Goal: Task Accomplishment & Management: Use online tool/utility

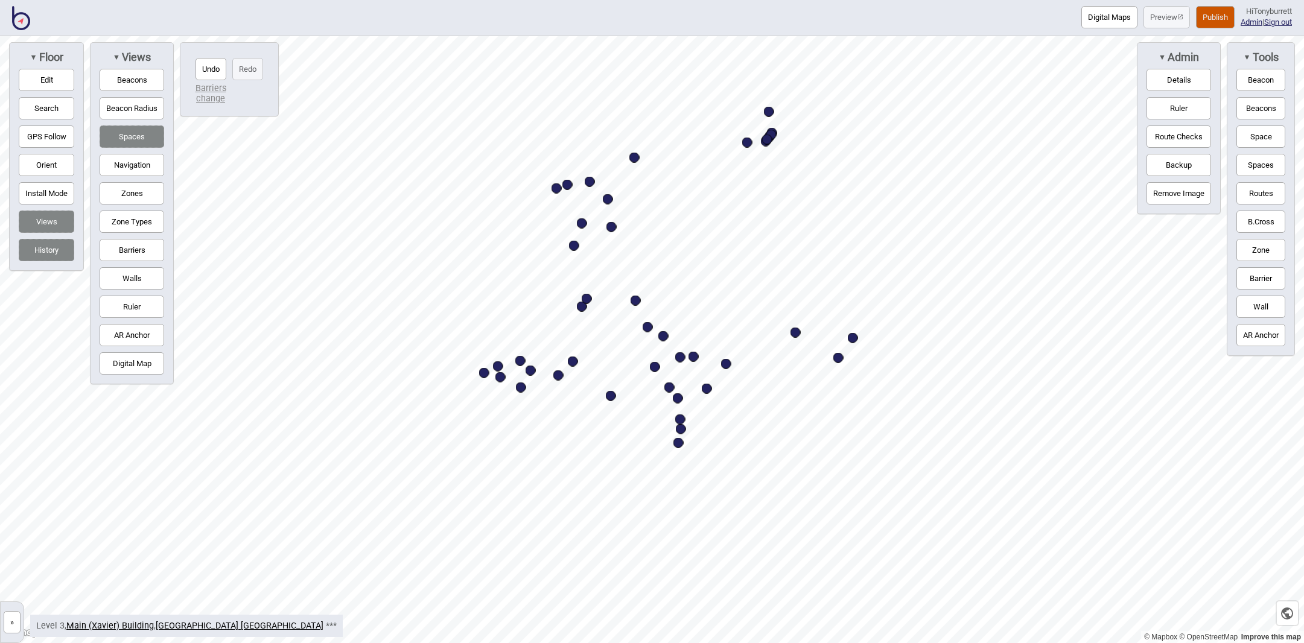
click at [118, 191] on button "Zones" at bounding box center [132, 193] width 65 height 22
drag, startPoint x: 131, startPoint y: 221, endPoint x: 156, endPoint y: 230, distance: 26.9
click at [132, 221] on button "Zone Types" at bounding box center [132, 222] width 65 height 22
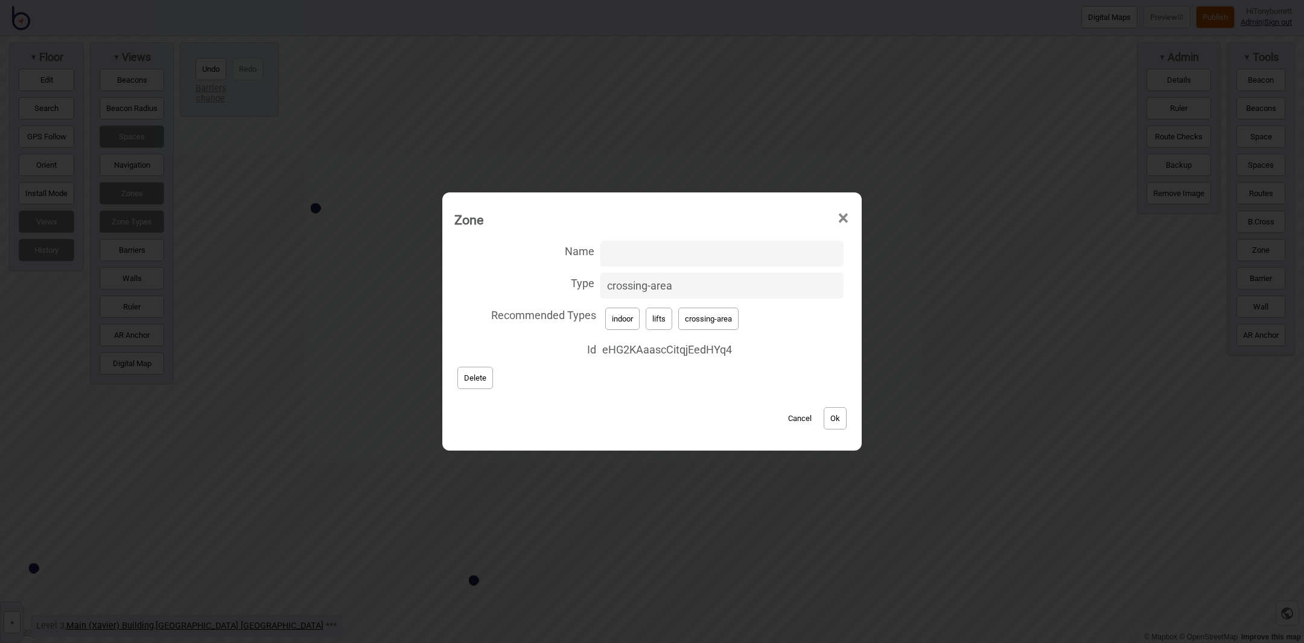
drag, startPoint x: 613, startPoint y: 296, endPoint x: 599, endPoint y: 284, distance: 18.9
click at [599, 284] on label "Type crossing-area" at bounding box center [651, 286] width 395 height 32
click at [600, 284] on input "crossing-area" at bounding box center [721, 286] width 243 height 26
type input "lift-well"
click at [828, 419] on button "Ok" at bounding box center [835, 418] width 23 height 22
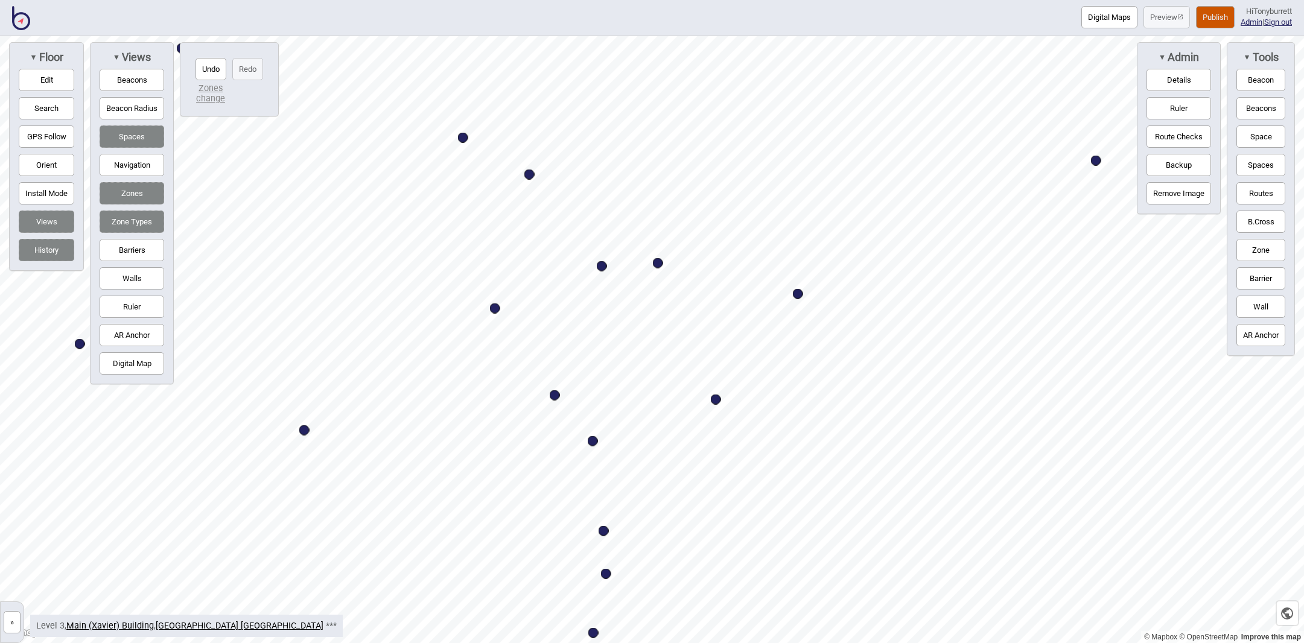
click at [133, 243] on button "Barriers" at bounding box center [132, 250] width 65 height 22
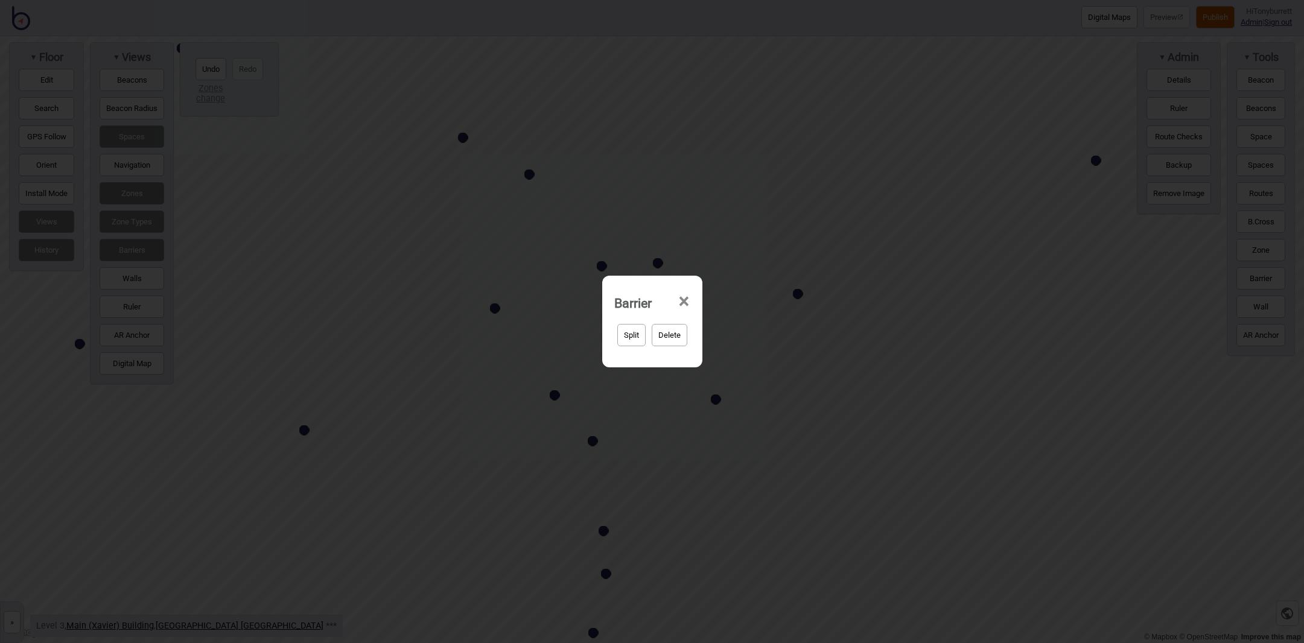
click at [682, 299] on span "×" at bounding box center [684, 302] width 13 height 40
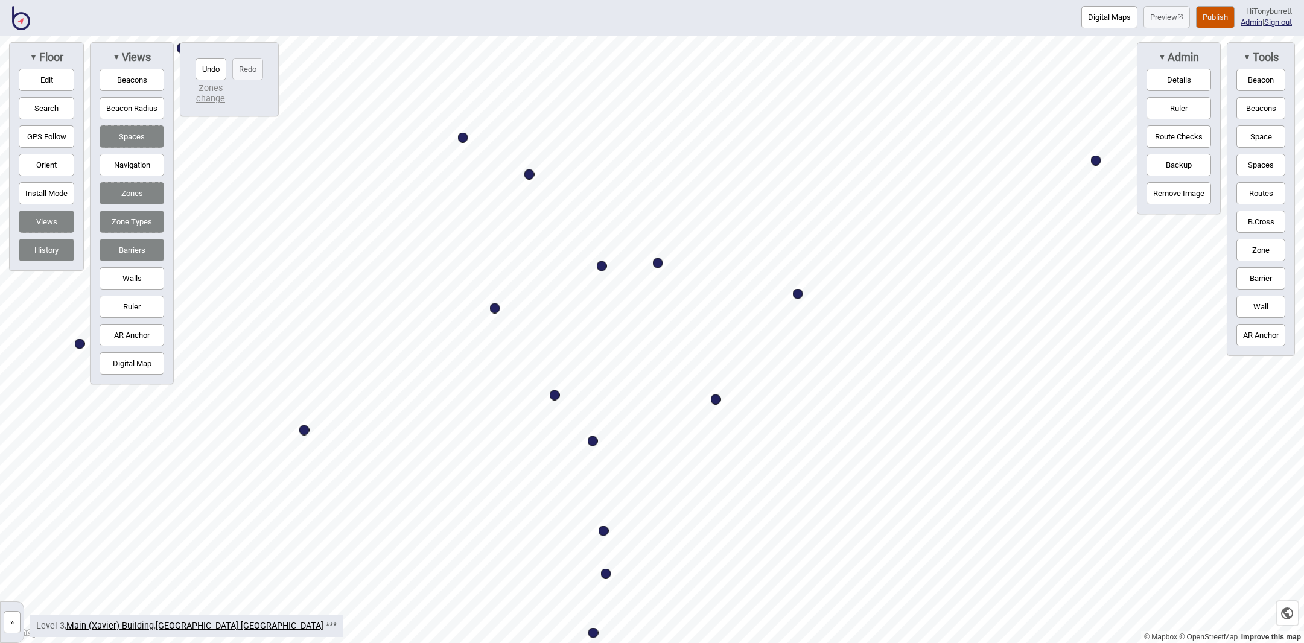
click at [33, 87] on button "Edit" at bounding box center [47, 80] width 56 height 22
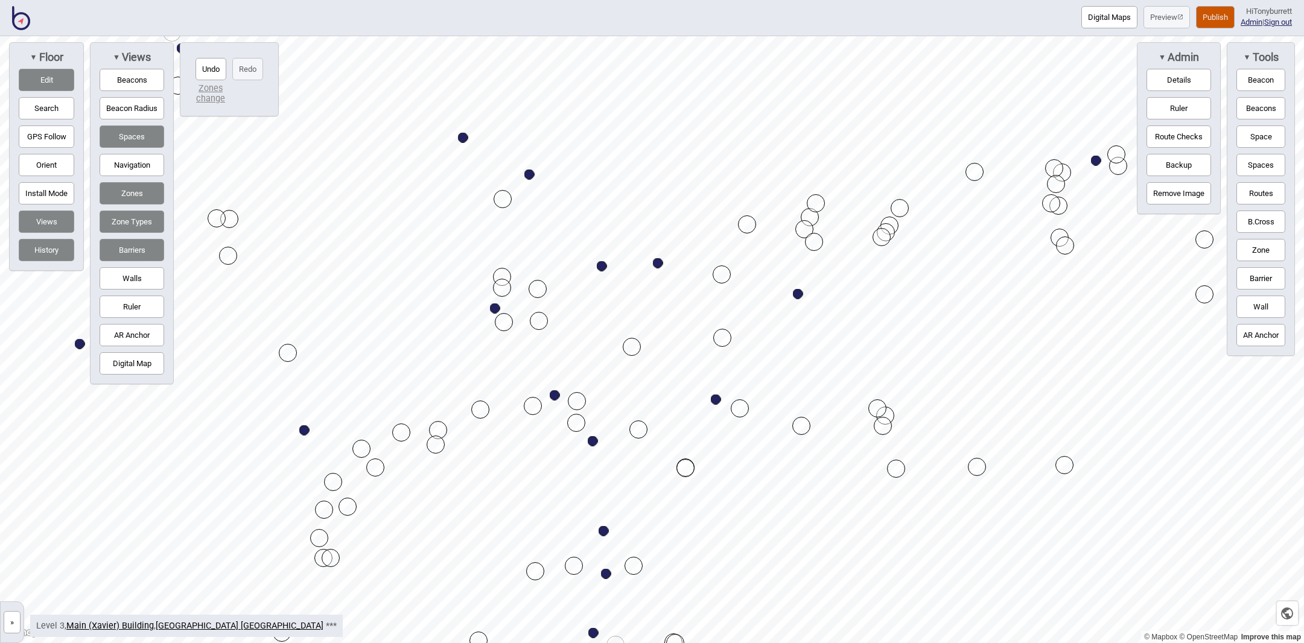
drag, startPoint x: 508, startPoint y: 337, endPoint x: 636, endPoint y: 351, distance: 128.7
drag, startPoint x: 543, startPoint y: 318, endPoint x: 637, endPoint y: 319, distance: 93.5
click at [505, 321] on div "Map marker" at bounding box center [504, 322] width 18 height 18
drag, startPoint x: 505, startPoint y: 289, endPoint x: 489, endPoint y: 289, distance: 15.7
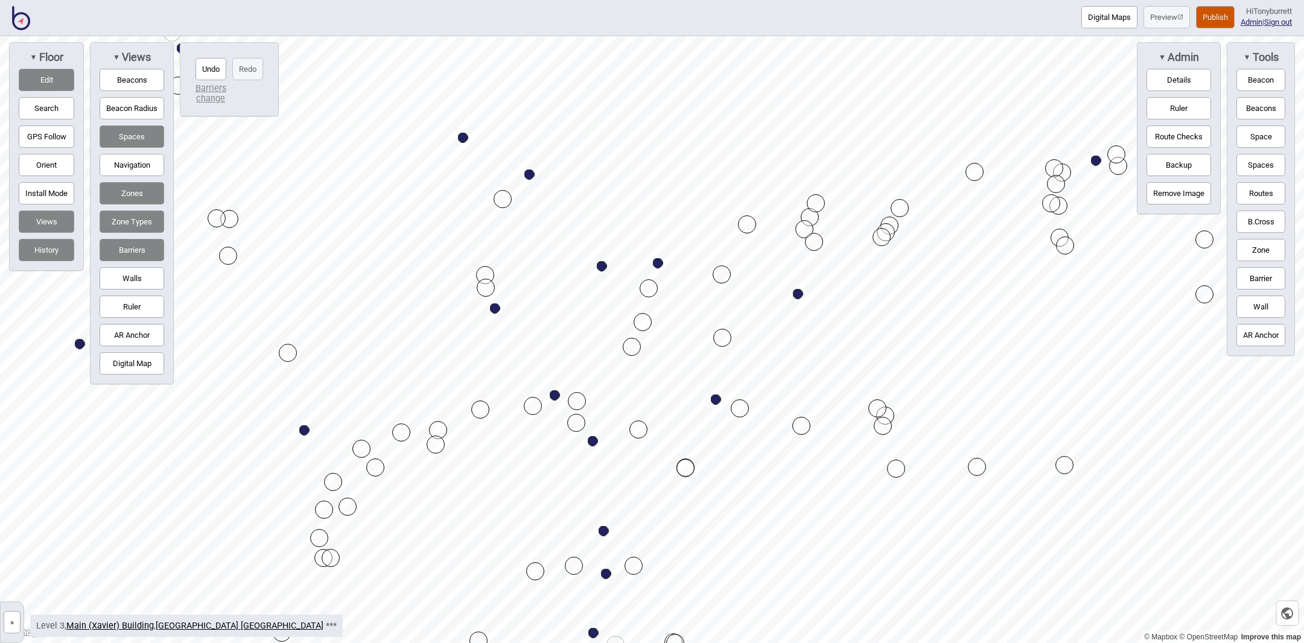
drag, startPoint x: 645, startPoint y: 299, endPoint x: 647, endPoint y: 288, distance: 11.0
drag, startPoint x: 723, startPoint y: 340, endPoint x: 720, endPoint y: 352, distance: 11.9
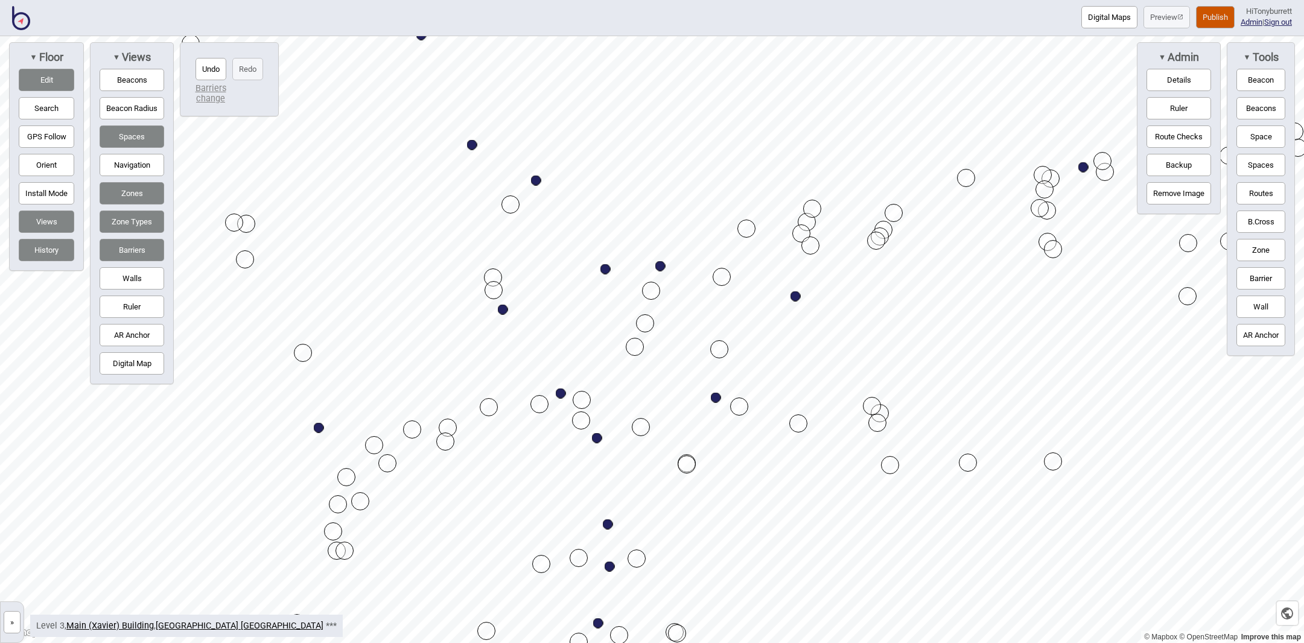
click at [138, 371] on button "Digital Map" at bounding box center [132, 363] width 65 height 22
click at [138, 370] on button "Digital Map" at bounding box center [132, 363] width 65 height 22
drag, startPoint x: 627, startPoint y: 348, endPoint x: 492, endPoint y: 346, distance: 135.2
click at [642, 324] on div "Map marker" at bounding box center [644, 323] width 18 height 18
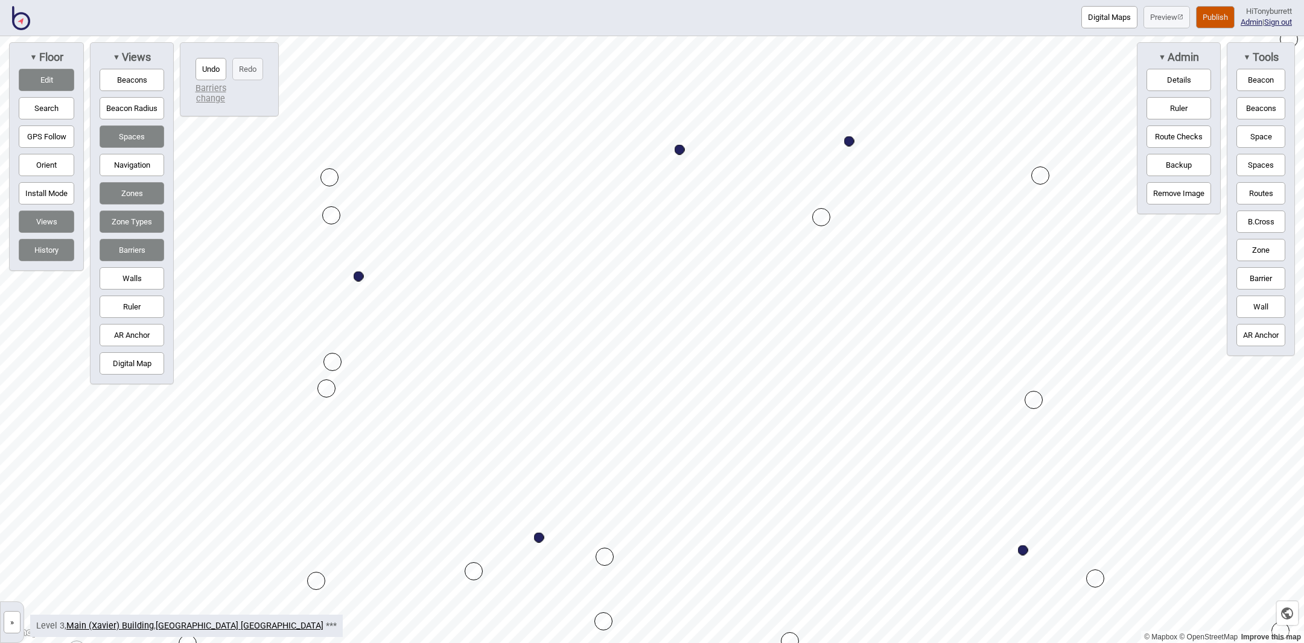
drag, startPoint x: 803, startPoint y: 316, endPoint x: 332, endPoint y: 360, distance: 472.6
drag, startPoint x: 760, startPoint y: 384, endPoint x: 958, endPoint y: 478, distance: 220.0
drag, startPoint x: 967, startPoint y: 325, endPoint x: 967, endPoint y: 317, distance: 7.8
drag, startPoint x: 472, startPoint y: 321, endPoint x: 471, endPoint y: 309, distance: 12.1
click at [131, 160] on button "Navigation" at bounding box center [132, 165] width 65 height 22
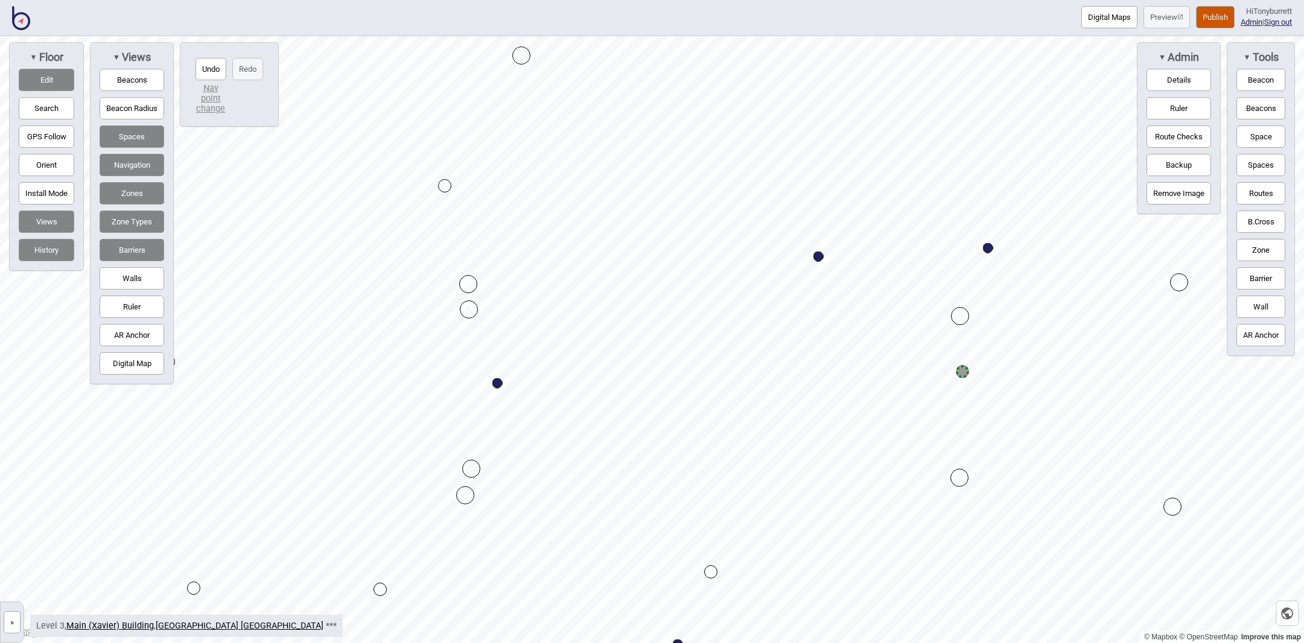
click at [1255, 141] on button "Space" at bounding box center [1260, 137] width 49 height 22
click at [1270, 134] on button "Space" at bounding box center [1260, 137] width 49 height 22
click at [1264, 191] on button "Routes" at bounding box center [1260, 193] width 49 height 22
click at [38, 84] on button "Edit" at bounding box center [47, 80] width 56 height 22
click at [1261, 191] on button "Routes" at bounding box center [1260, 193] width 49 height 22
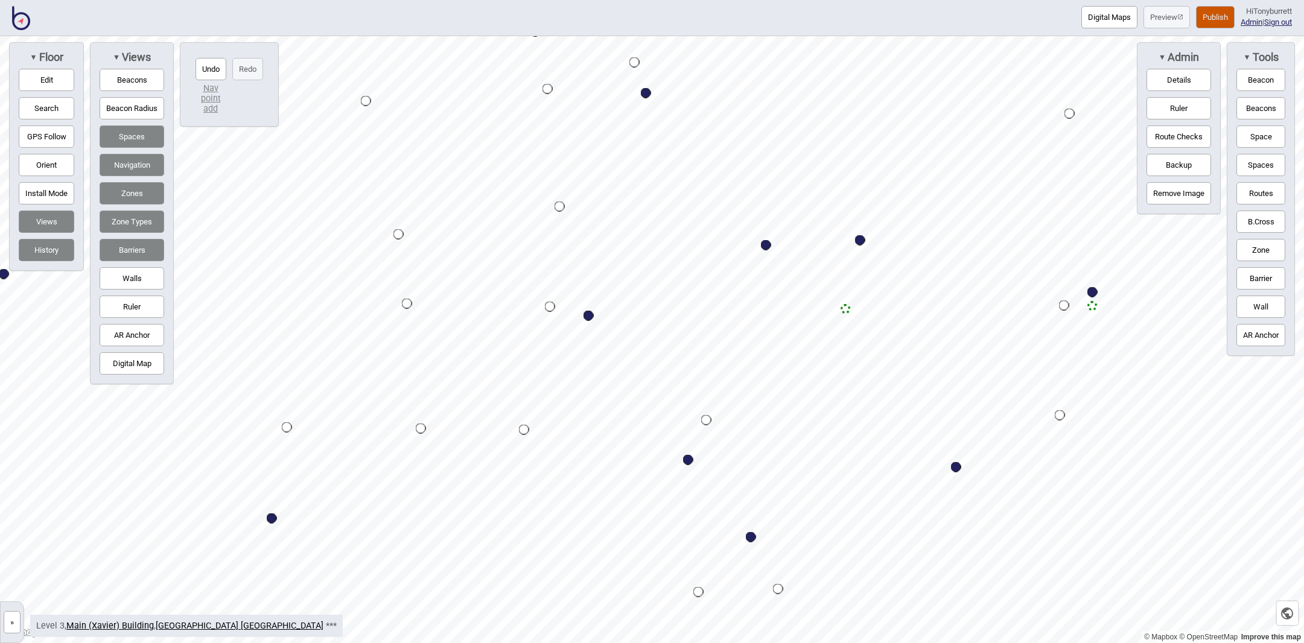
drag, startPoint x: 1257, startPoint y: 251, endPoint x: 1238, endPoint y: 256, distance: 19.9
click at [1257, 251] on button "Zone" at bounding box center [1260, 250] width 49 height 22
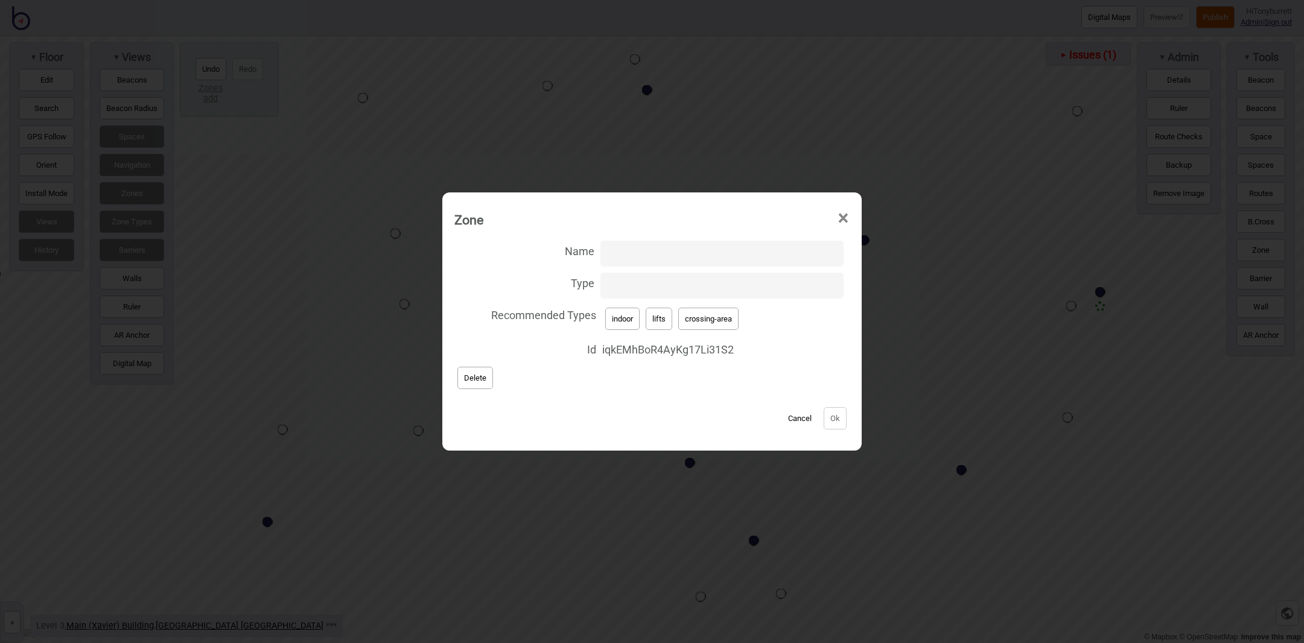
click at [635, 295] on input "Type" at bounding box center [721, 286] width 243 height 26
type input "escalator"
click at [829, 419] on button "Ok" at bounding box center [835, 418] width 23 height 22
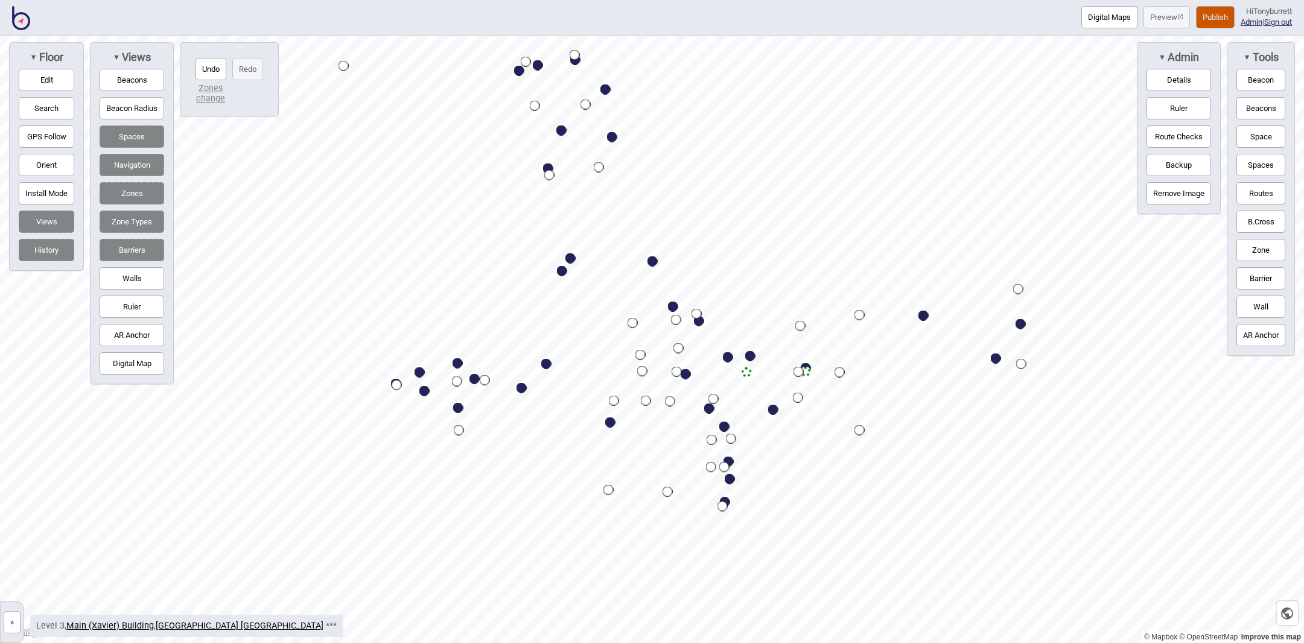
click at [16, 621] on button "»" at bounding box center [12, 622] width 17 height 22
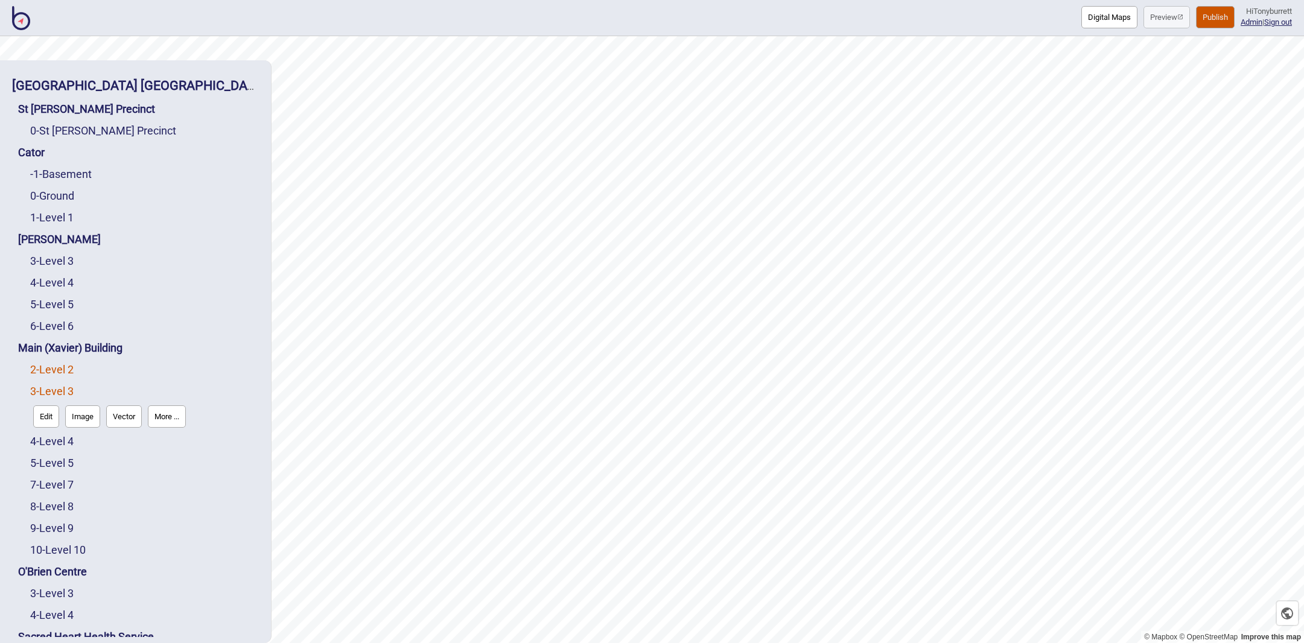
click at [52, 363] on link "2 - Level 2" at bounding box center [51, 369] width 43 height 13
click at [48, 384] on button "Edit" at bounding box center [46, 395] width 26 height 22
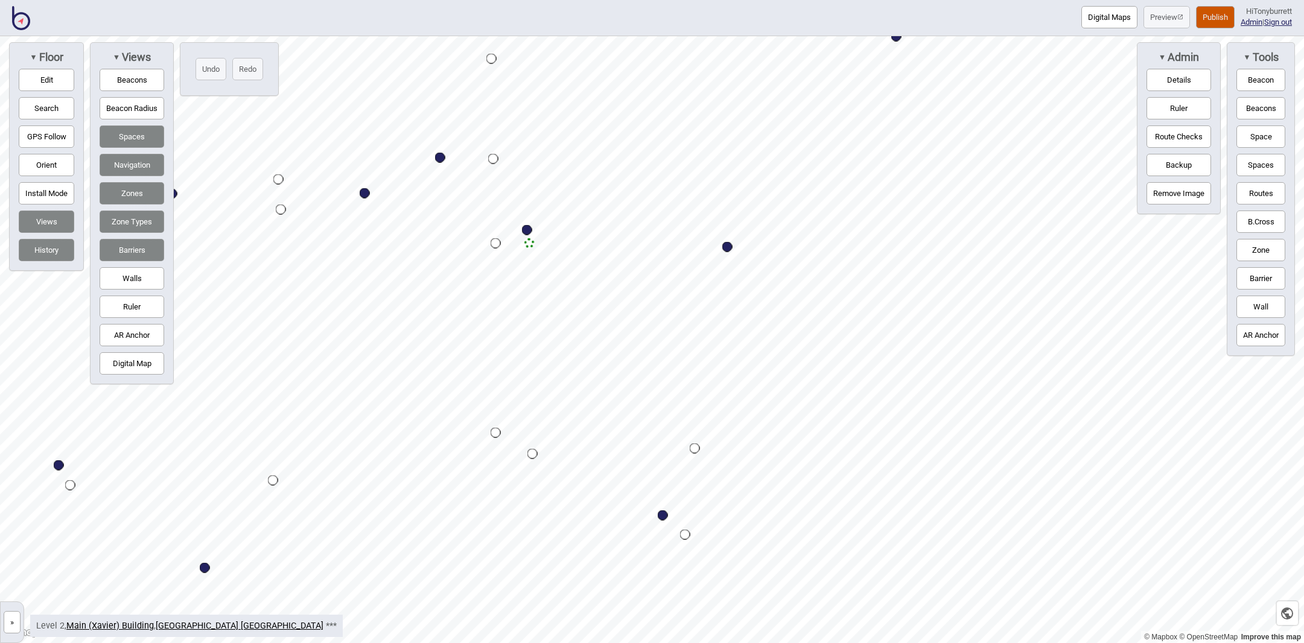
click at [33, 75] on button "Edit" at bounding box center [47, 80] width 56 height 22
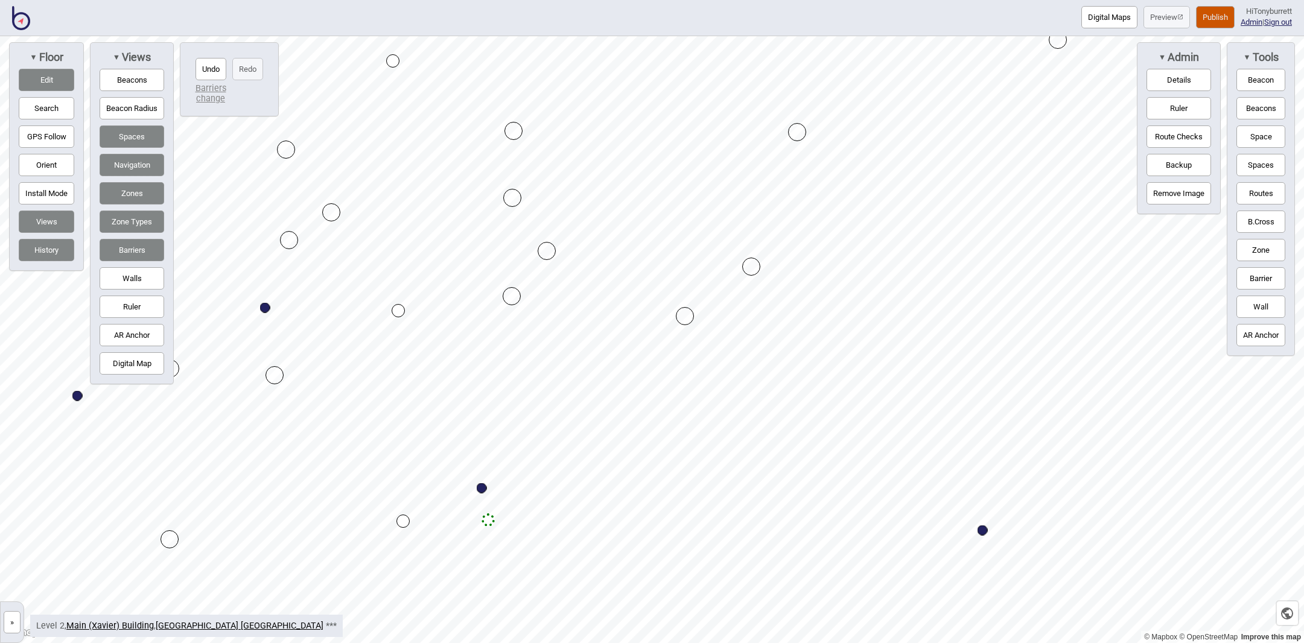
drag, startPoint x: 521, startPoint y: 288, endPoint x: 540, endPoint y: 267, distance: 28.6
click at [548, 249] on div "Map marker" at bounding box center [547, 251] width 18 height 18
drag, startPoint x: 573, startPoint y: 166, endPoint x: 514, endPoint y: 217, distance: 77.9
drag, startPoint x: 782, startPoint y: 183, endPoint x: 761, endPoint y: 205, distance: 29.9
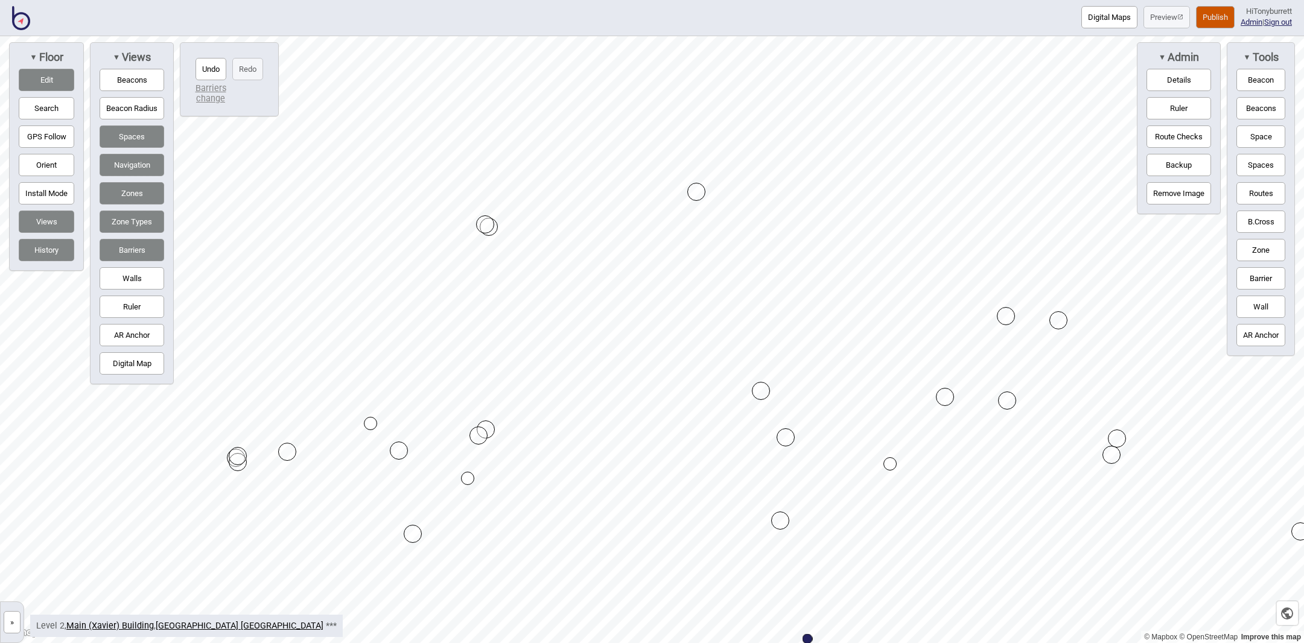
drag, startPoint x: 705, startPoint y: 197, endPoint x: 765, endPoint y: 391, distance: 202.9
drag, startPoint x: 469, startPoint y: 217, endPoint x: 478, endPoint y: 571, distance: 354.3
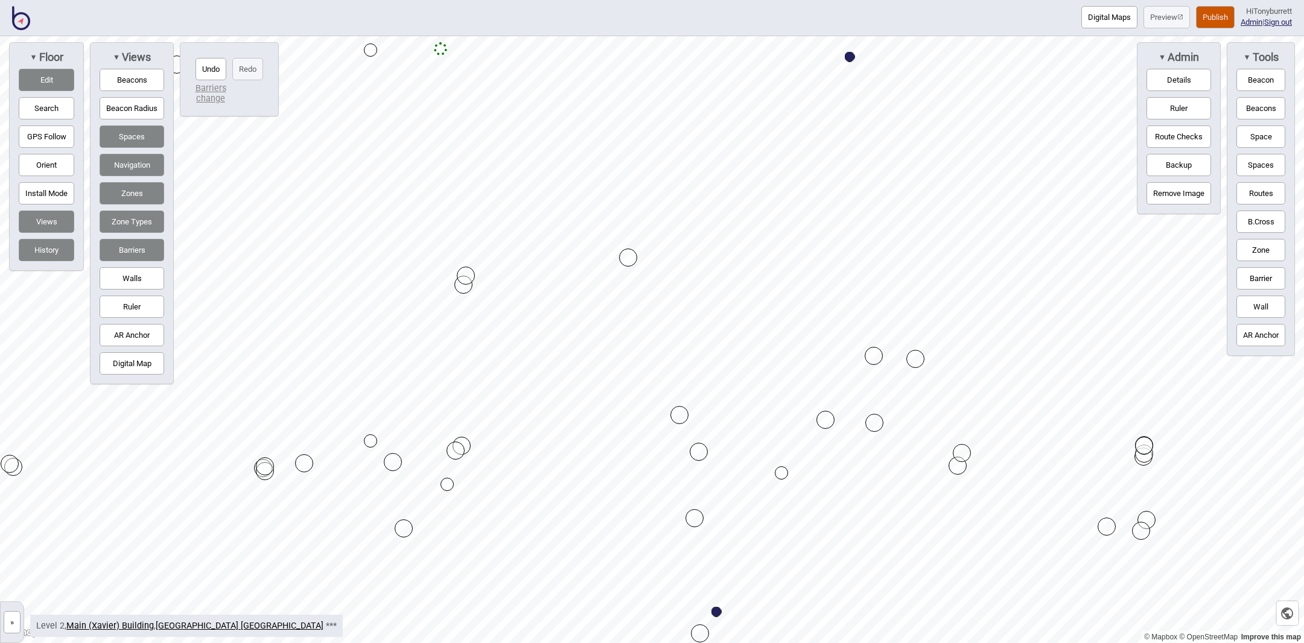
drag, startPoint x: 463, startPoint y: 404, endPoint x: 465, endPoint y: 276, distance: 127.3
drag, startPoint x: 624, startPoint y: 256, endPoint x: 678, endPoint y: 333, distance: 93.6
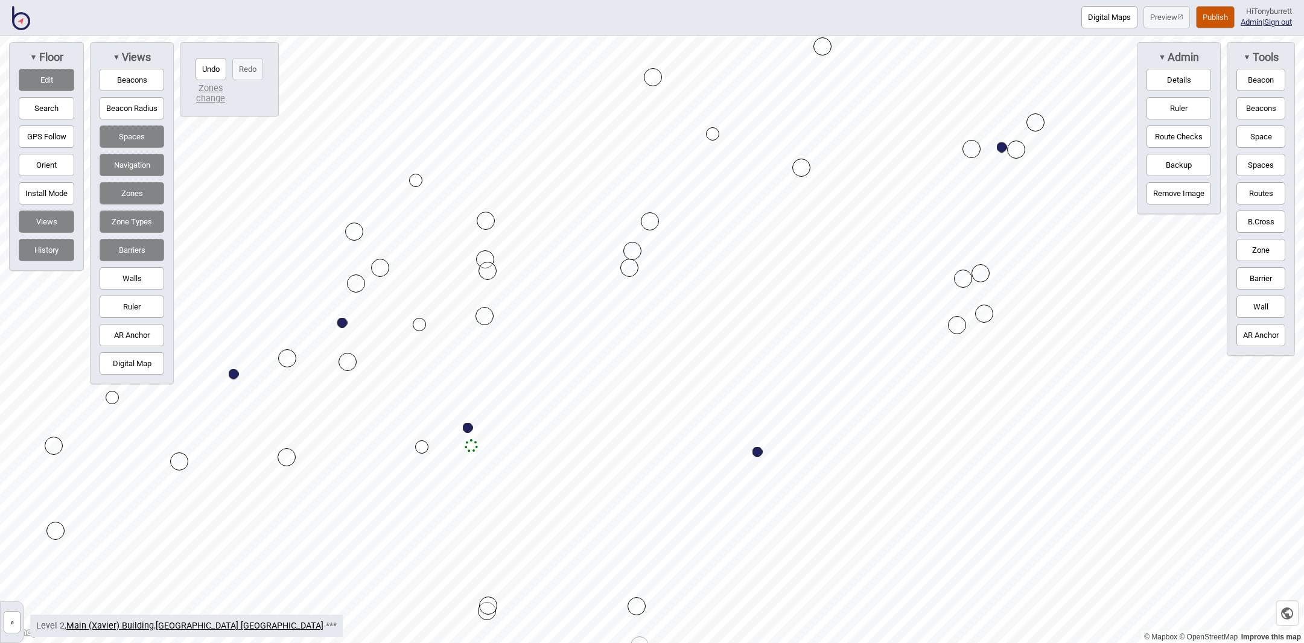
click at [488, 316] on div "Map marker" at bounding box center [484, 316] width 18 height 18
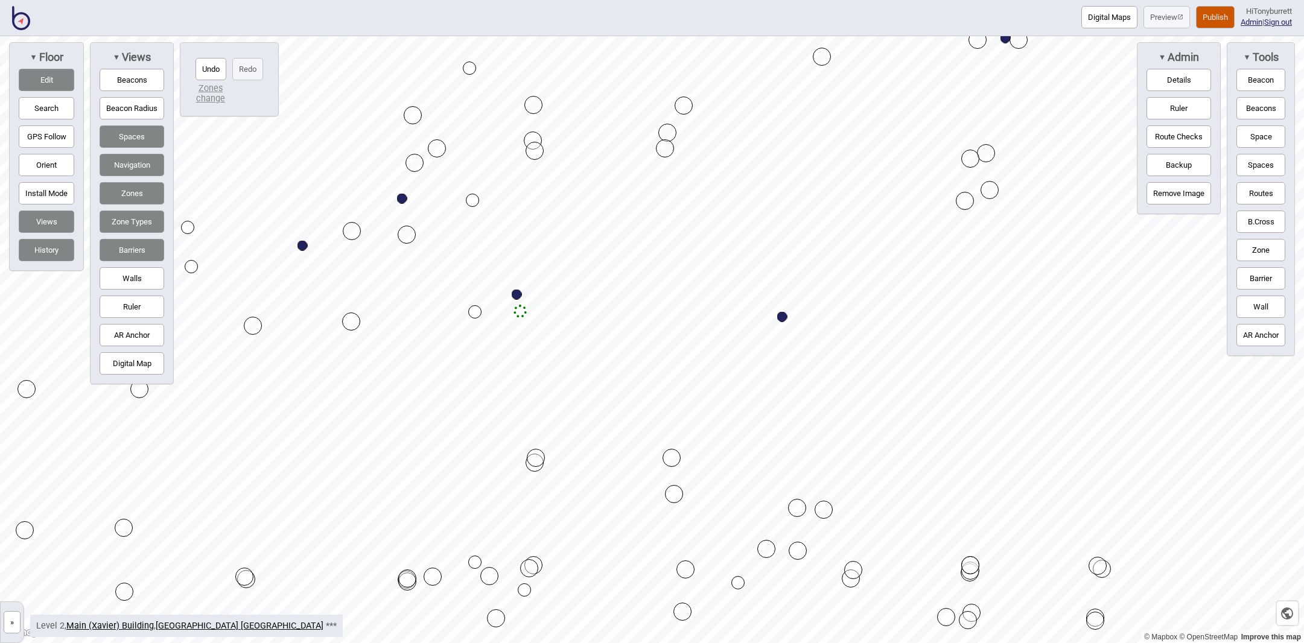
click at [1263, 202] on button "Routes" at bounding box center [1260, 193] width 49 height 22
click at [521, 313] on div "Map marker" at bounding box center [519, 311] width 13 height 13
click at [680, 310] on div "Map marker" at bounding box center [673, 309] width 18 height 18
click at [56, 83] on button "Edit" at bounding box center [47, 80] width 56 height 22
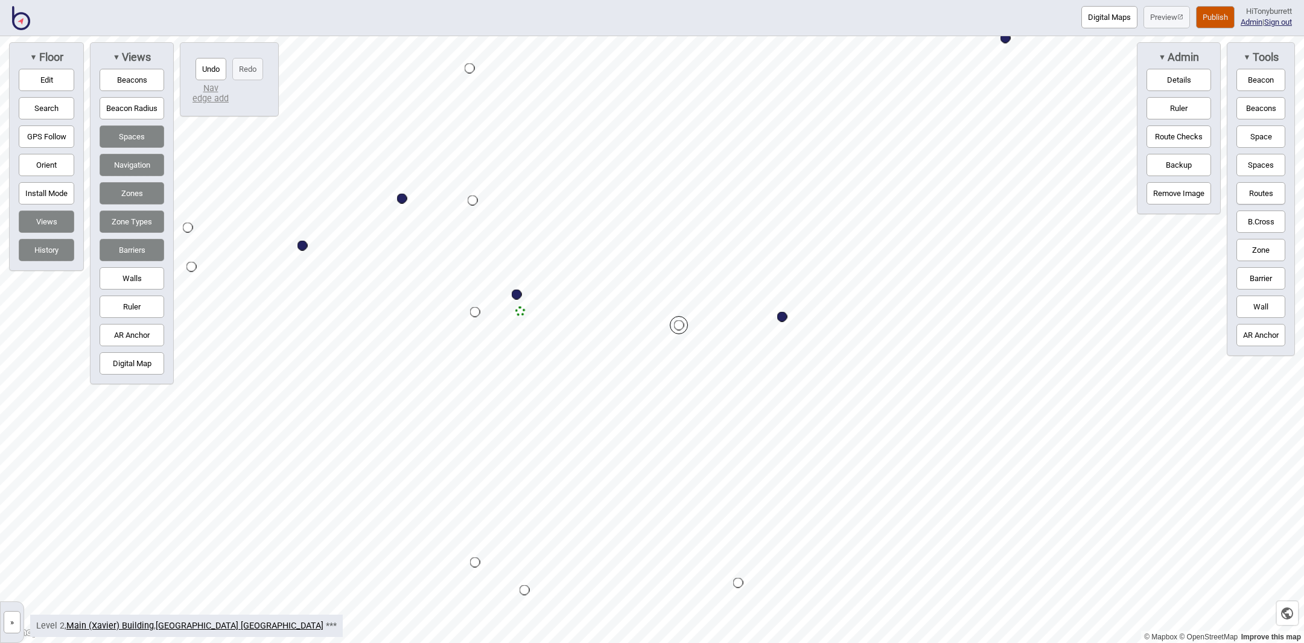
click at [1259, 194] on button "Routes" at bounding box center [1260, 193] width 49 height 22
click at [36, 79] on button "Edit" at bounding box center [47, 80] width 56 height 22
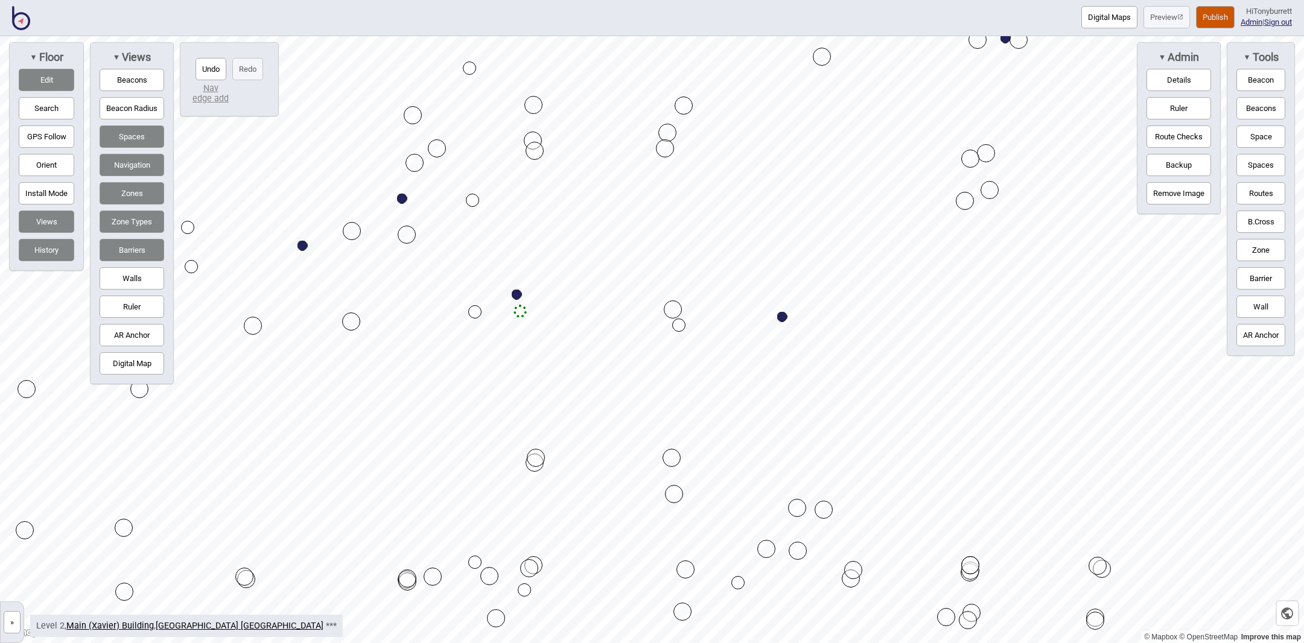
click at [672, 309] on div "Map marker" at bounding box center [673, 309] width 18 height 18
drag, startPoint x: 679, startPoint y: 323, endPoint x: 679, endPoint y: 312, distance: 11.5
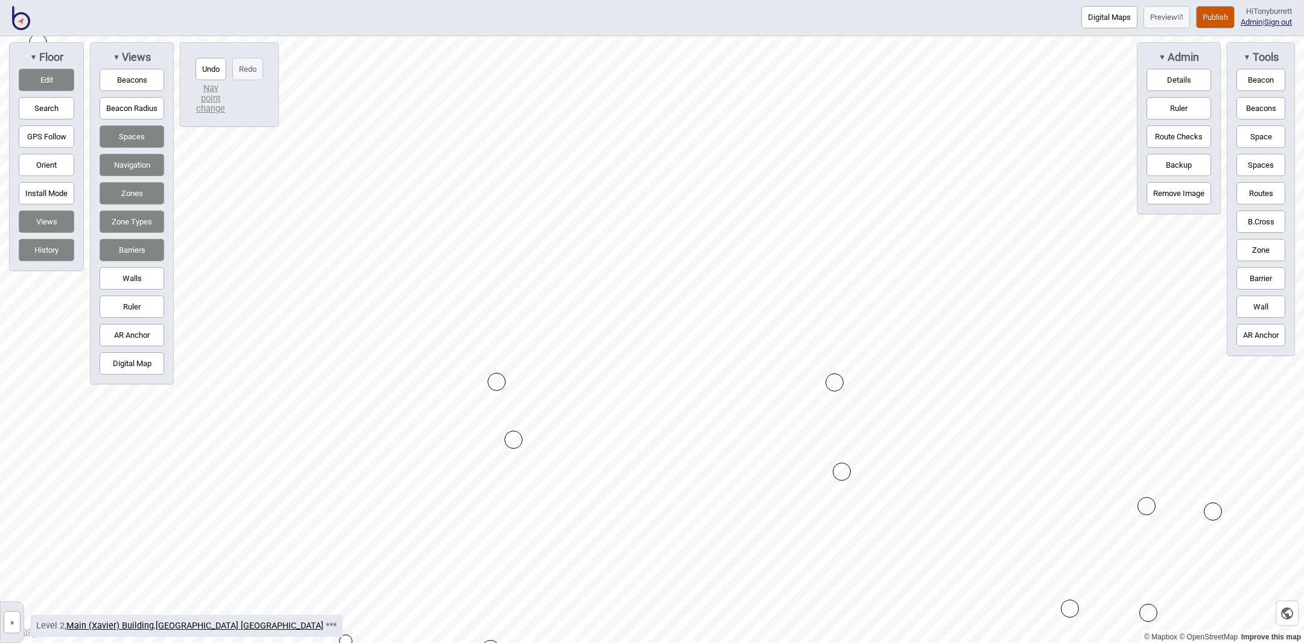
drag, startPoint x: 494, startPoint y: 396, endPoint x: 513, endPoint y: 442, distance: 50.3
drag, startPoint x: 510, startPoint y: 439, endPoint x: 489, endPoint y: 448, distance: 23.8
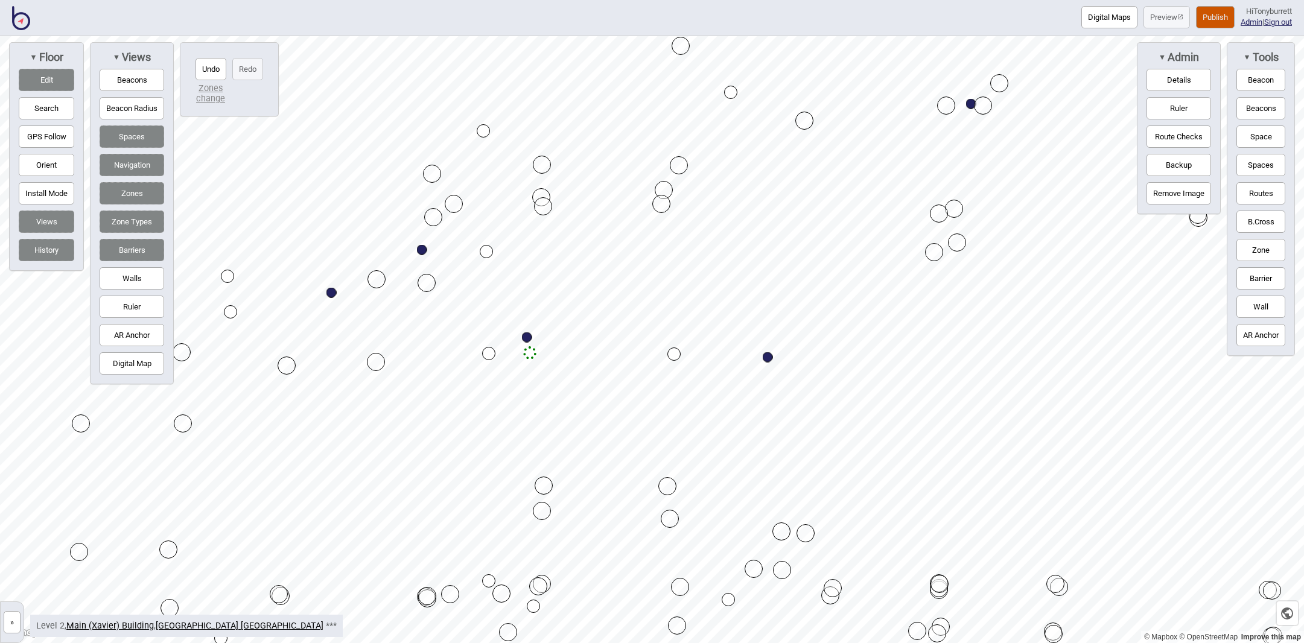
click at [1270, 241] on button "Zone" at bounding box center [1260, 250] width 49 height 22
click at [40, 75] on button "Edit" at bounding box center [47, 80] width 56 height 22
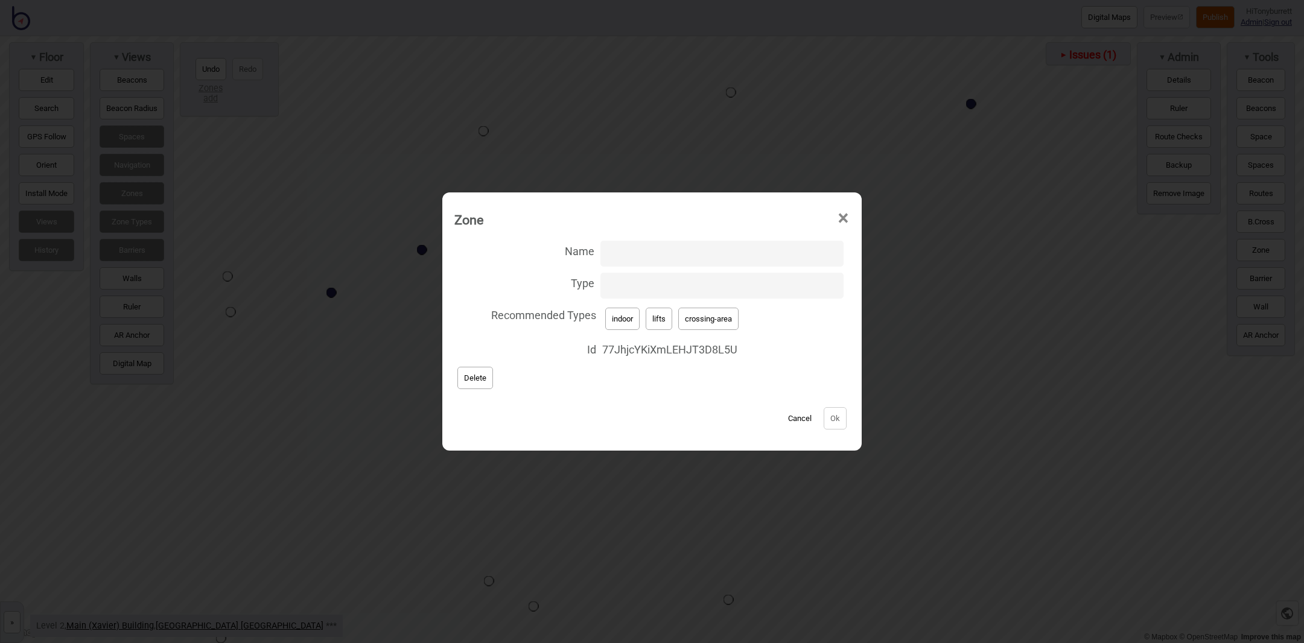
click at [629, 278] on input "Type" at bounding box center [721, 286] width 243 height 26
type input "lift-well"
click at [830, 418] on button "Ok" at bounding box center [835, 418] width 23 height 22
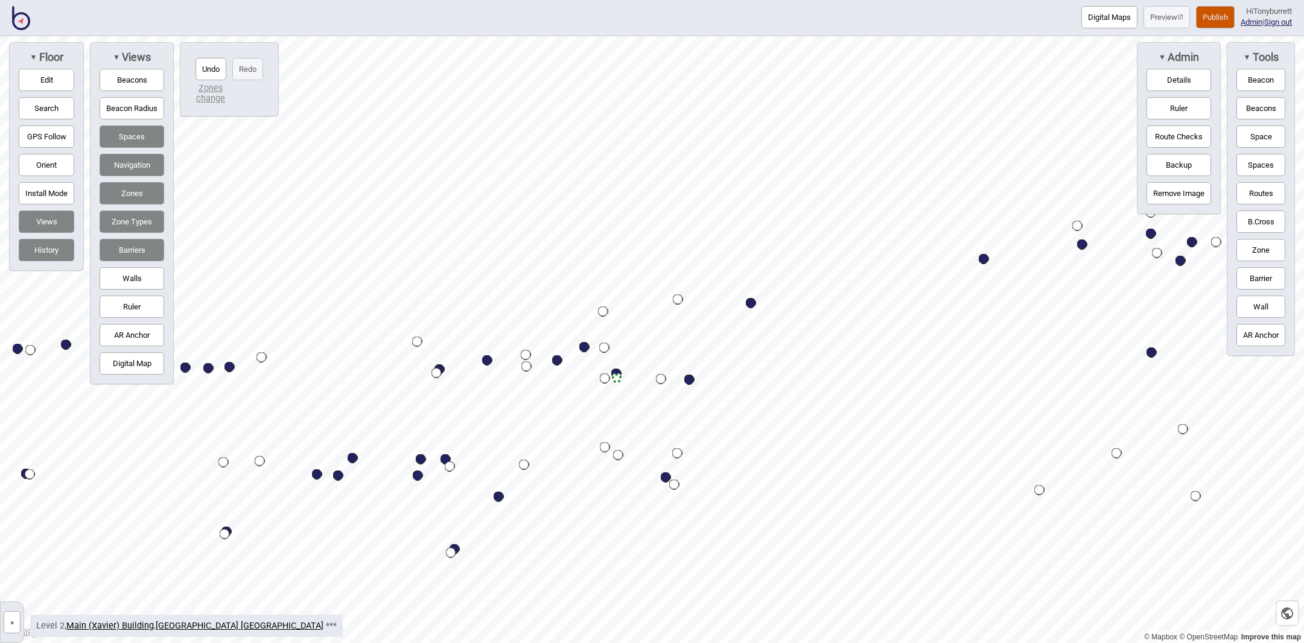
drag, startPoint x: 15, startPoint y: 623, endPoint x: 19, endPoint y: 618, distance: 6.9
click at [15, 623] on button "»" at bounding box center [12, 622] width 17 height 22
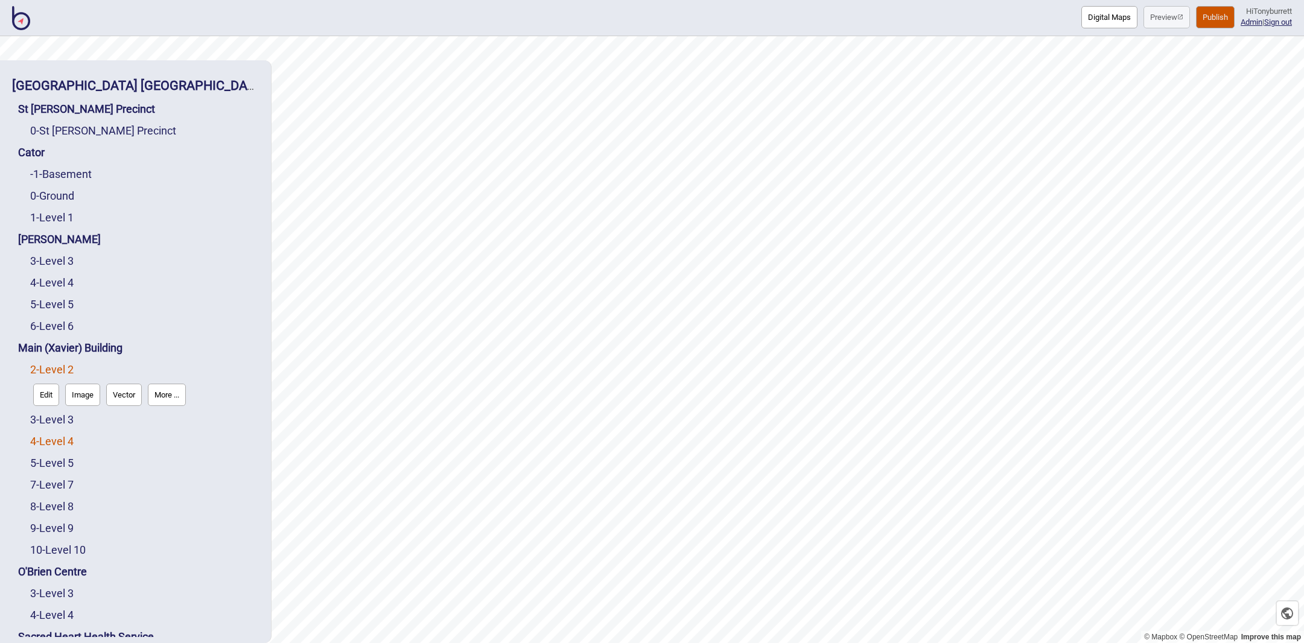
click at [43, 435] on link "4 - Level 4" at bounding box center [51, 441] width 43 height 13
click at [43, 427] on button "Edit" at bounding box center [46, 438] width 26 height 22
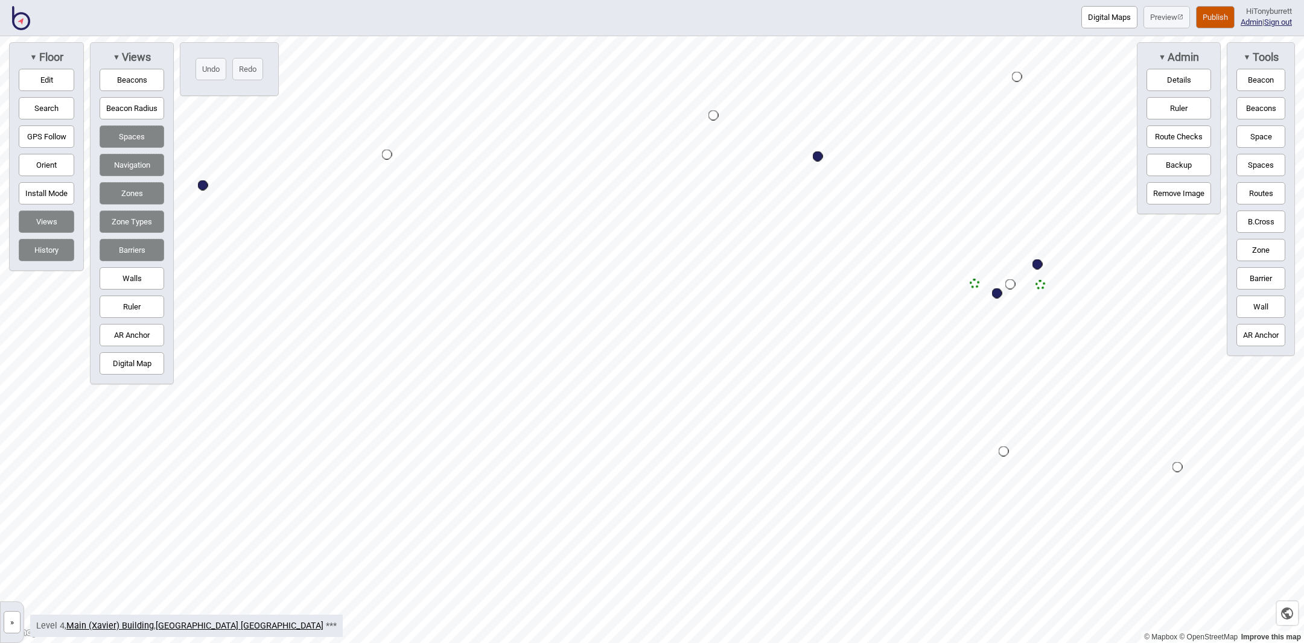
click at [136, 364] on button "Digital Map" at bounding box center [132, 363] width 65 height 22
click at [129, 363] on button "Digital Map" at bounding box center [132, 363] width 65 height 22
click at [62, 73] on button "Edit" at bounding box center [47, 80] width 56 height 22
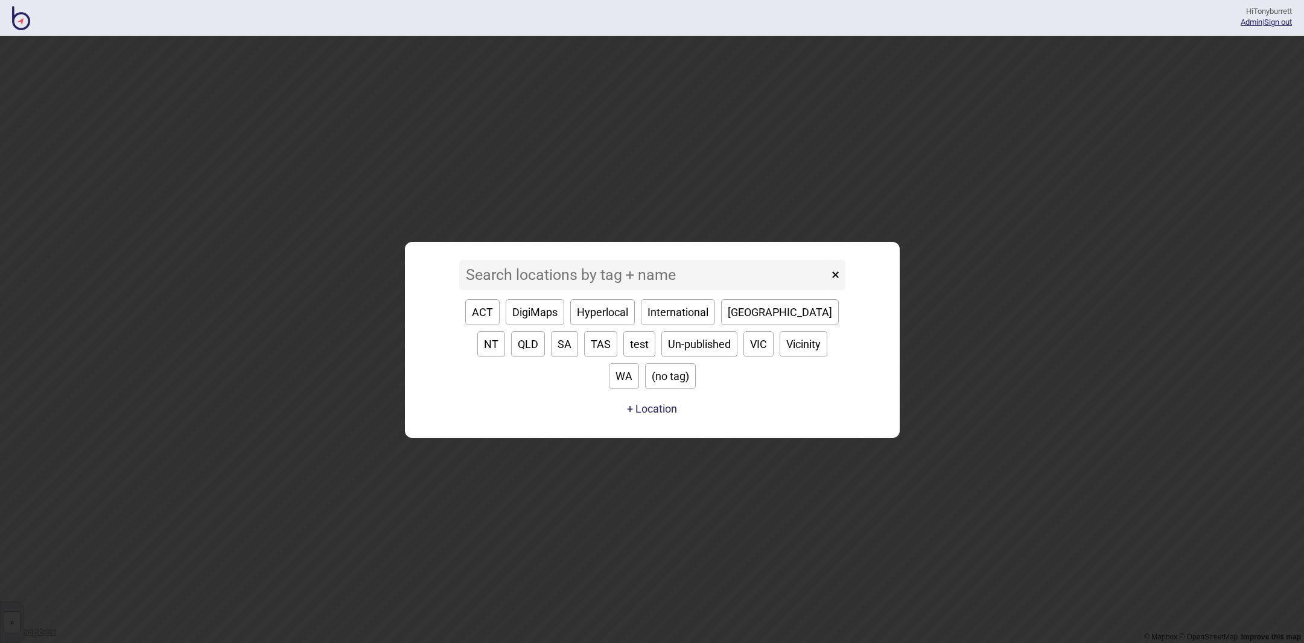
click at [475, 283] on input at bounding box center [643, 275] width 369 height 30
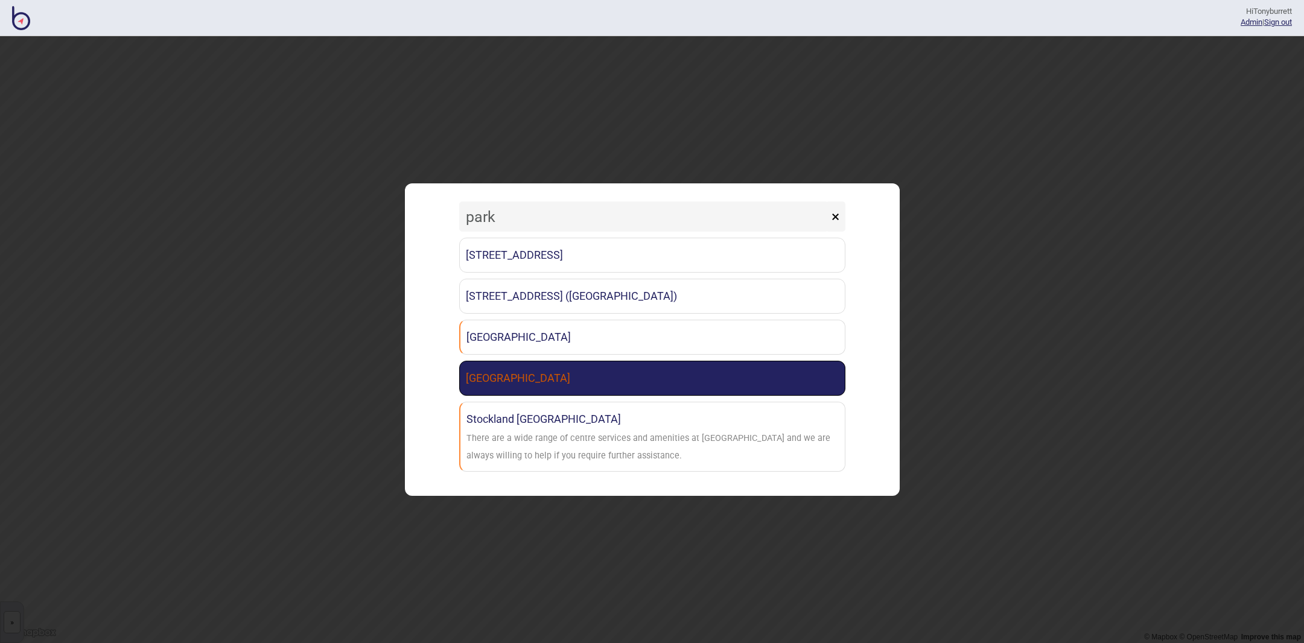
type input "park"
click at [482, 383] on link "Parkline Place" at bounding box center [652, 378] width 386 height 35
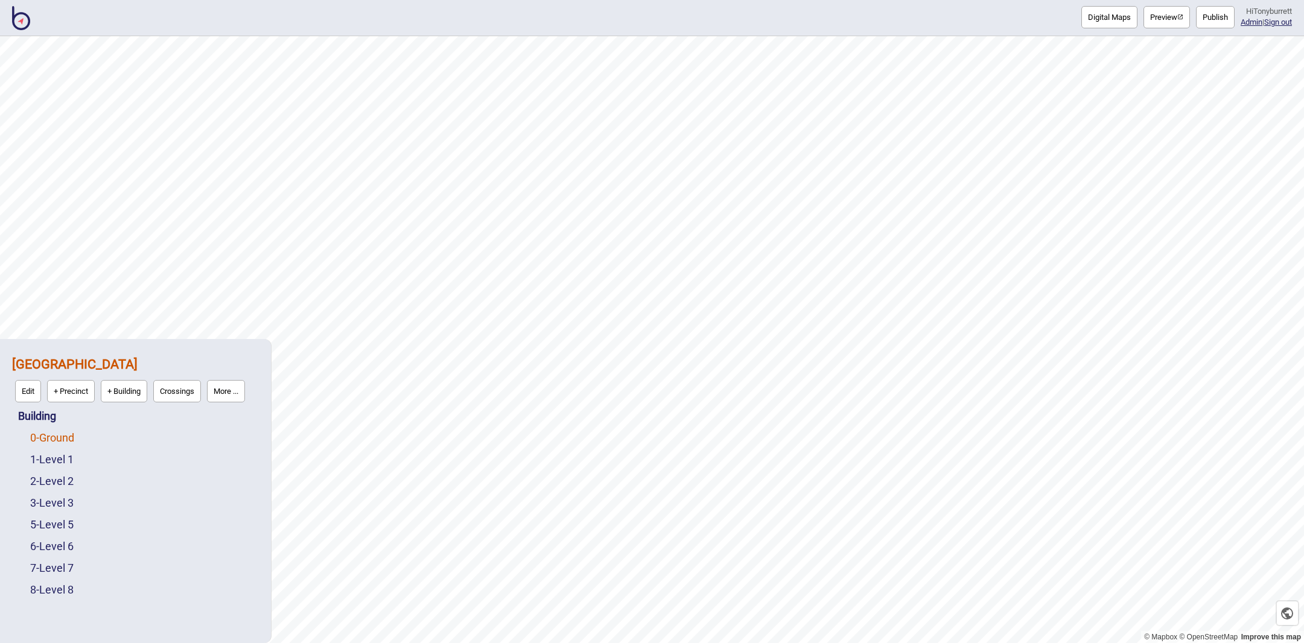
click at [48, 440] on link "0 - Ground" at bounding box center [52, 437] width 44 height 13
click at [42, 441] on button "Edit" at bounding box center [46, 435] width 26 height 22
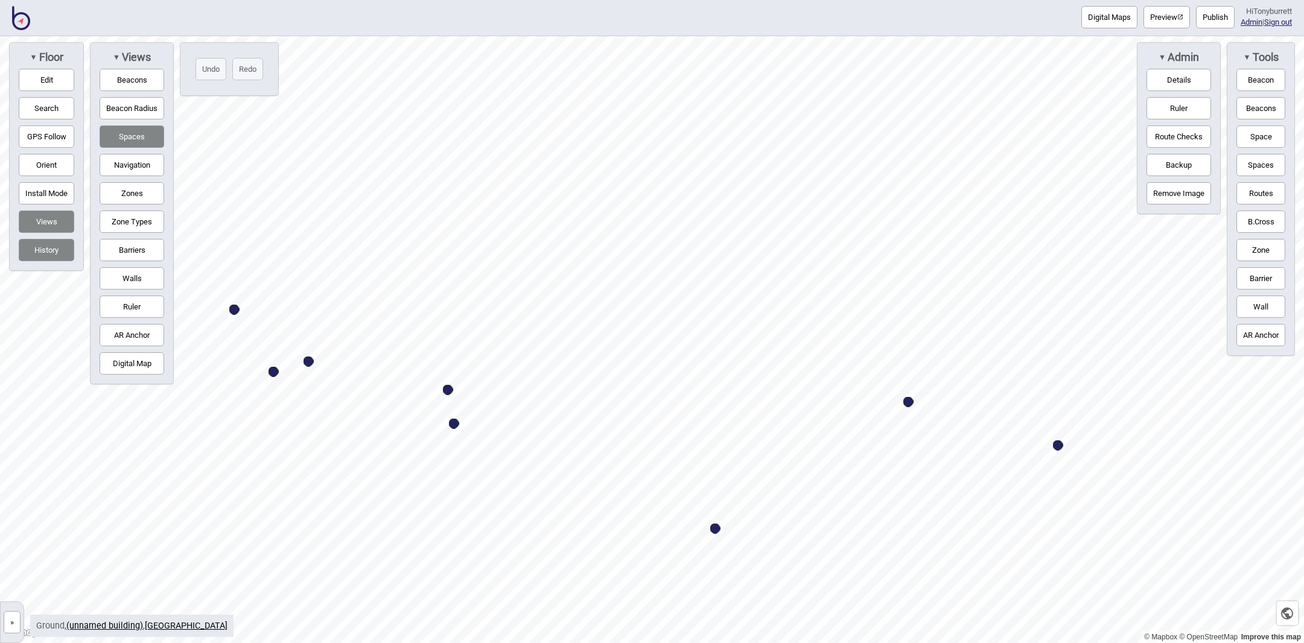
click at [127, 194] on button "Zones" at bounding box center [132, 193] width 65 height 22
click at [129, 218] on button "Zone Types" at bounding box center [132, 222] width 65 height 22
click at [129, 163] on button "Navigation" at bounding box center [132, 165] width 65 height 22
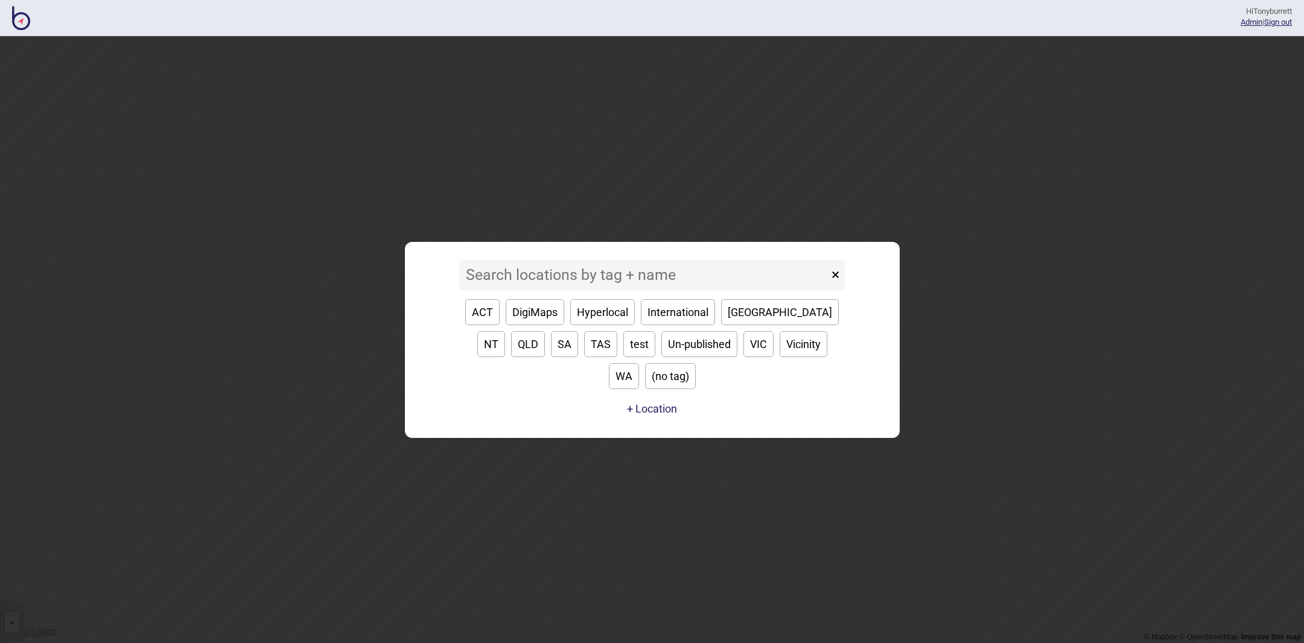
click at [484, 284] on input at bounding box center [643, 275] width 369 height 30
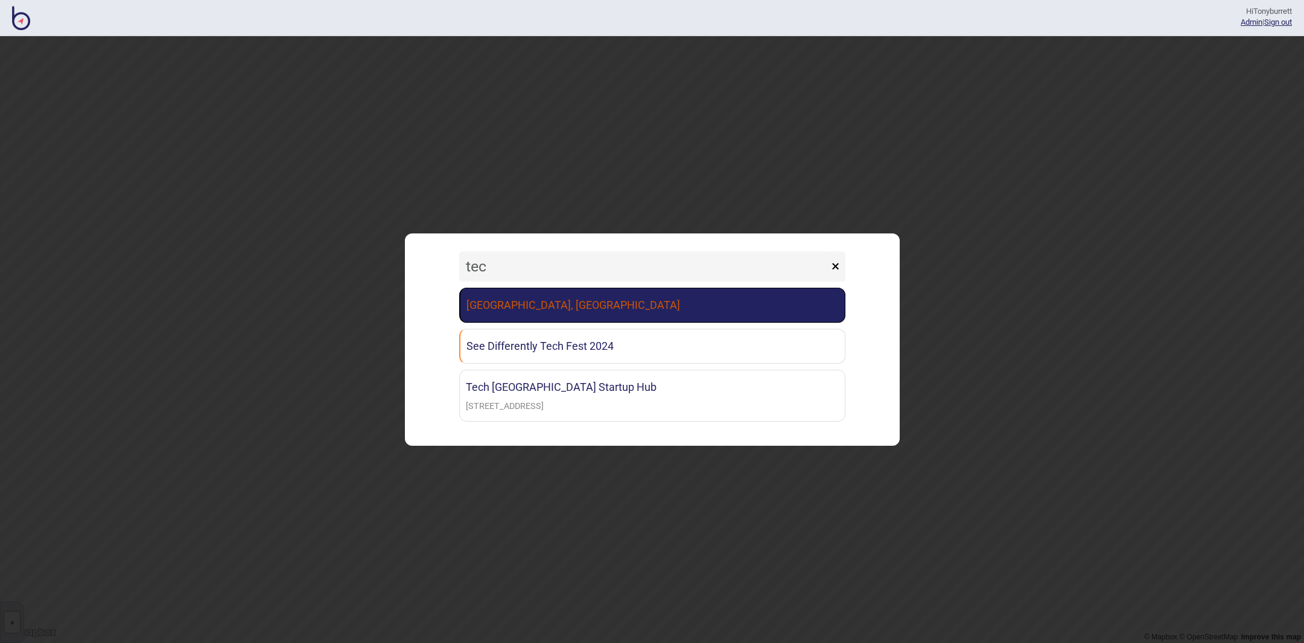
type input "tec"
click at [497, 309] on link "Canberra Institute of Technology, Woden Campus" at bounding box center [652, 305] width 386 height 35
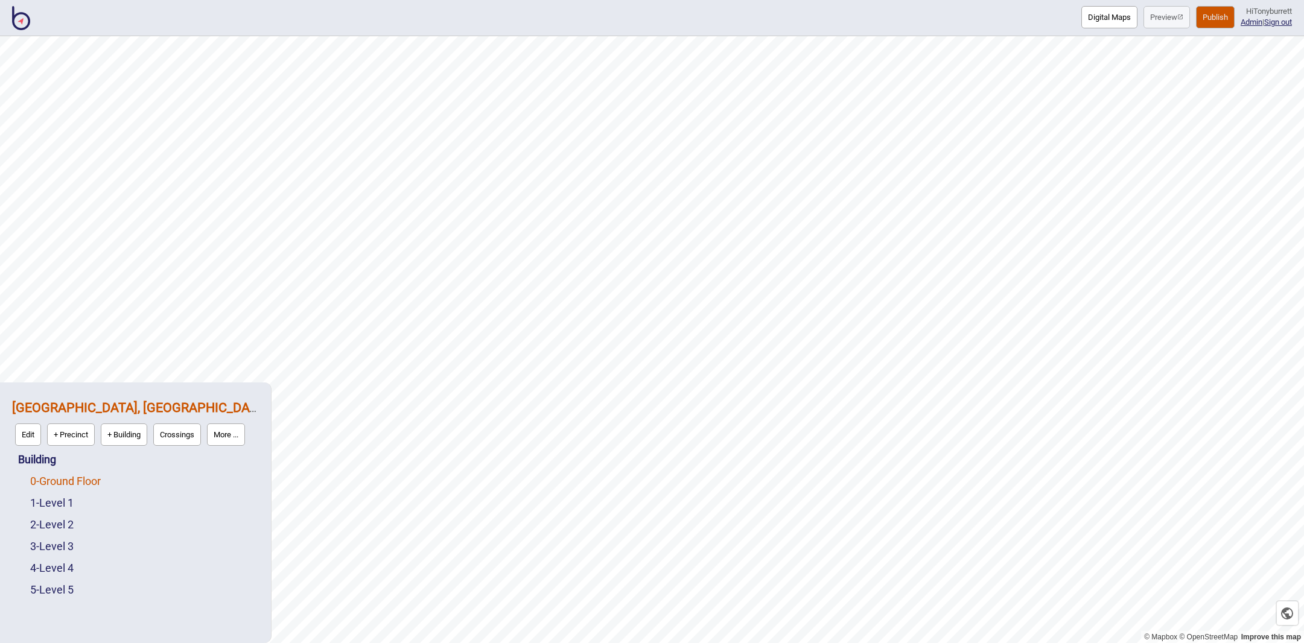
click at [65, 480] on link "0 - Ground Floor" at bounding box center [65, 481] width 71 height 13
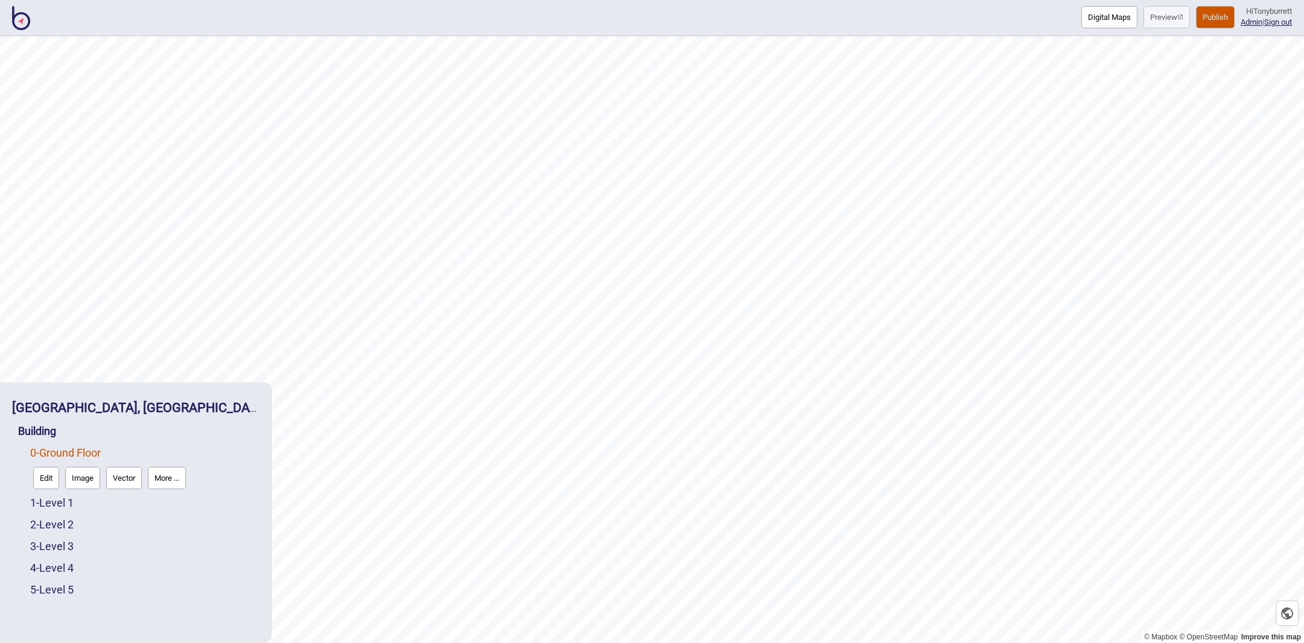
click at [44, 481] on button "Edit" at bounding box center [46, 478] width 26 height 22
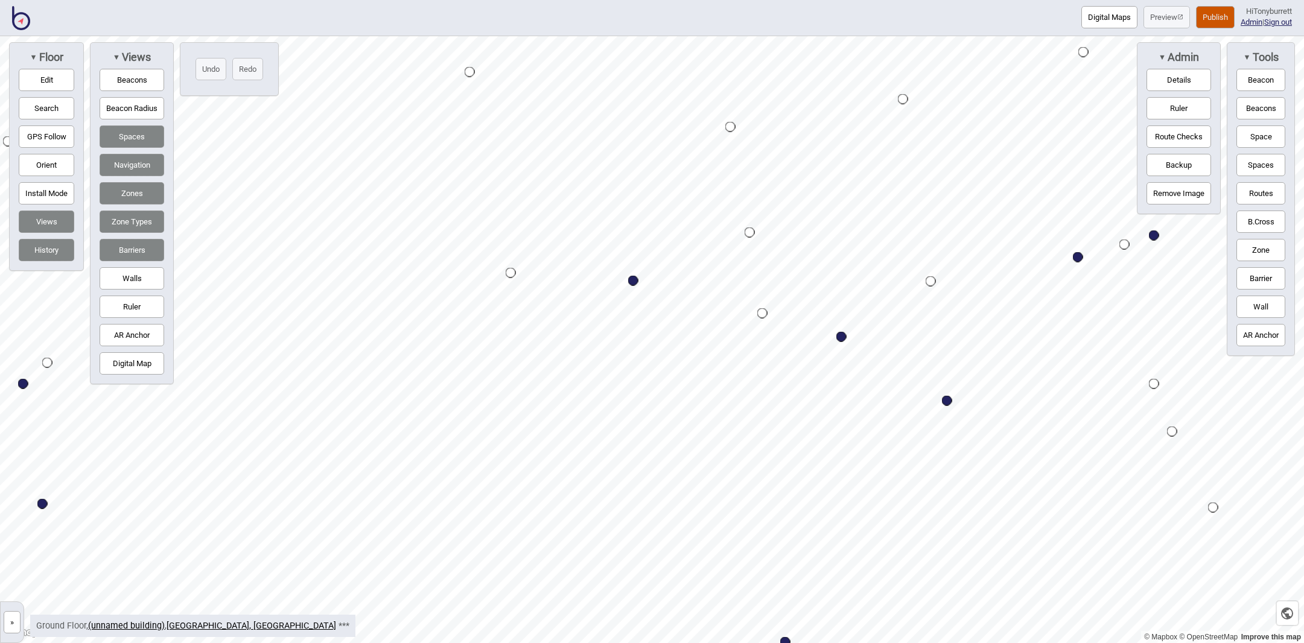
click at [921, 0] on html "Digital Maps Preview Publish Hi Tonyburrett Admin | Sign out © Mapbox © OpenStr…" at bounding box center [652, 0] width 1304 height 0
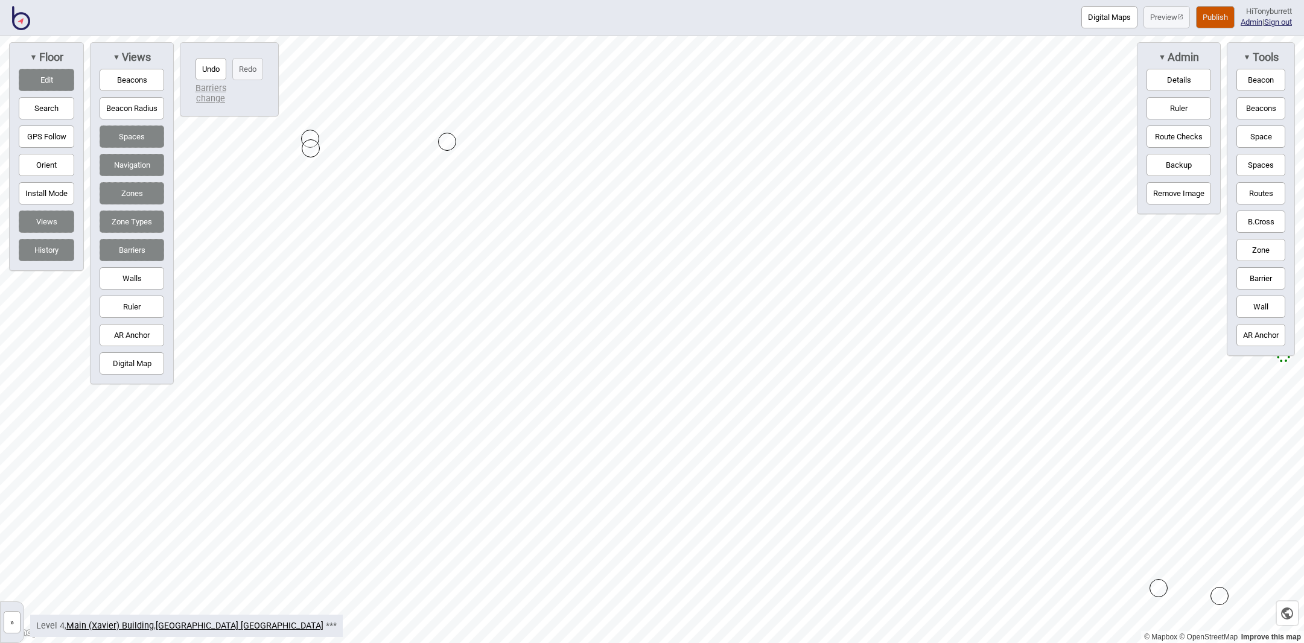
click at [450, 144] on div "Map marker" at bounding box center [447, 142] width 18 height 18
drag, startPoint x: 308, startPoint y: 151, endPoint x: 308, endPoint y: 139, distance: 12.1
drag, startPoint x: 384, startPoint y: 478, endPoint x: 372, endPoint y: 478, distance: 12.1
drag, startPoint x: 731, startPoint y: 346, endPoint x: 743, endPoint y: 322, distance: 26.2
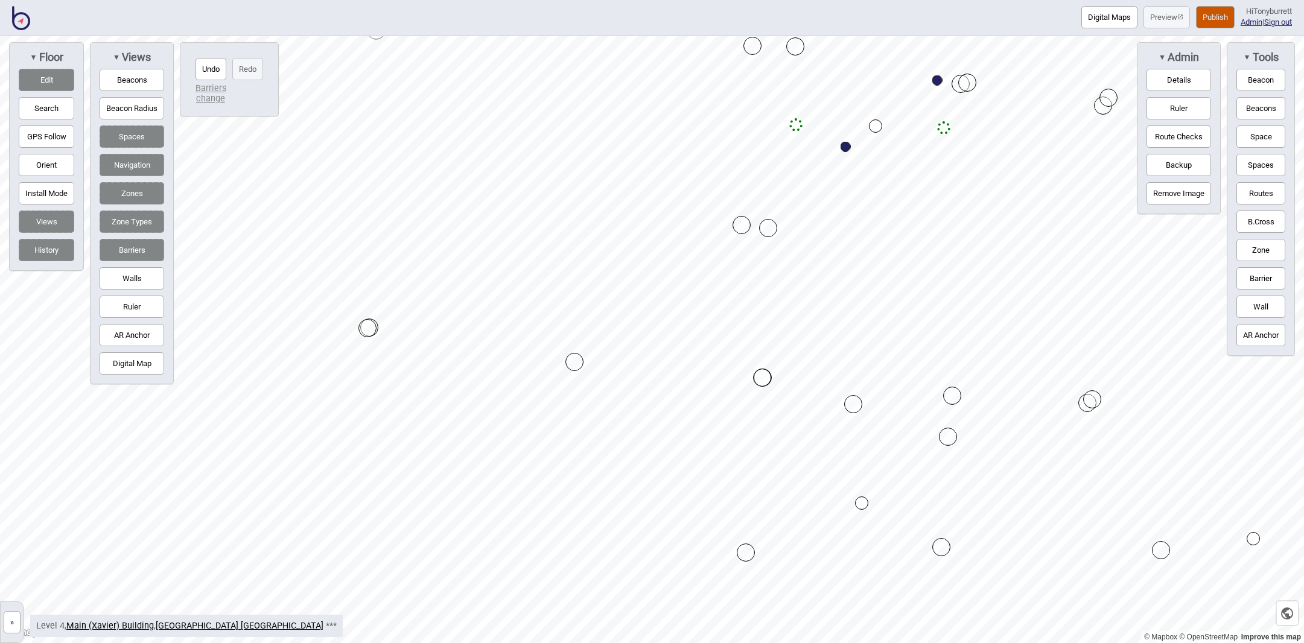
click at [137, 364] on button "Digital Map" at bounding box center [132, 363] width 65 height 22
drag, startPoint x: 771, startPoint y: 231, endPoint x: 802, endPoint y: 232, distance: 32.0
drag, startPoint x: 763, startPoint y: 382, endPoint x: 781, endPoint y: 381, distance: 18.1
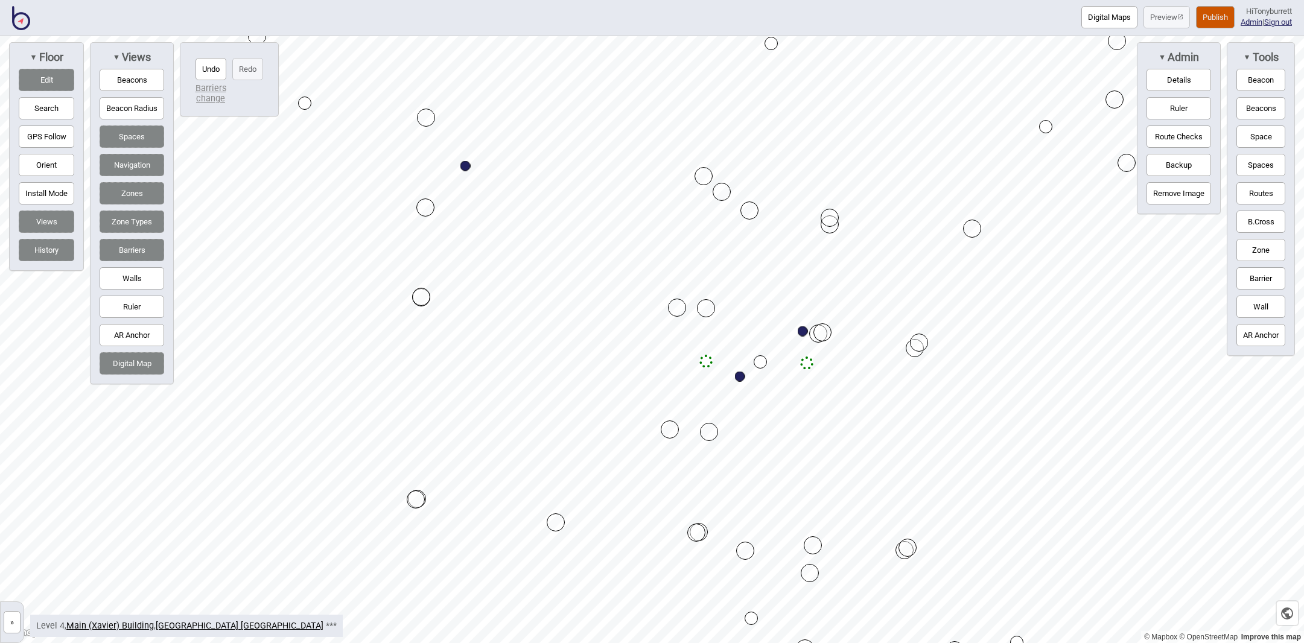
drag, startPoint x: 703, startPoint y: 177, endPoint x: 721, endPoint y: 193, distance: 24.0
click at [703, 174] on div "Map marker" at bounding box center [703, 176] width 18 height 18
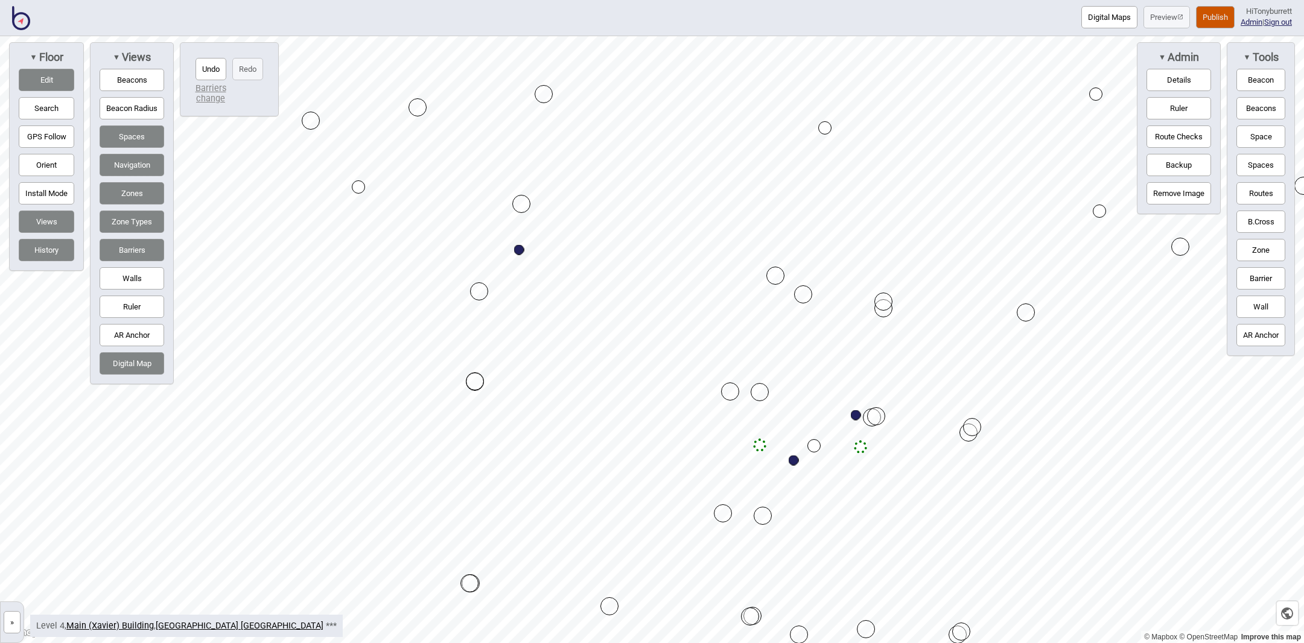
drag, startPoint x: 477, startPoint y: 199, endPoint x: 519, endPoint y: 202, distance: 41.7
drag, startPoint x: 513, startPoint y: 268, endPoint x: 501, endPoint y: 238, distance: 31.7
drag, startPoint x: 504, startPoint y: 236, endPoint x: 521, endPoint y: 229, distance: 18.9
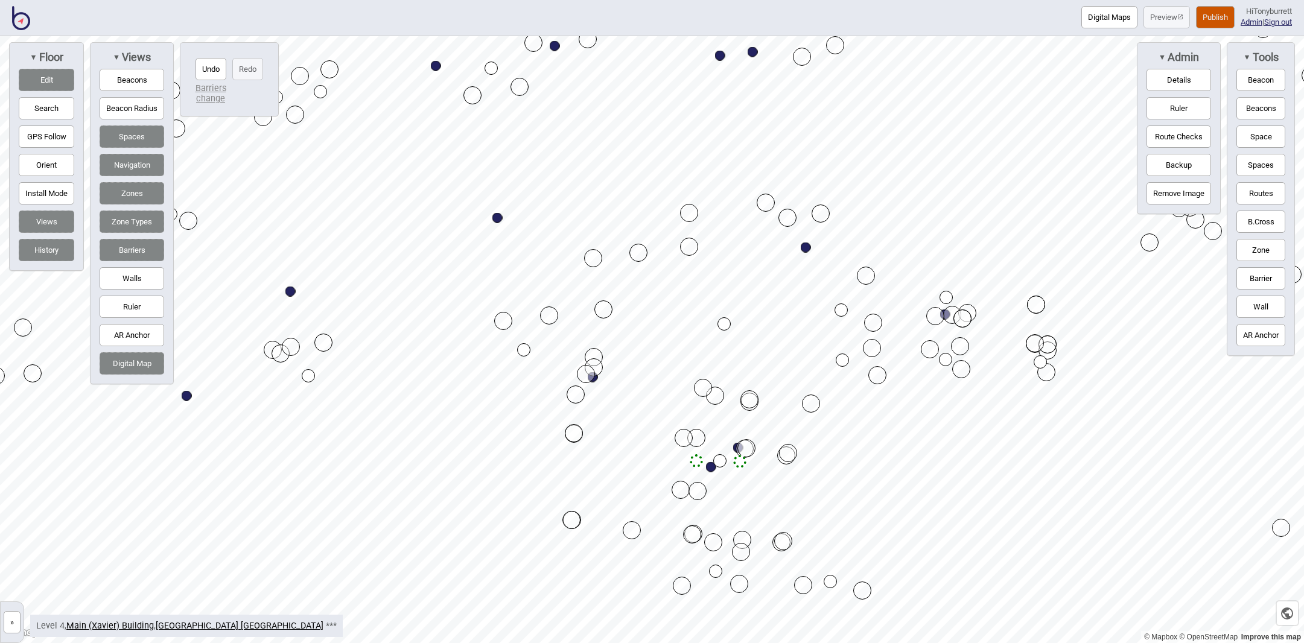
click at [54, 81] on button "Edit" at bounding box center [47, 80] width 56 height 22
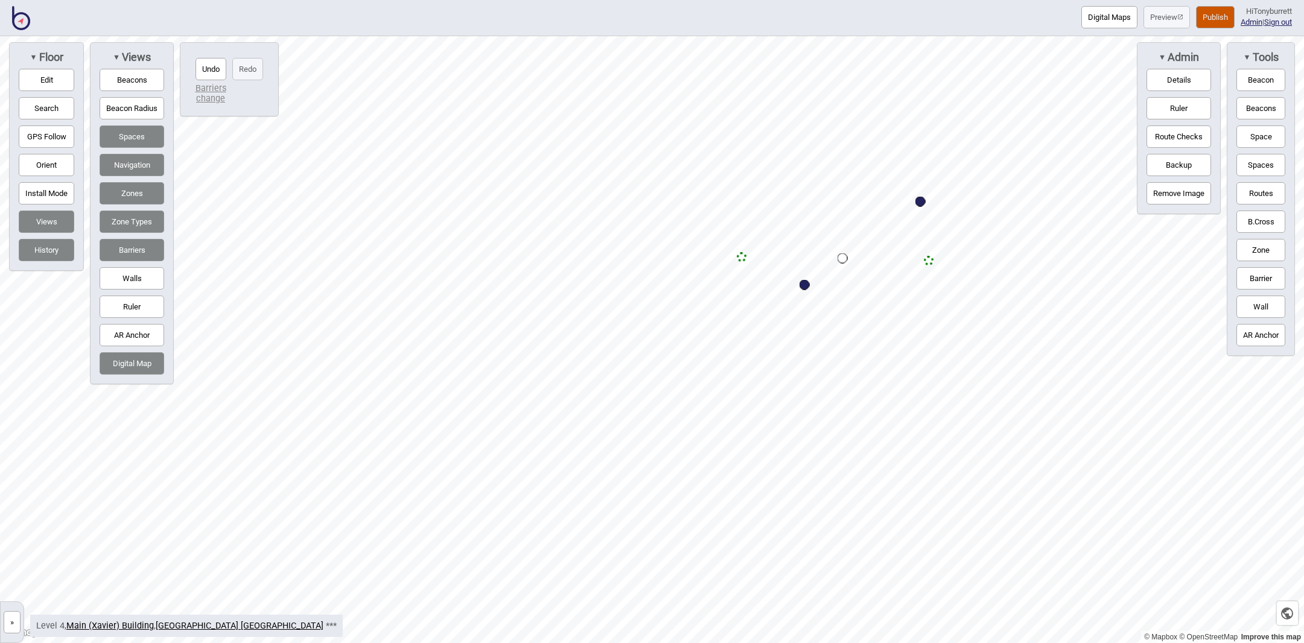
click at [46, 73] on button "Edit" at bounding box center [47, 80] width 56 height 22
drag, startPoint x: 129, startPoint y: 371, endPoint x: 164, endPoint y: 360, distance: 36.3
click at [129, 371] on button "Digital Map" at bounding box center [132, 363] width 65 height 22
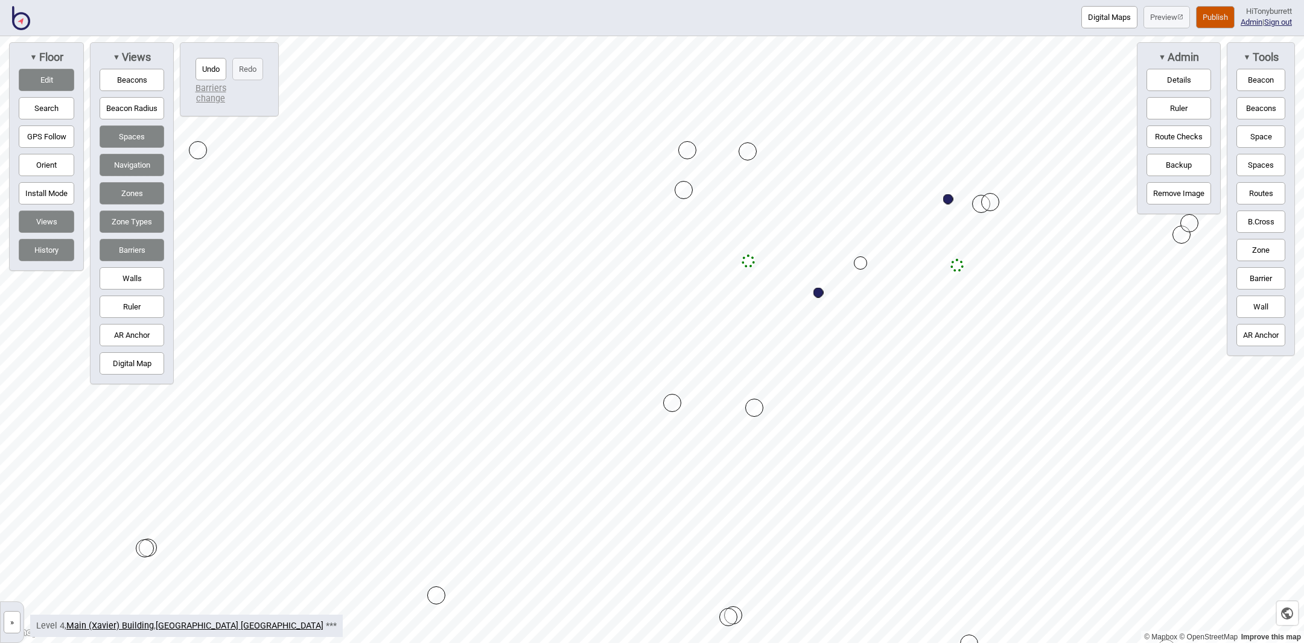
drag, startPoint x: 684, startPoint y: 202, endPoint x: 199, endPoint y: 150, distance: 488.4
click at [198, 150] on div "Map marker" at bounding box center [198, 150] width 18 height 18
drag, startPoint x: 757, startPoint y: 405, endPoint x: 744, endPoint y: 404, distance: 13.3
drag, startPoint x: 621, startPoint y: 378, endPoint x: 195, endPoint y: 373, distance: 426.0
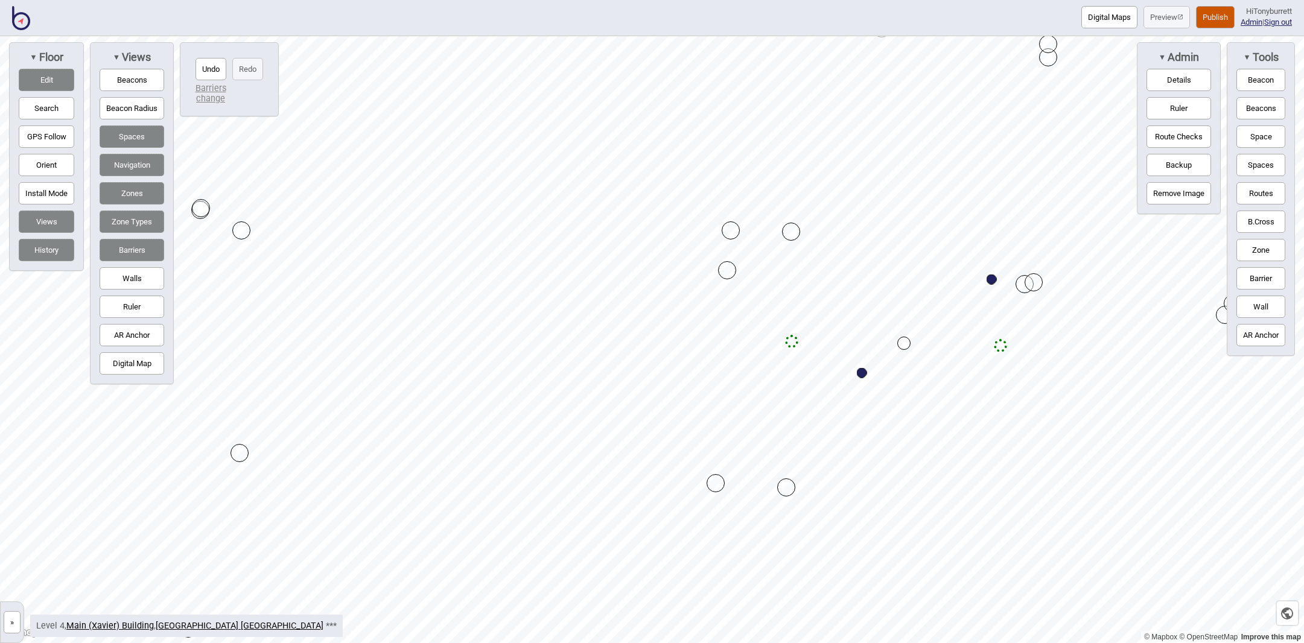
click at [1259, 191] on button "Routes" at bounding box center [1260, 193] width 49 height 22
click at [53, 81] on button "Edit" at bounding box center [47, 80] width 56 height 22
click at [792, 341] on div "Map marker" at bounding box center [792, 342] width 10 height 10
click at [1259, 190] on button "Routes" at bounding box center [1260, 193] width 49 height 22
click at [387, 337] on div "Map marker" at bounding box center [387, 338] width 10 height 10
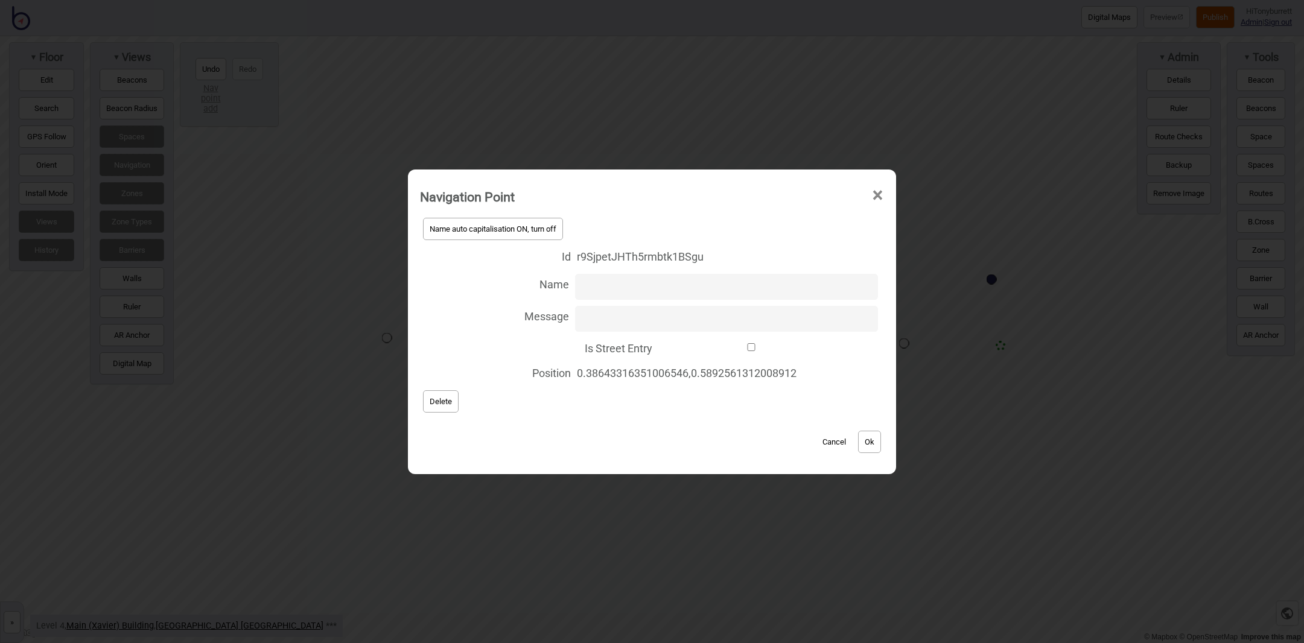
click at [428, 406] on button "Delete" at bounding box center [441, 401] width 36 height 22
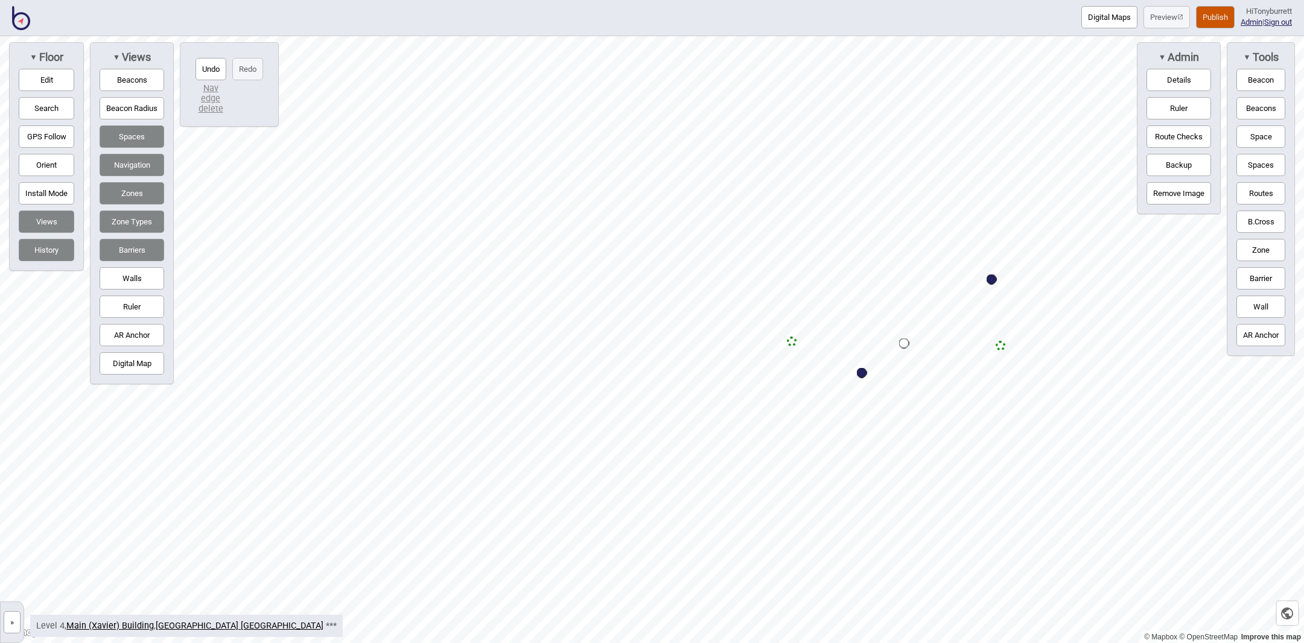
click at [46, 78] on button "Edit" at bounding box center [47, 80] width 56 height 22
drag, startPoint x: 795, startPoint y: 341, endPoint x: 256, endPoint y: 325, distance: 538.5
click at [1254, 164] on button "Spaces" at bounding box center [1260, 165] width 49 height 22
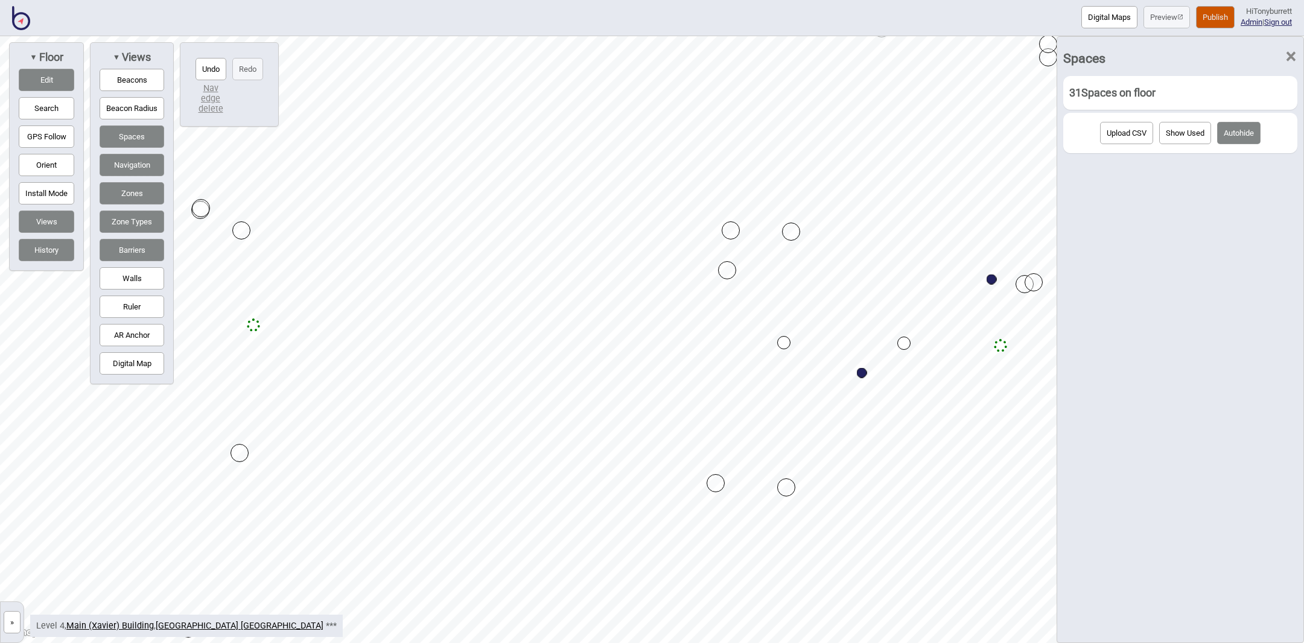
click at [1290, 59] on span "×" at bounding box center [1291, 57] width 13 height 40
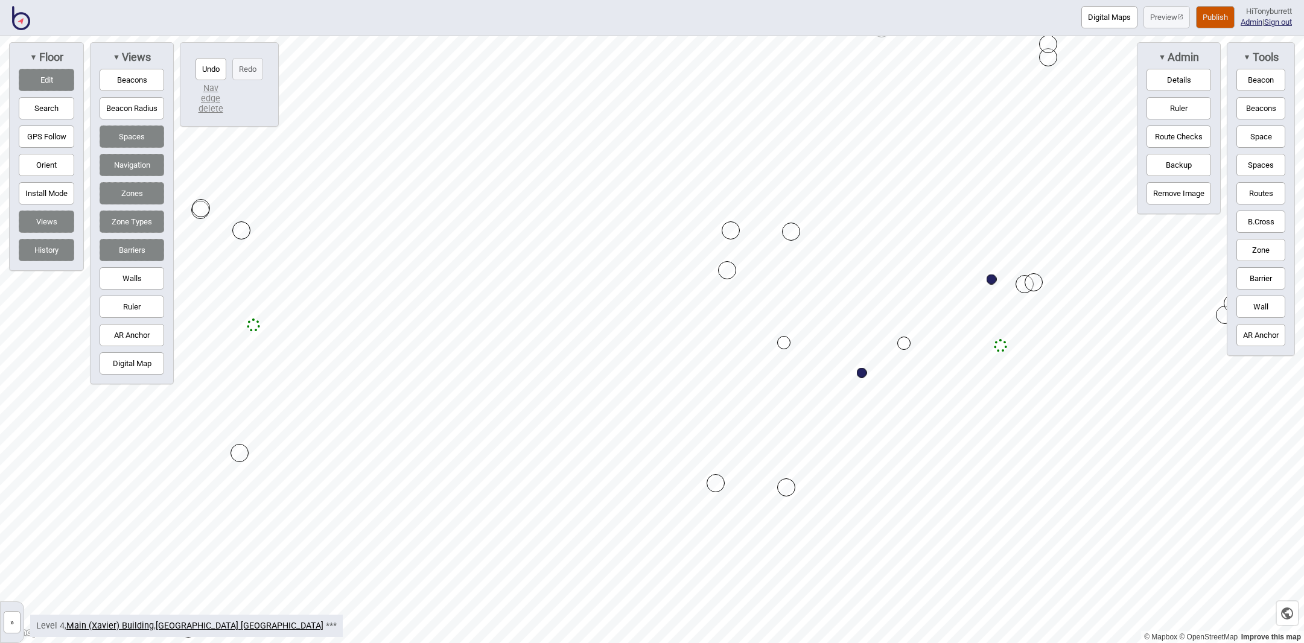
click at [62, 75] on button "Edit" at bounding box center [47, 80] width 56 height 22
drag, startPoint x: 1263, startPoint y: 188, endPoint x: 1180, endPoint y: 200, distance: 84.1
click at [1263, 188] on button "Routes" at bounding box center [1260, 193] width 49 height 22
click at [1239, 195] on button "Routes" at bounding box center [1260, 193] width 49 height 22
click at [792, 278] on div "Map marker" at bounding box center [791, 274] width 10 height 10
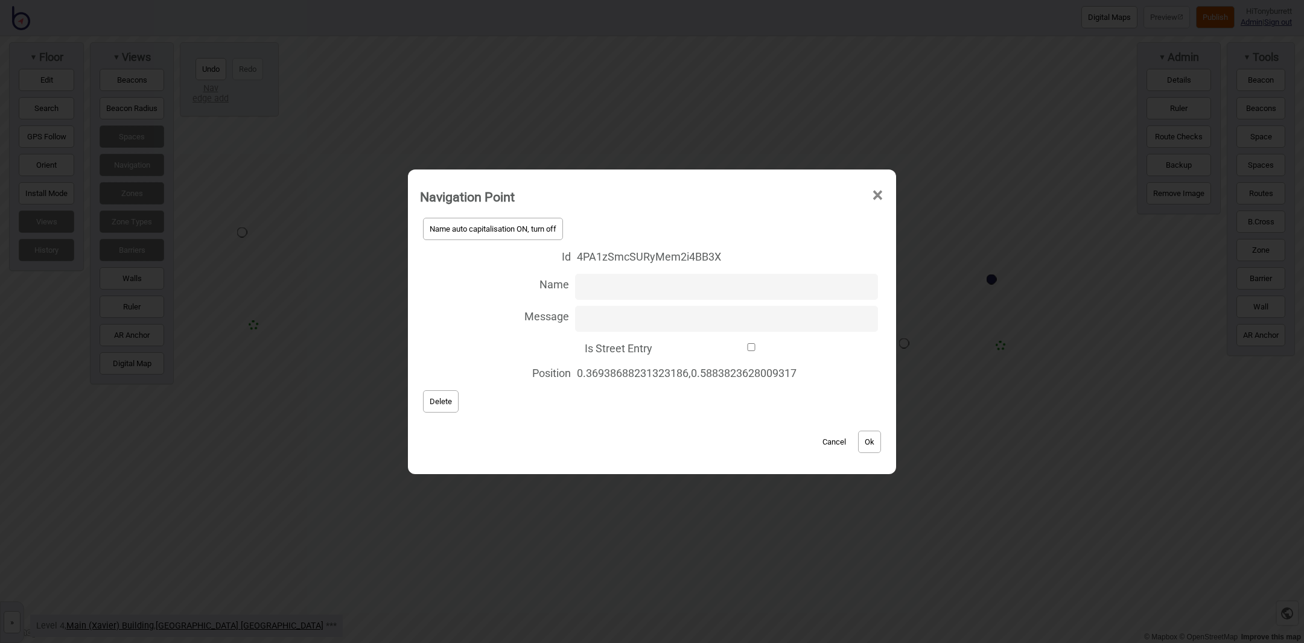
click at [430, 404] on span "Delete" at bounding box center [441, 401] width 22 height 9
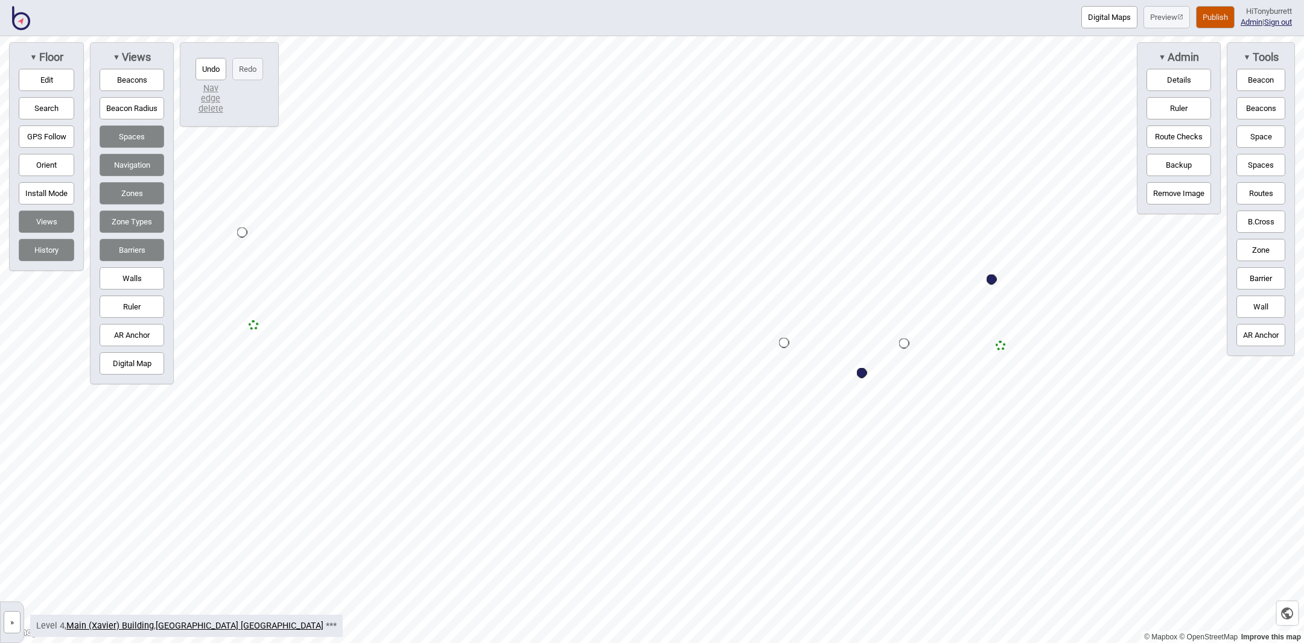
click at [245, 237] on div "Map marker" at bounding box center [242, 232] width 10 height 10
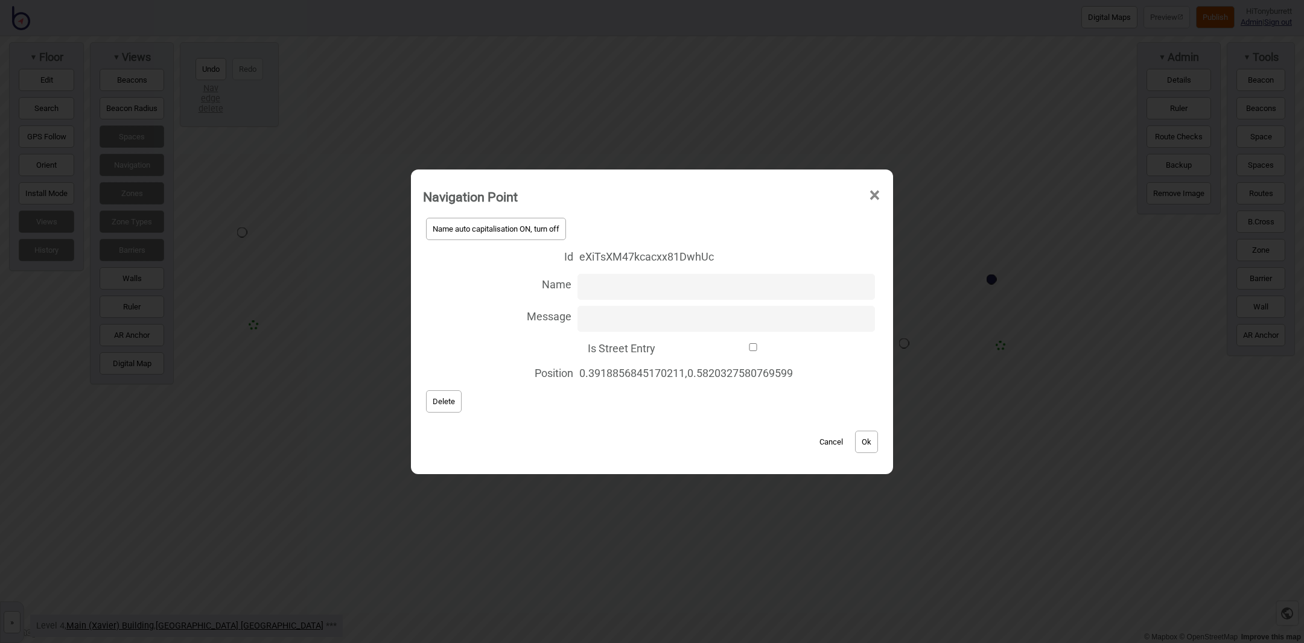
click at [442, 410] on button "Delete" at bounding box center [444, 401] width 36 height 22
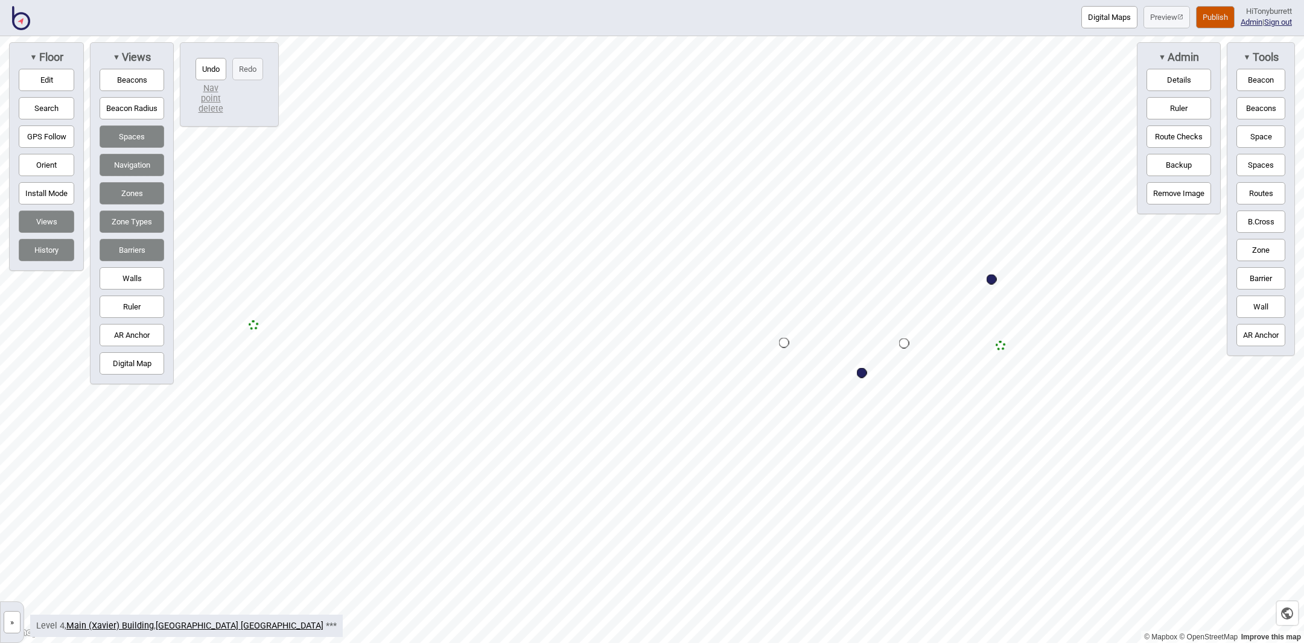
drag, startPoint x: 1263, startPoint y: 248, endPoint x: 1239, endPoint y: 247, distance: 23.5
click at [1262, 248] on button "Zone" at bounding box center [1260, 250] width 49 height 22
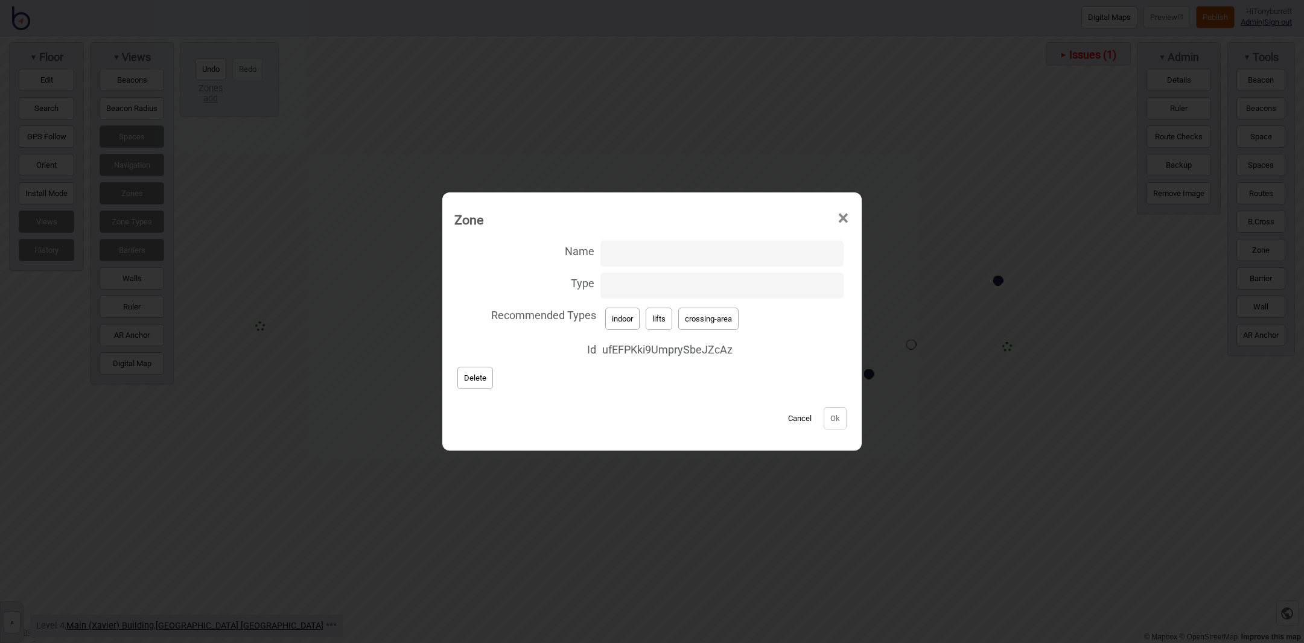
click at [655, 290] on input "Type" at bounding box center [721, 286] width 243 height 26
type input "escalator"
click at [830, 418] on button "Ok" at bounding box center [835, 418] width 23 height 22
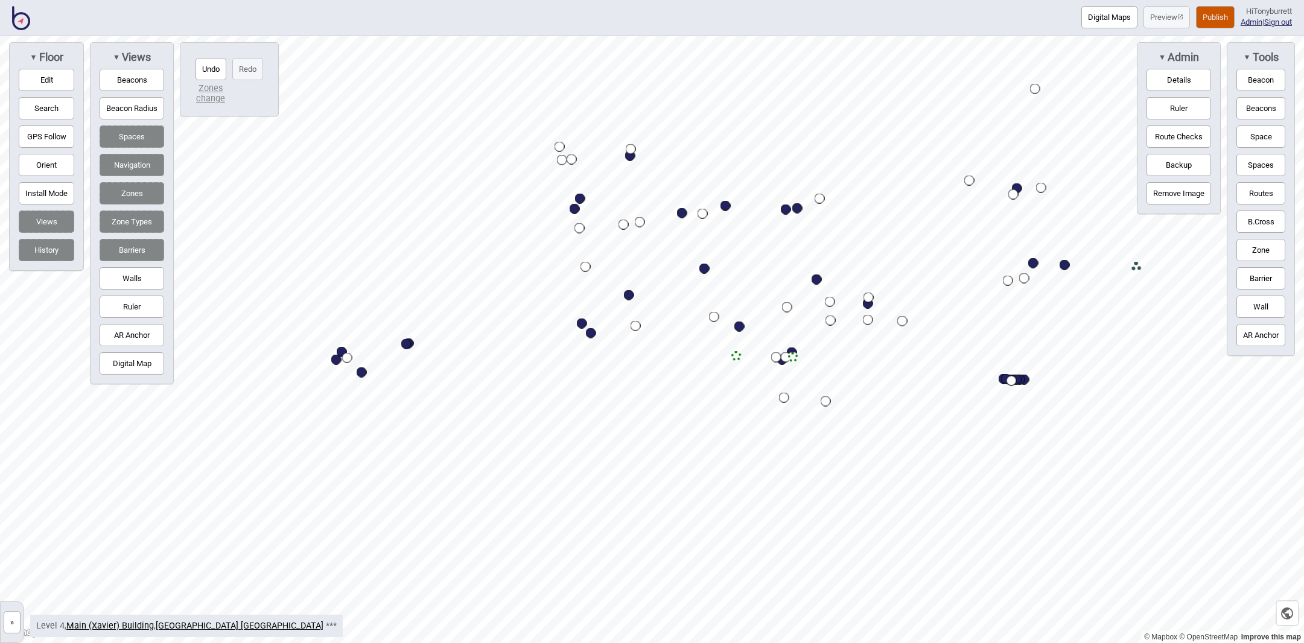
click at [12, 621] on button "»" at bounding box center [12, 622] width 17 height 22
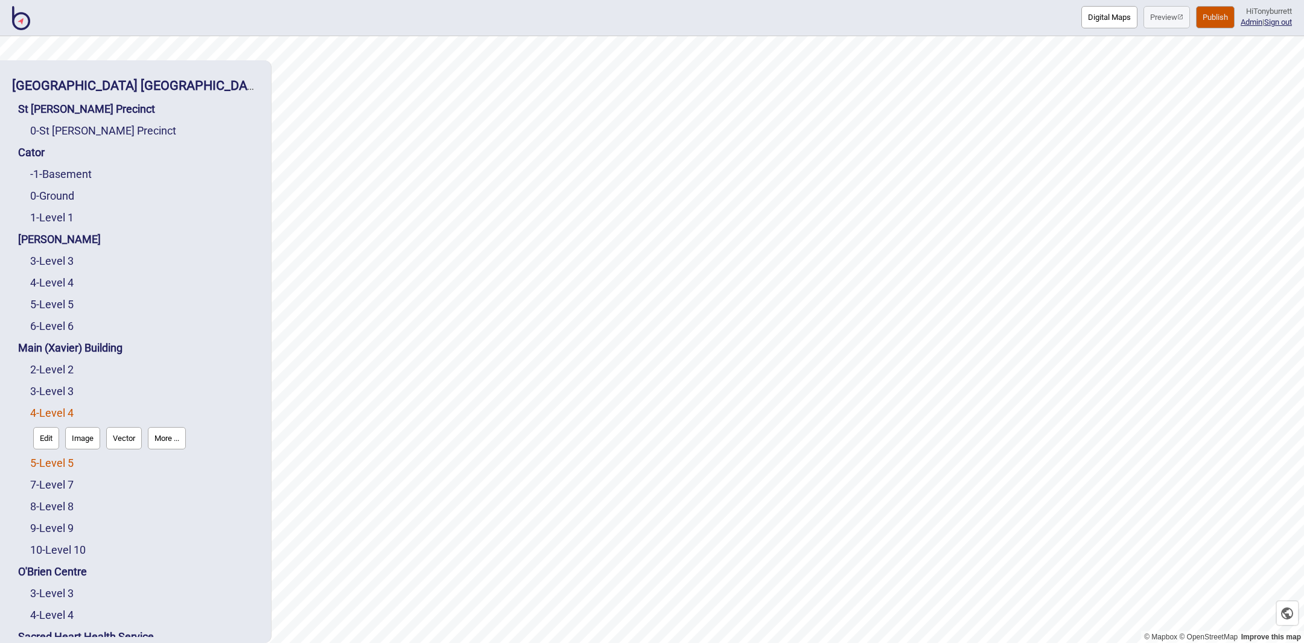
click at [48, 457] on link "5 - Level 5" at bounding box center [51, 463] width 43 height 13
click at [43, 449] on button "Edit" at bounding box center [46, 460] width 26 height 22
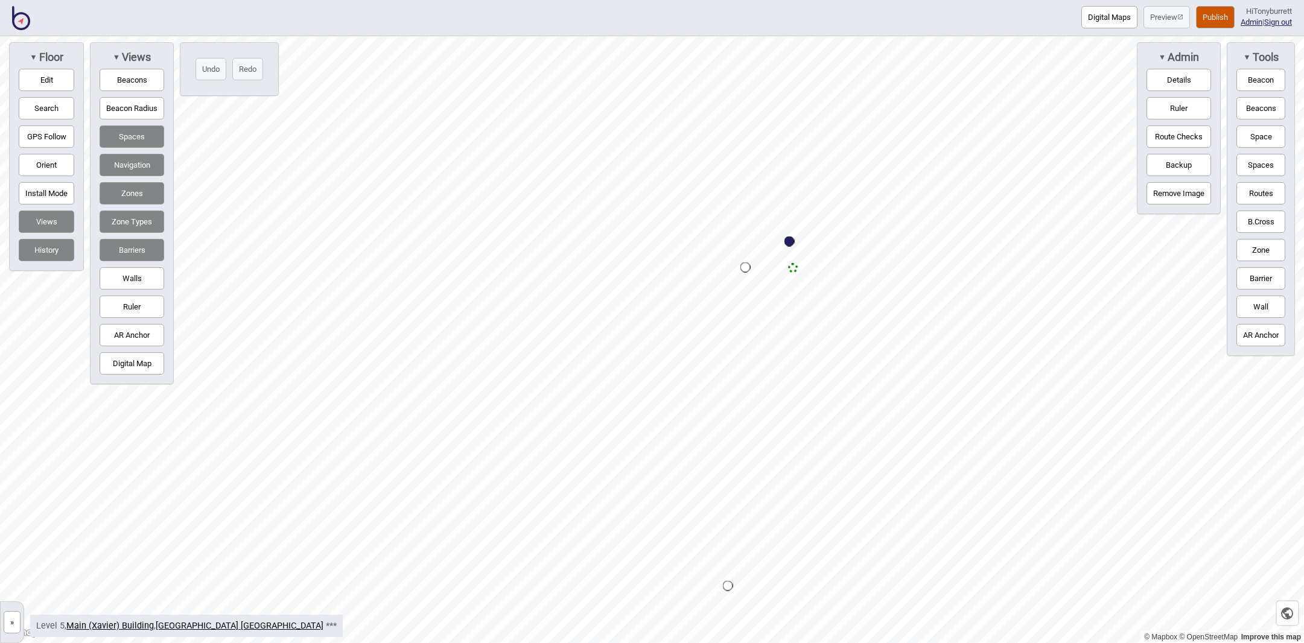
click at [40, 77] on button "Edit" at bounding box center [47, 80] width 56 height 22
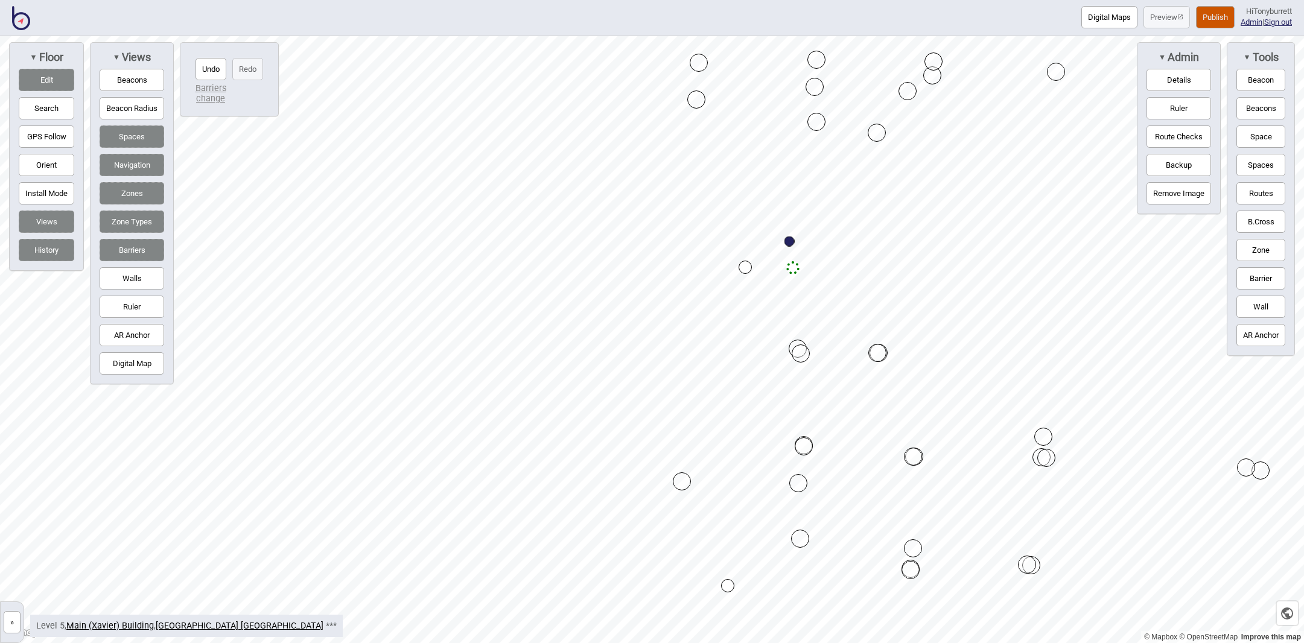
drag, startPoint x: 893, startPoint y: 91, endPoint x: 907, endPoint y: 91, distance: 14.5
drag, startPoint x: 876, startPoint y: 352, endPoint x: 894, endPoint y: 352, distance: 18.1
drag, startPoint x: 917, startPoint y: 453, endPoint x: 941, endPoint y: 453, distance: 24.7
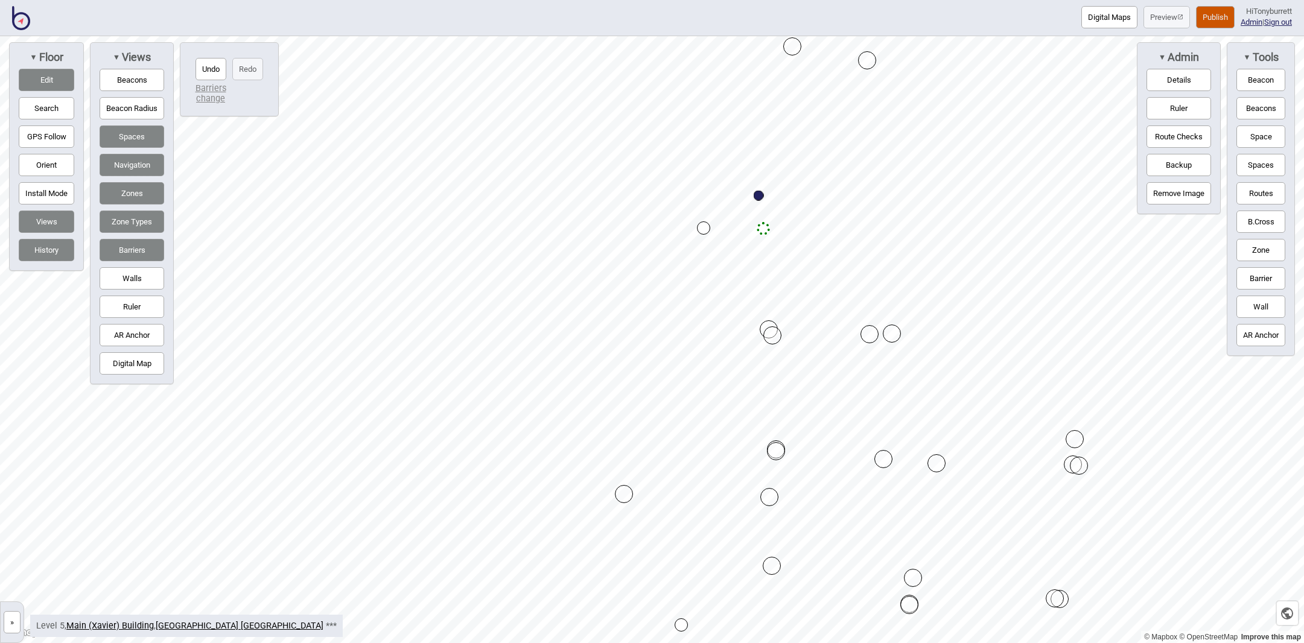
drag, startPoint x: 914, startPoint y: 461, endPoint x: 936, endPoint y: 460, distance: 22.3
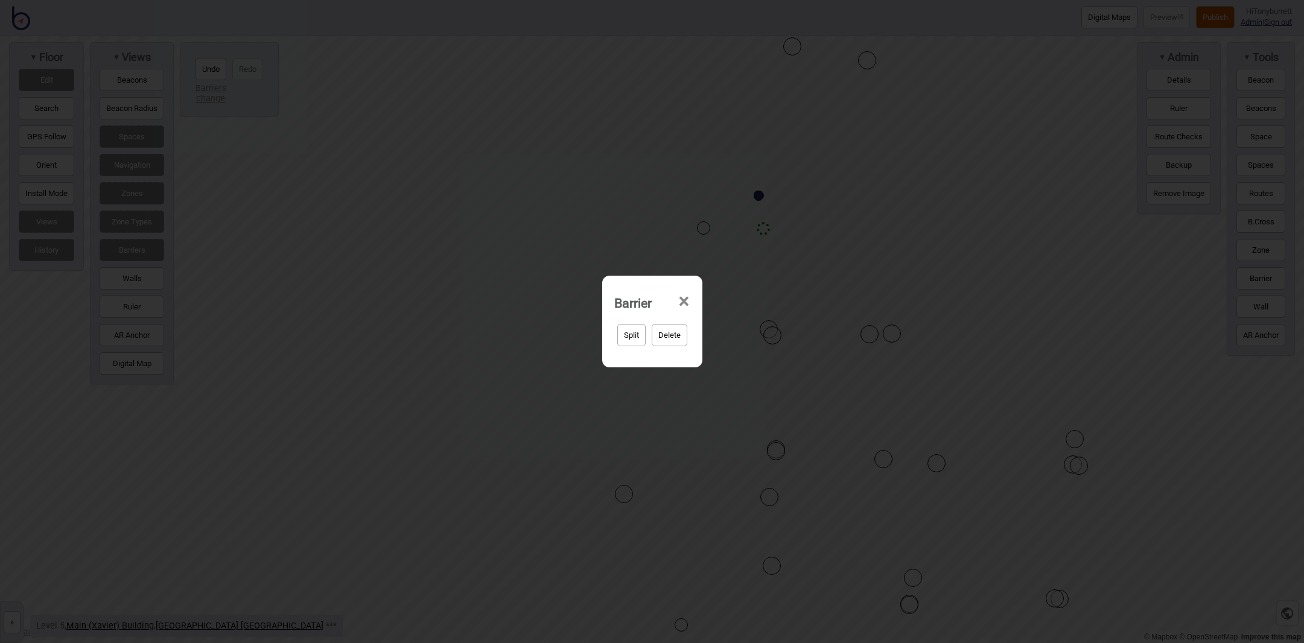
click at [672, 334] on button "Delete" at bounding box center [670, 335] width 36 height 22
click at [697, 340] on button "Yep, delete it!" at bounding box center [683, 335] width 59 height 22
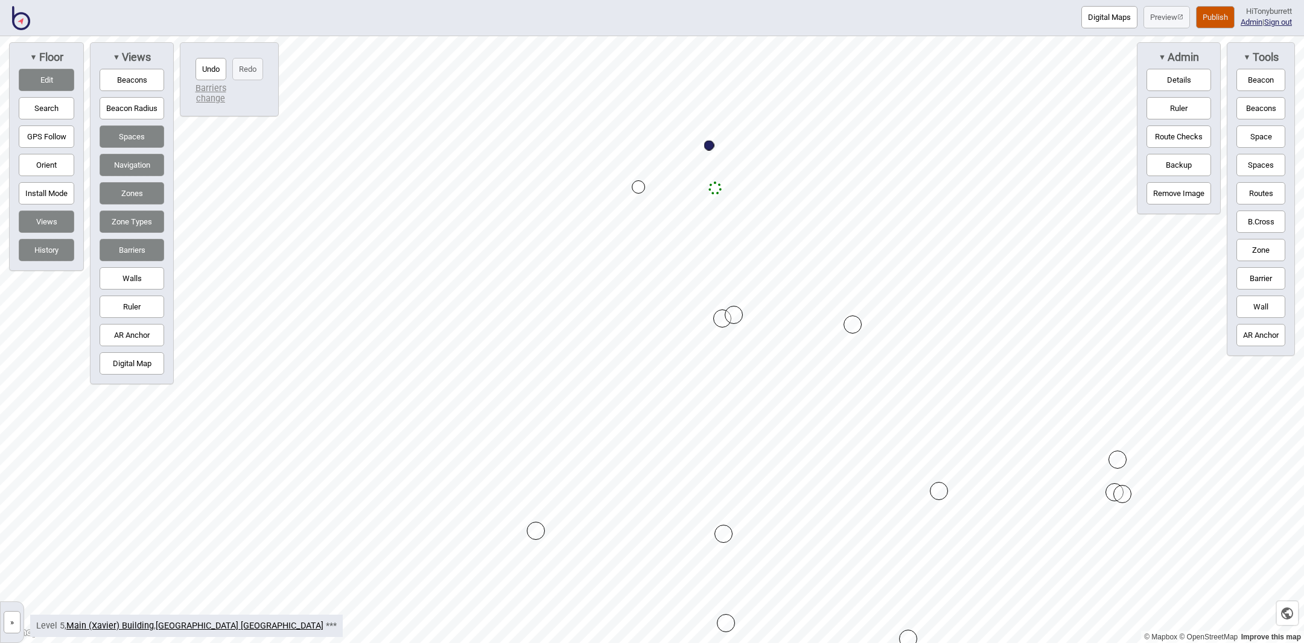
drag, startPoint x: 732, startPoint y: 474, endPoint x: 734, endPoint y: 316, distance: 158.7
drag, startPoint x: 1125, startPoint y: 494, endPoint x: 1117, endPoint y: 491, distance: 8.4
drag, startPoint x: 724, startPoint y: 623, endPoint x: 726, endPoint y: 632, distance: 9.2
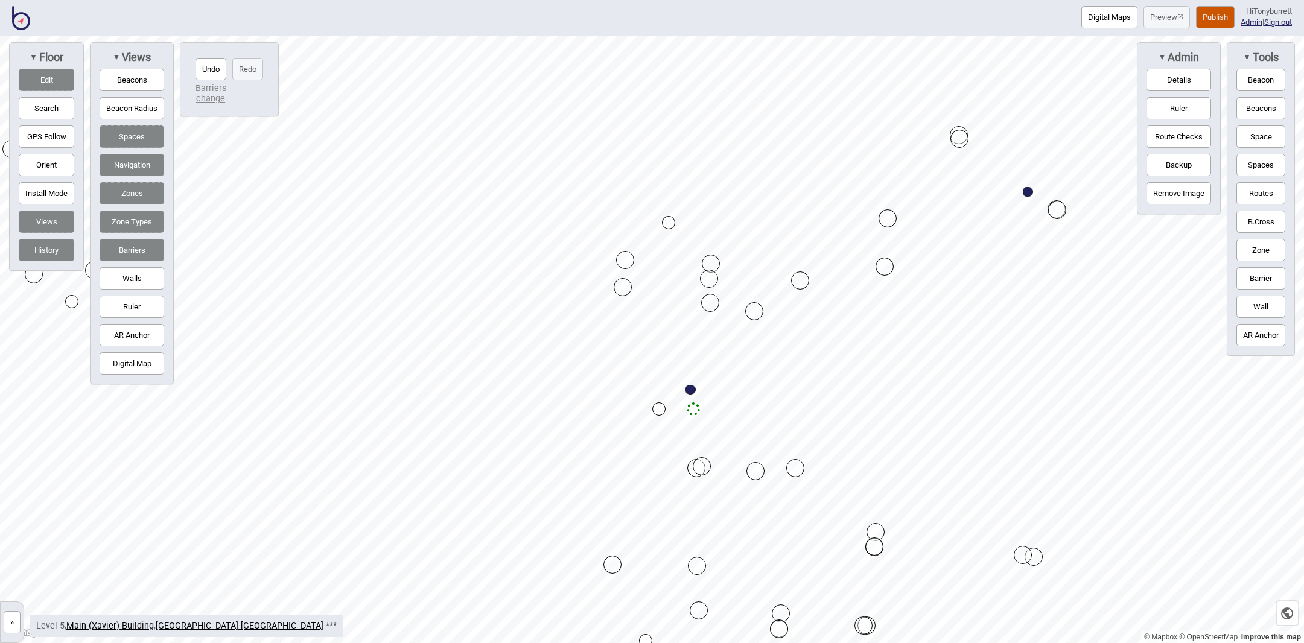
click at [133, 366] on button "Digital Map" at bounding box center [132, 363] width 65 height 22
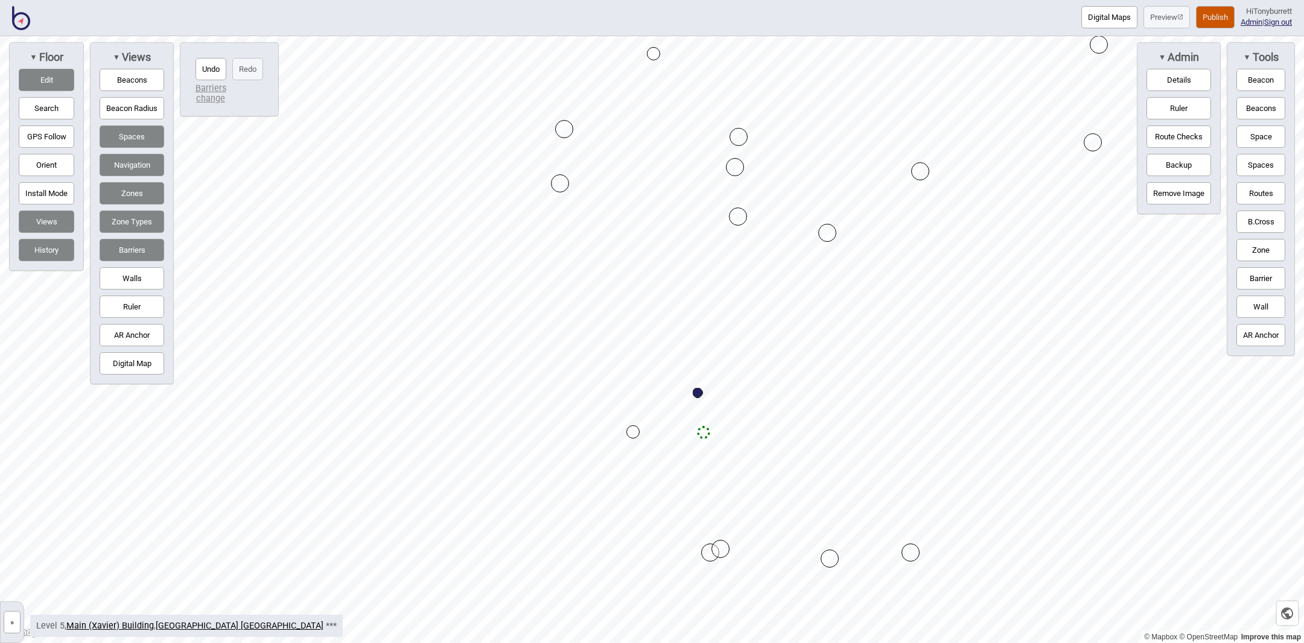
click at [736, 218] on div "Map marker" at bounding box center [738, 217] width 18 height 18
drag, startPoint x: 831, startPoint y: 229, endPoint x: 927, endPoint y: 164, distance: 115.5
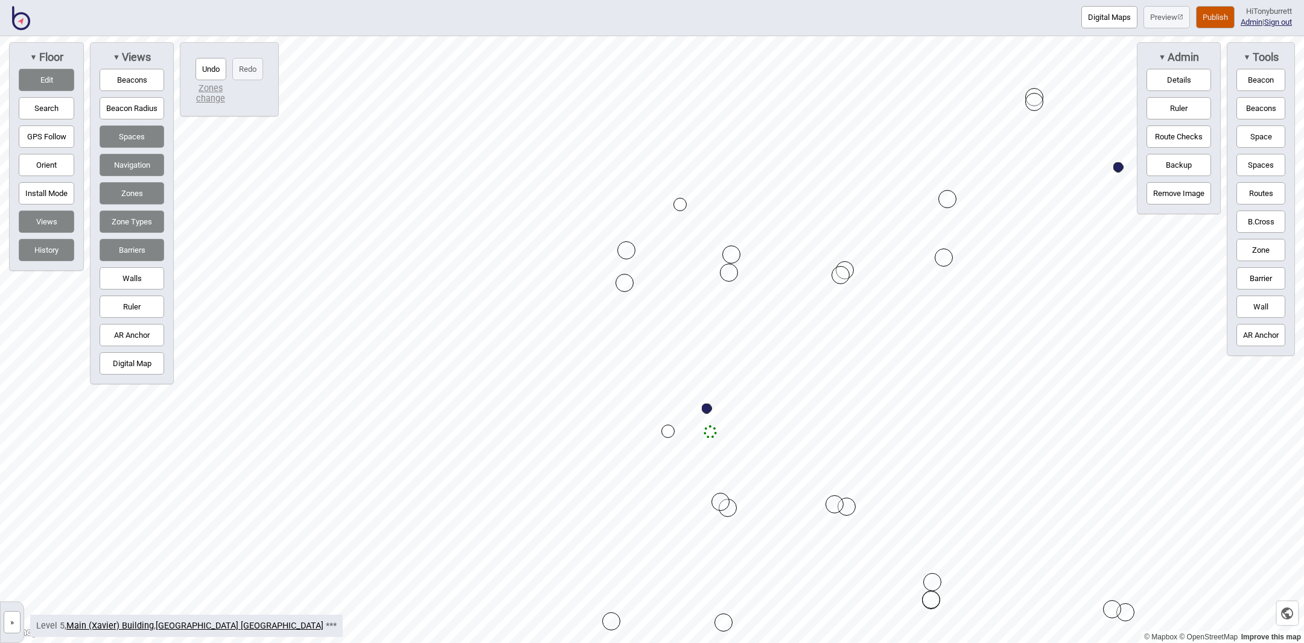
click at [621, 282] on div "Map marker" at bounding box center [624, 283] width 18 height 18
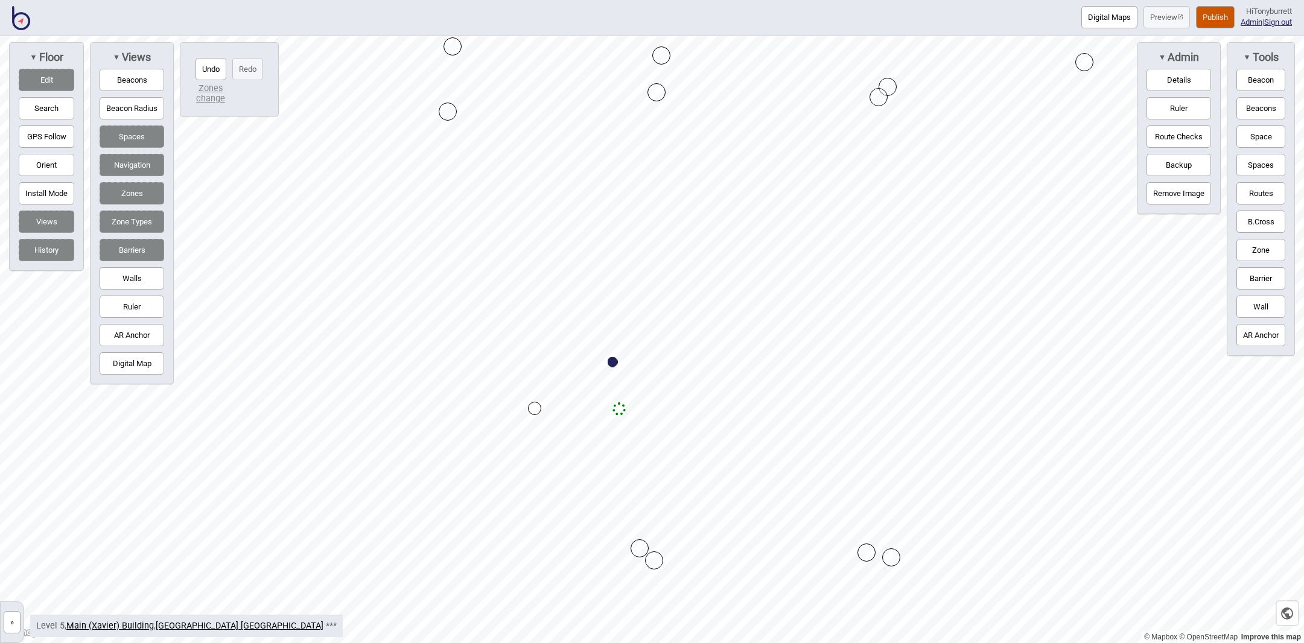
click at [150, 196] on button "Zones" at bounding box center [132, 193] width 65 height 22
drag, startPoint x: 530, startPoint y: 413, endPoint x: 535, endPoint y: 313, distance: 100.9
click at [130, 188] on button "Zones" at bounding box center [132, 193] width 65 height 22
drag, startPoint x: 1252, startPoint y: 249, endPoint x: 1230, endPoint y: 249, distance: 21.7
click at [1252, 249] on button "Zone" at bounding box center [1260, 250] width 49 height 22
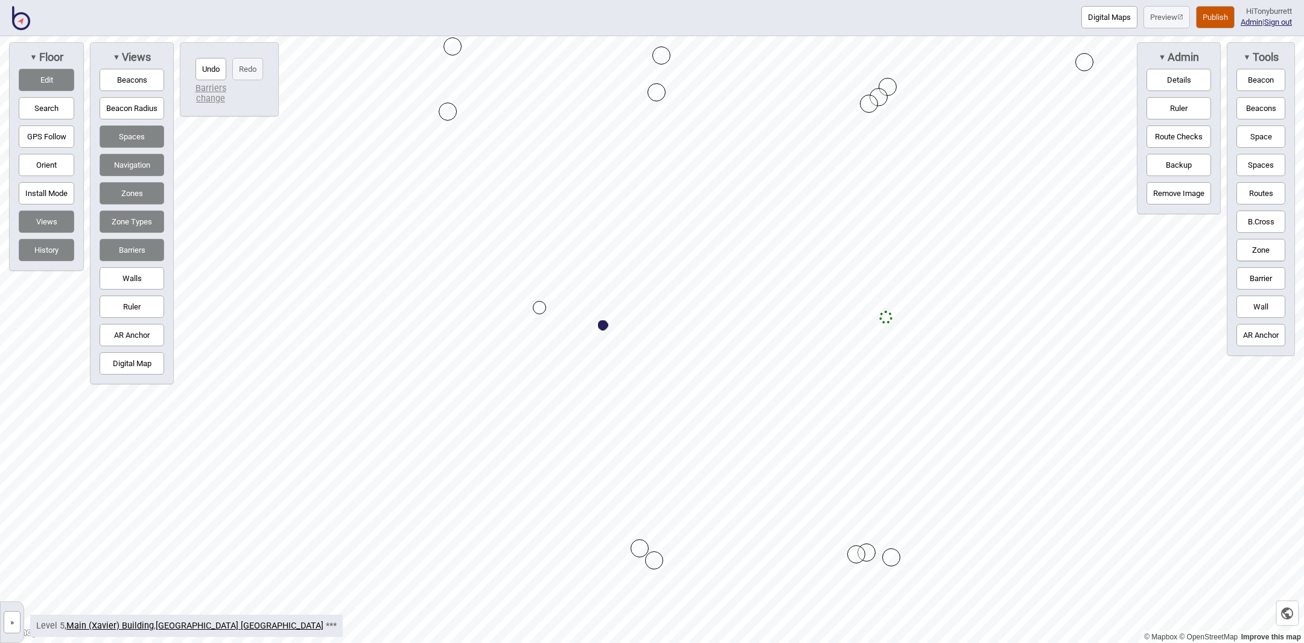
click at [43, 75] on button "Edit" at bounding box center [47, 80] width 56 height 22
click at [868, 102] on div "Map marker" at bounding box center [869, 104] width 18 height 18
click at [52, 80] on button "Edit" at bounding box center [47, 80] width 56 height 22
drag, startPoint x: 865, startPoint y: 105, endPoint x: 876, endPoint y: 97, distance: 13.4
click at [866, 544] on div "Map marker" at bounding box center [862, 545] width 18 height 18
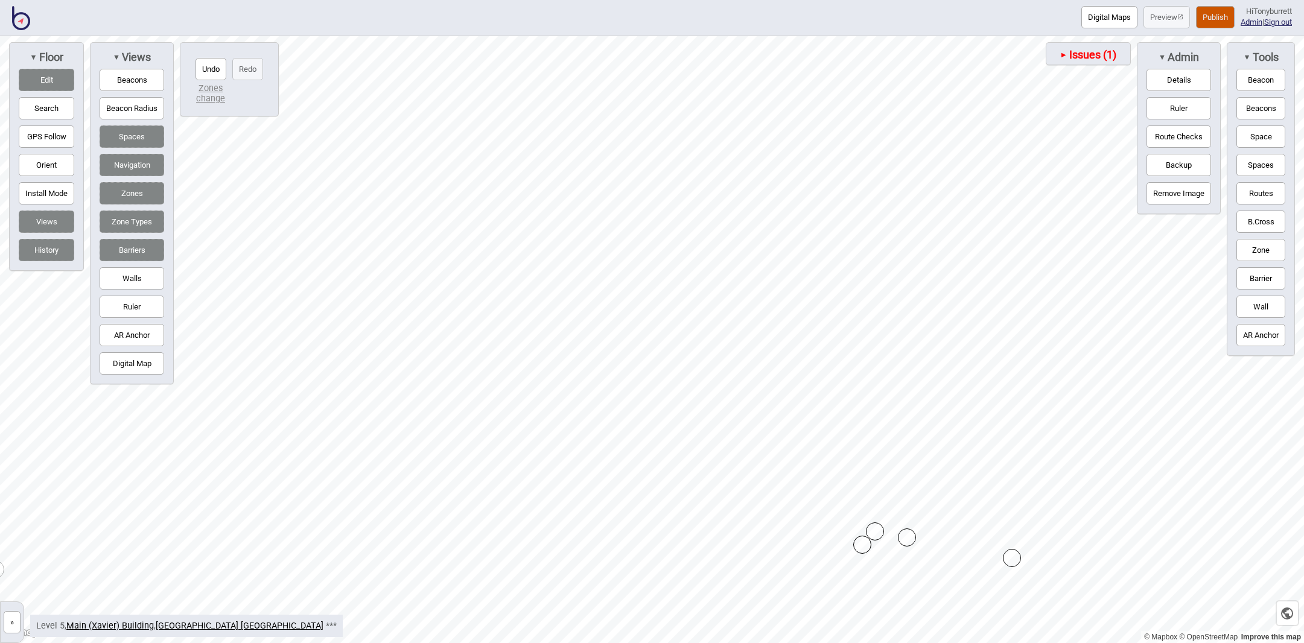
click at [866, 544] on div "Map marker" at bounding box center [862, 545] width 18 height 18
drag, startPoint x: 872, startPoint y: 529, endPoint x: 907, endPoint y: 535, distance: 35.5
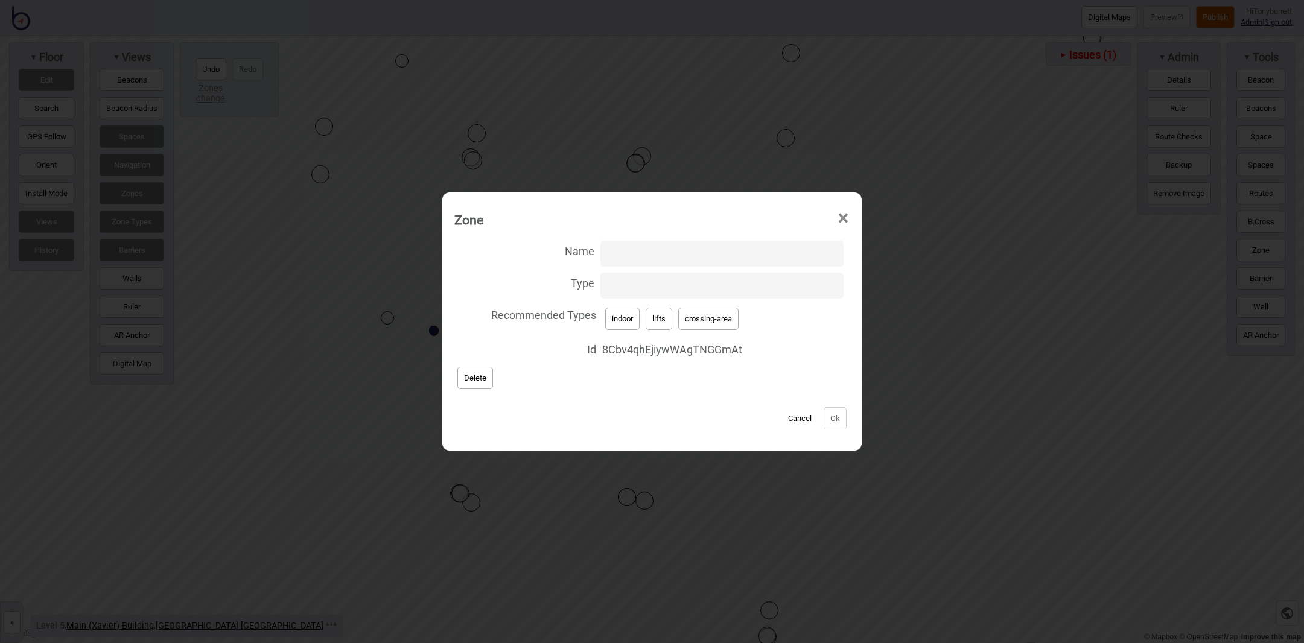
click at [629, 285] on input "Type" at bounding box center [721, 286] width 243 height 26
type input "lift-well"
click at [830, 418] on button "Ok" at bounding box center [835, 418] width 23 height 22
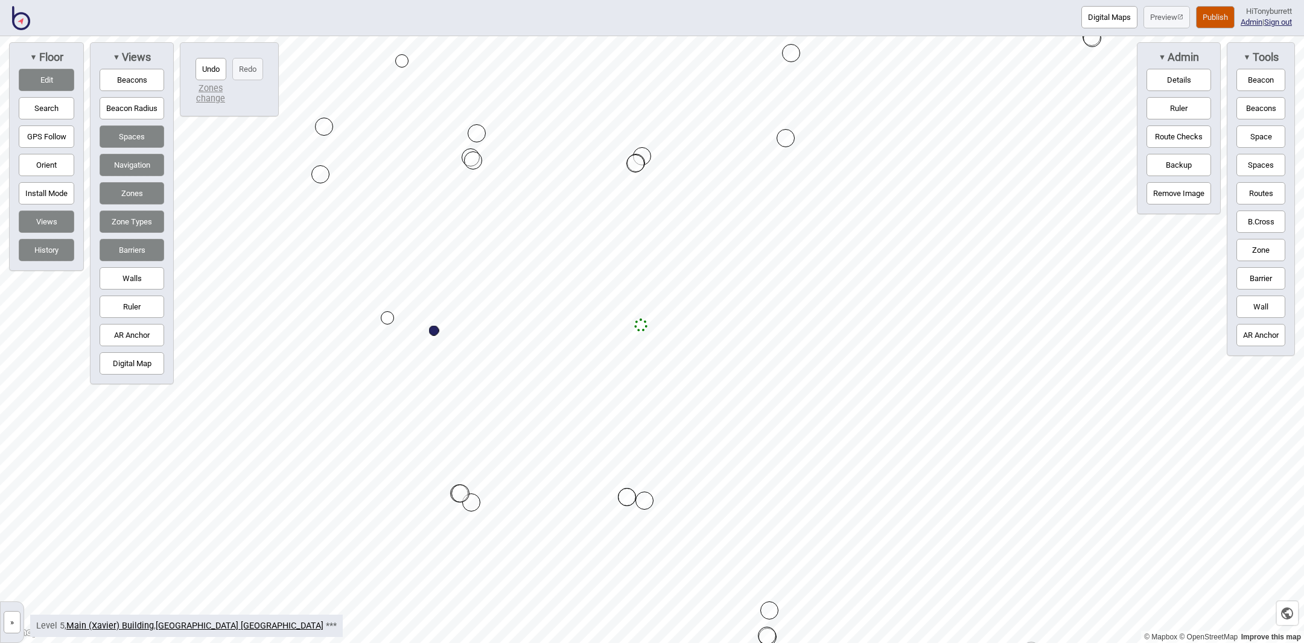
drag, startPoint x: 12, startPoint y: 623, endPoint x: 19, endPoint y: 615, distance: 10.3
click at [12, 623] on button "»" at bounding box center [12, 622] width 17 height 22
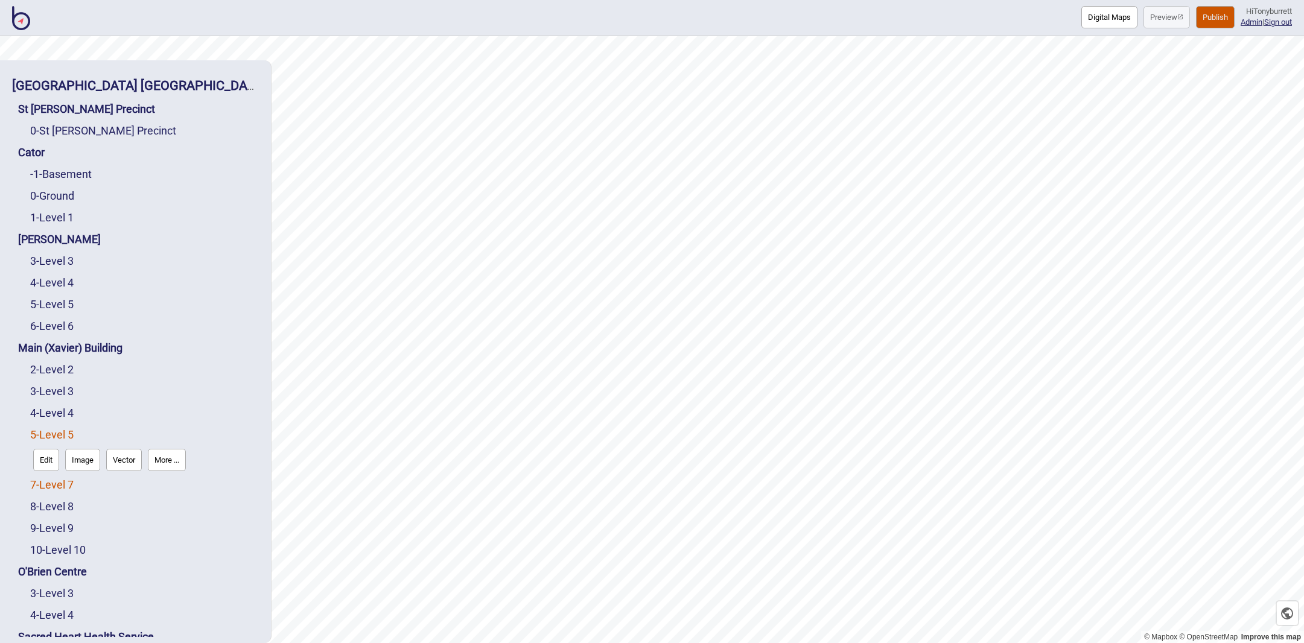
click at [55, 478] on link "7 - Level 7" at bounding box center [51, 484] width 43 height 13
click at [52, 471] on button "Edit" at bounding box center [46, 482] width 26 height 22
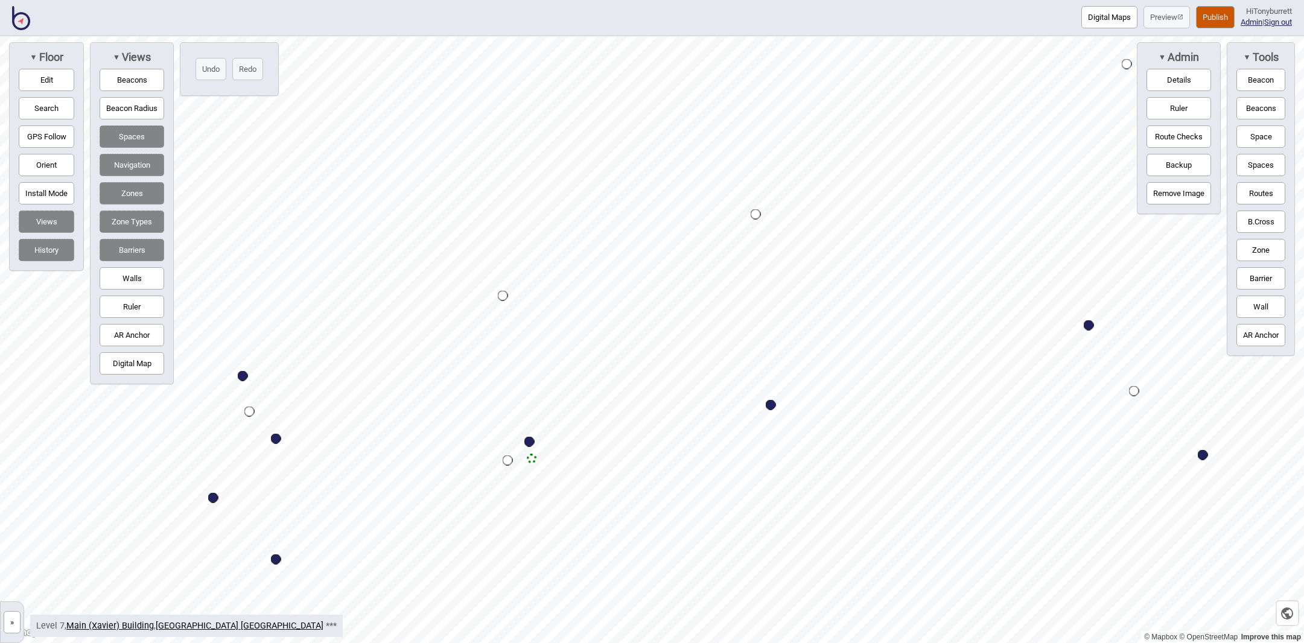
click at [53, 79] on button "Edit" at bounding box center [47, 80] width 56 height 22
drag, startPoint x: 637, startPoint y: 255, endPoint x: 656, endPoint y: 253, distance: 19.4
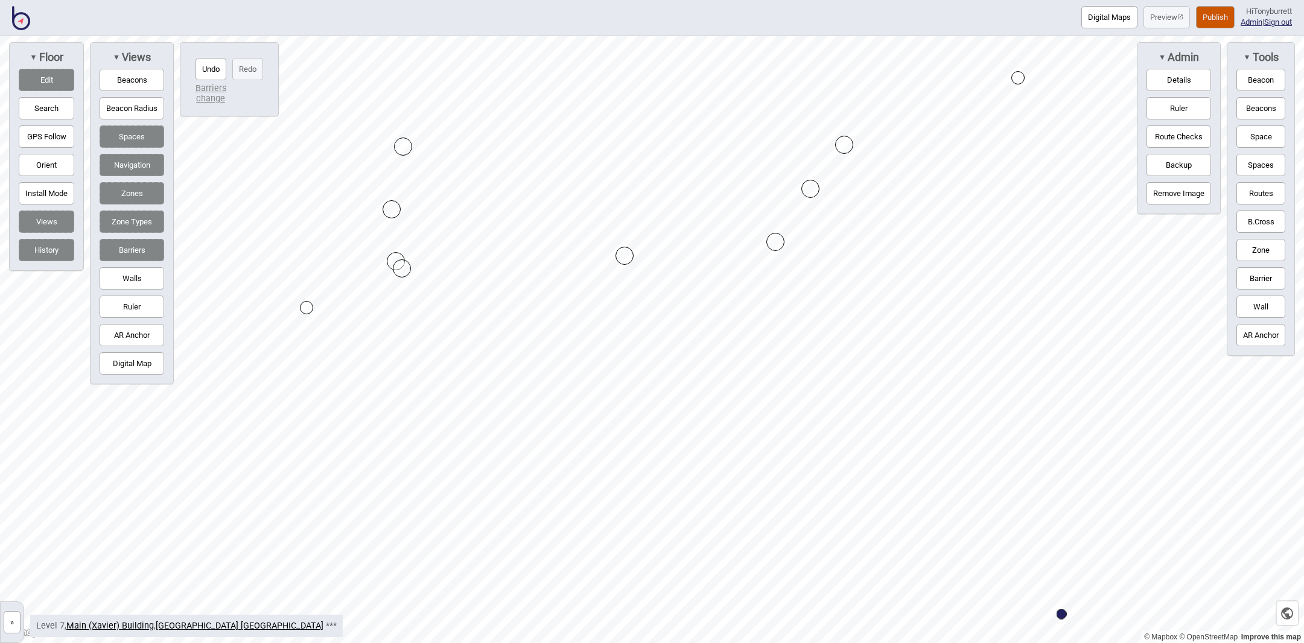
drag, startPoint x: 651, startPoint y: 250, endPoint x: 779, endPoint y: 240, distance: 128.3
drag, startPoint x: 401, startPoint y: 270, endPoint x: 407, endPoint y: 226, distance: 43.8
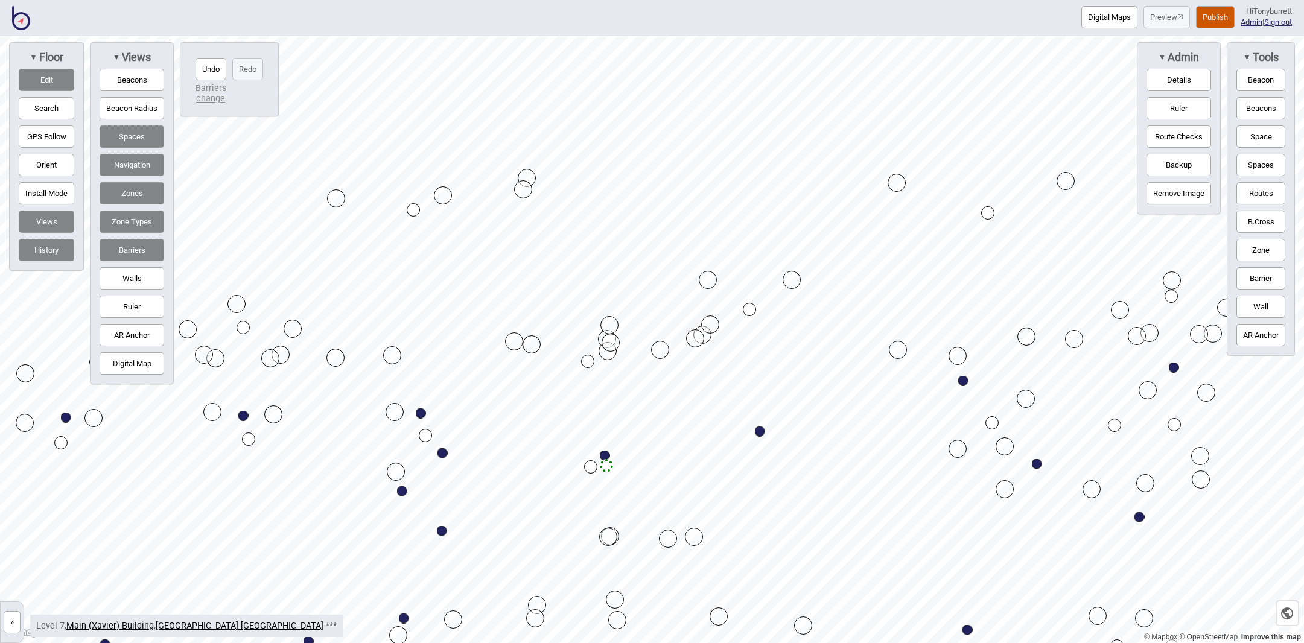
drag, startPoint x: 711, startPoint y: 617, endPoint x: 699, endPoint y: 534, distance: 83.5
drag, startPoint x: 696, startPoint y: 535, endPoint x: 705, endPoint y: 535, distance: 9.1
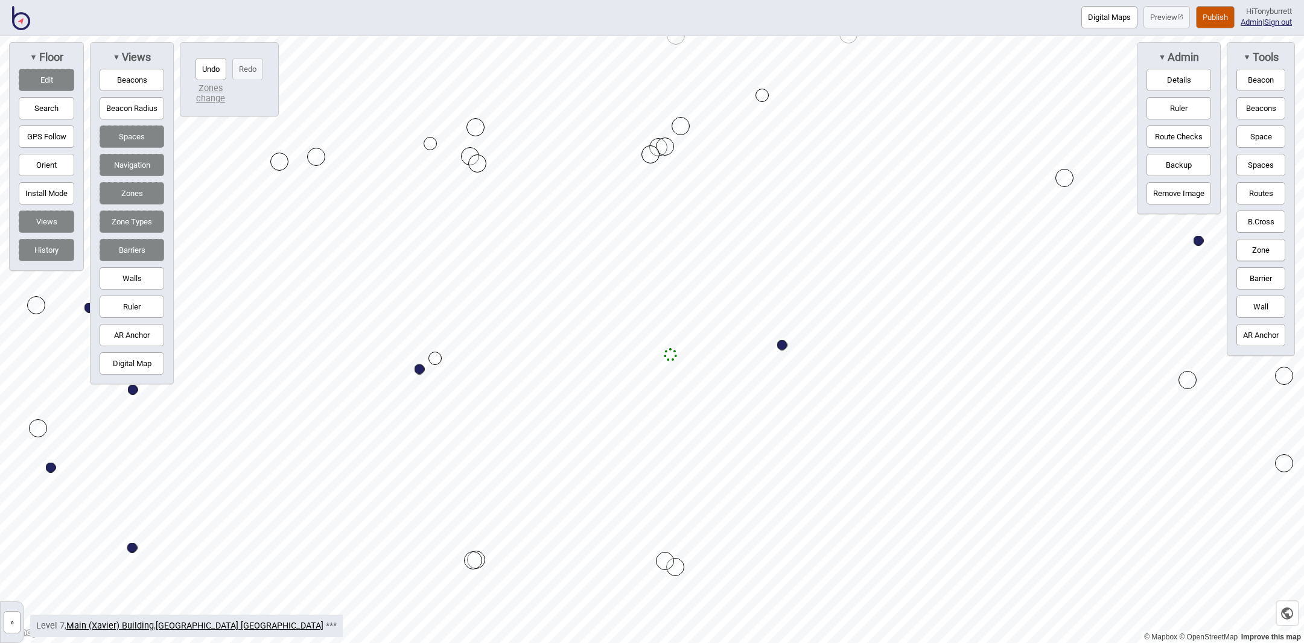
click at [51, 78] on button "Edit" at bounding box center [47, 80] width 56 height 22
click at [468, 156] on div "Map marker" at bounding box center [468, 159] width 18 height 18
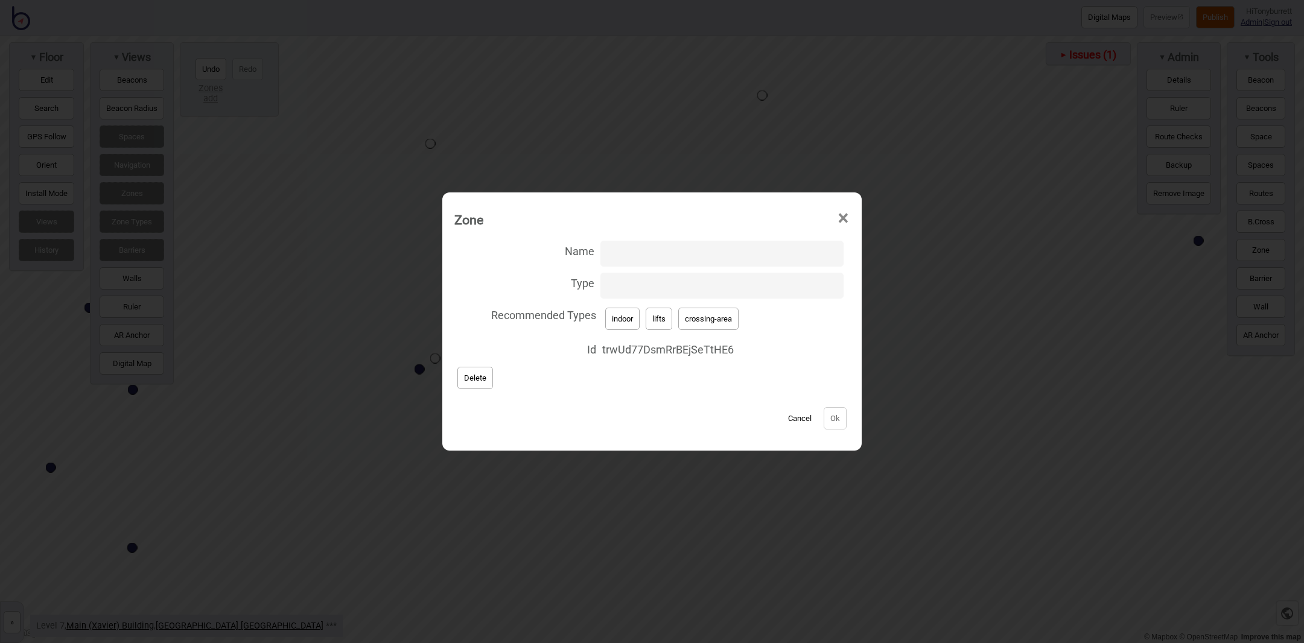
click at [617, 279] on input "Type" at bounding box center [721, 286] width 243 height 26
type input "lift-well"
click at [830, 418] on button "Ok" at bounding box center [835, 418] width 23 height 22
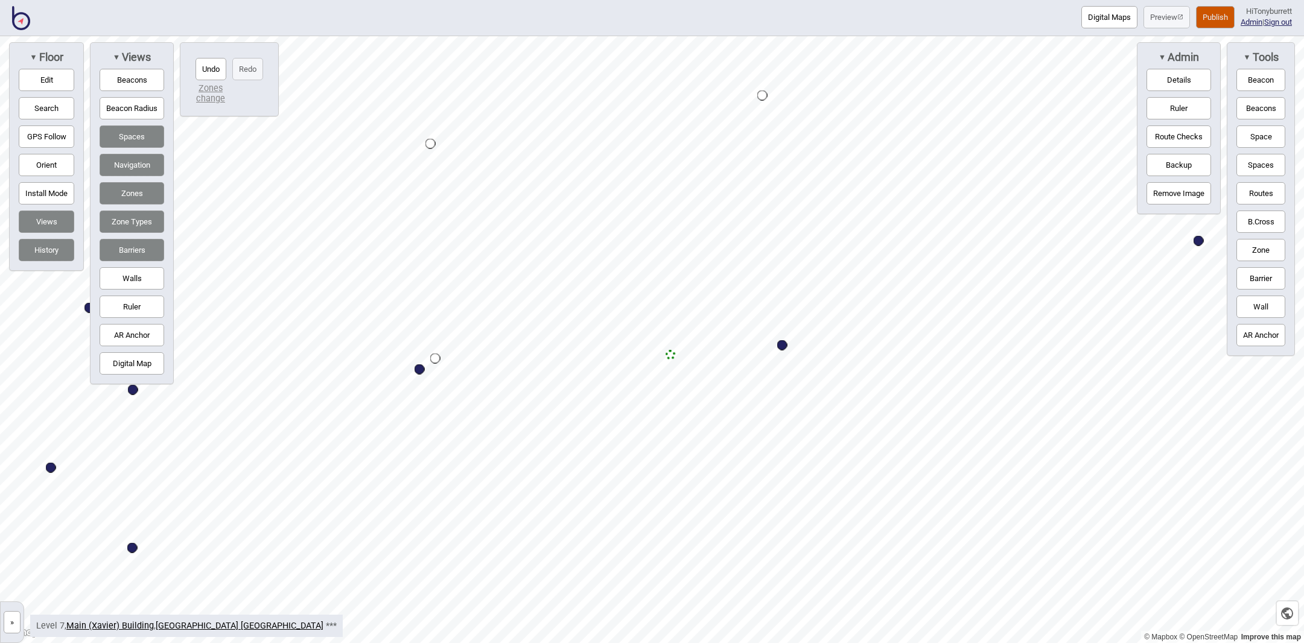
click at [9, 623] on button "»" at bounding box center [12, 622] width 17 height 22
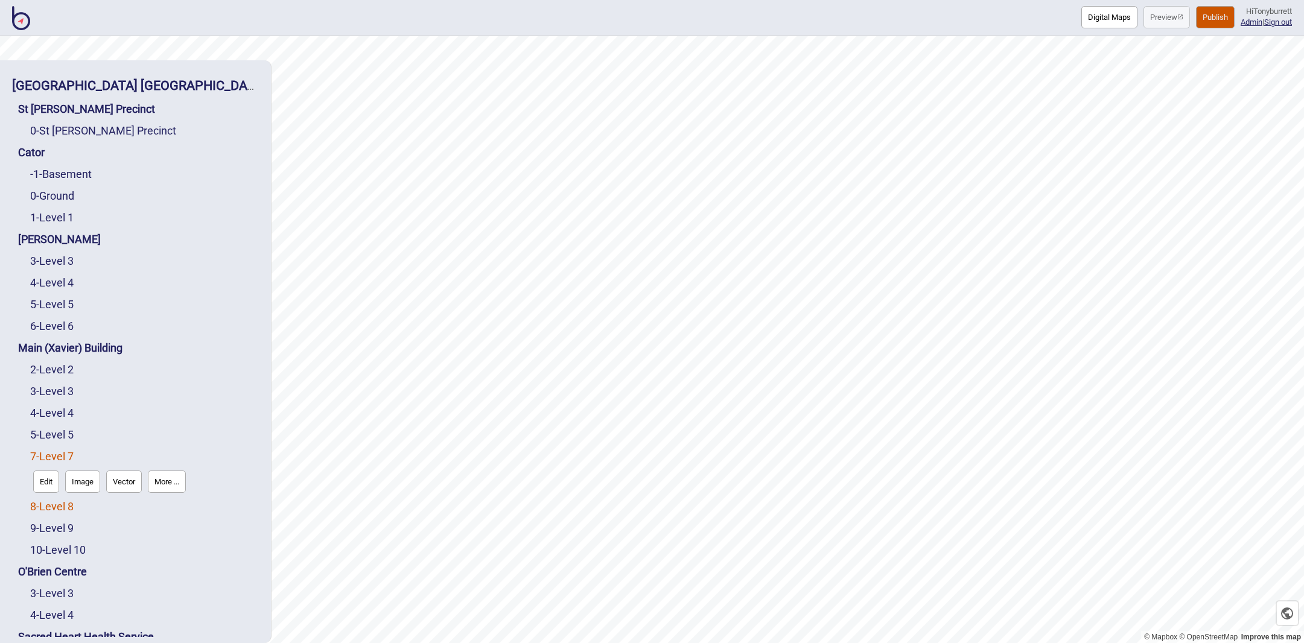
click at [69, 500] on link "8 - Level 8" at bounding box center [51, 506] width 43 height 13
click at [52, 492] on button "Edit" at bounding box center [46, 503] width 26 height 22
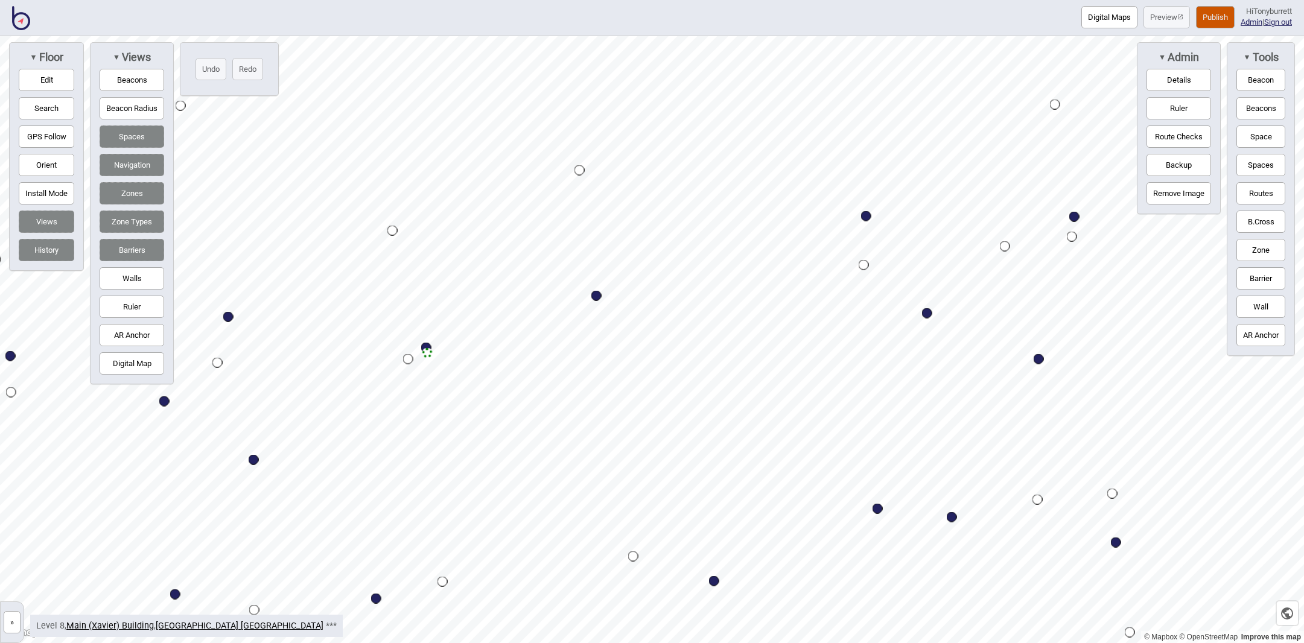
click at [33, 76] on button "Edit" at bounding box center [47, 80] width 56 height 22
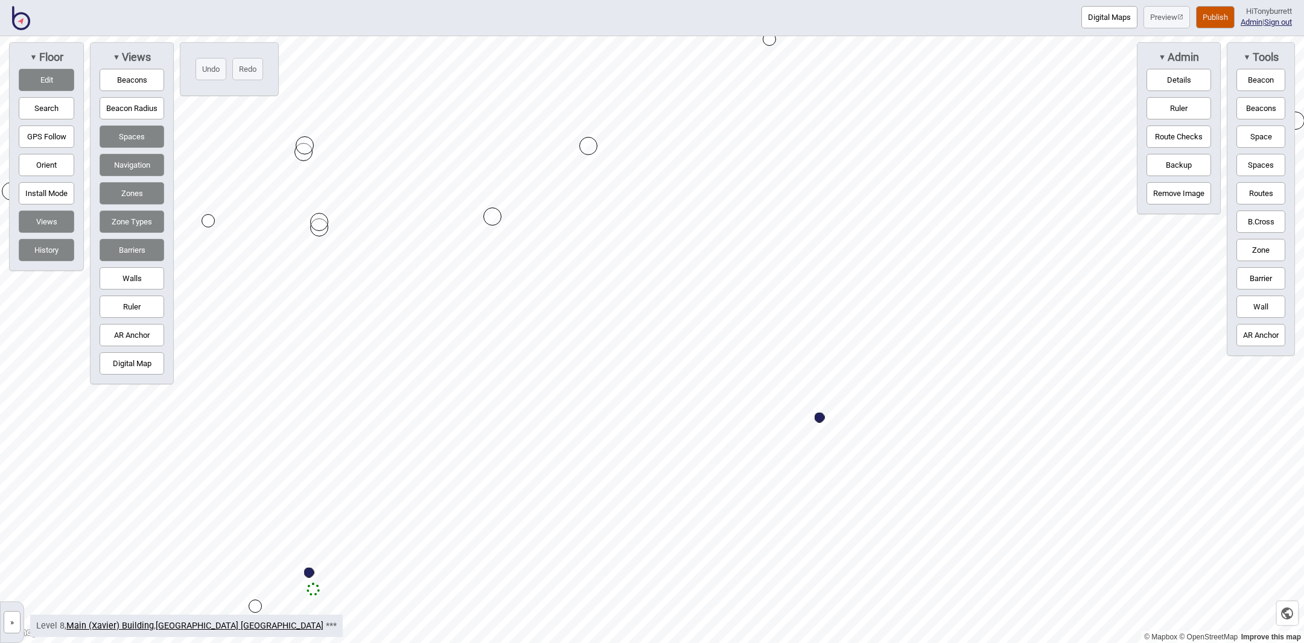
drag, startPoint x: 501, startPoint y: 206, endPoint x: 595, endPoint y: 141, distance: 113.6
click at [323, 36] on div at bounding box center [652, 36] width 1304 height 0
drag, startPoint x: 589, startPoint y: 129, endPoint x: 589, endPoint y: 117, distance: 12.1
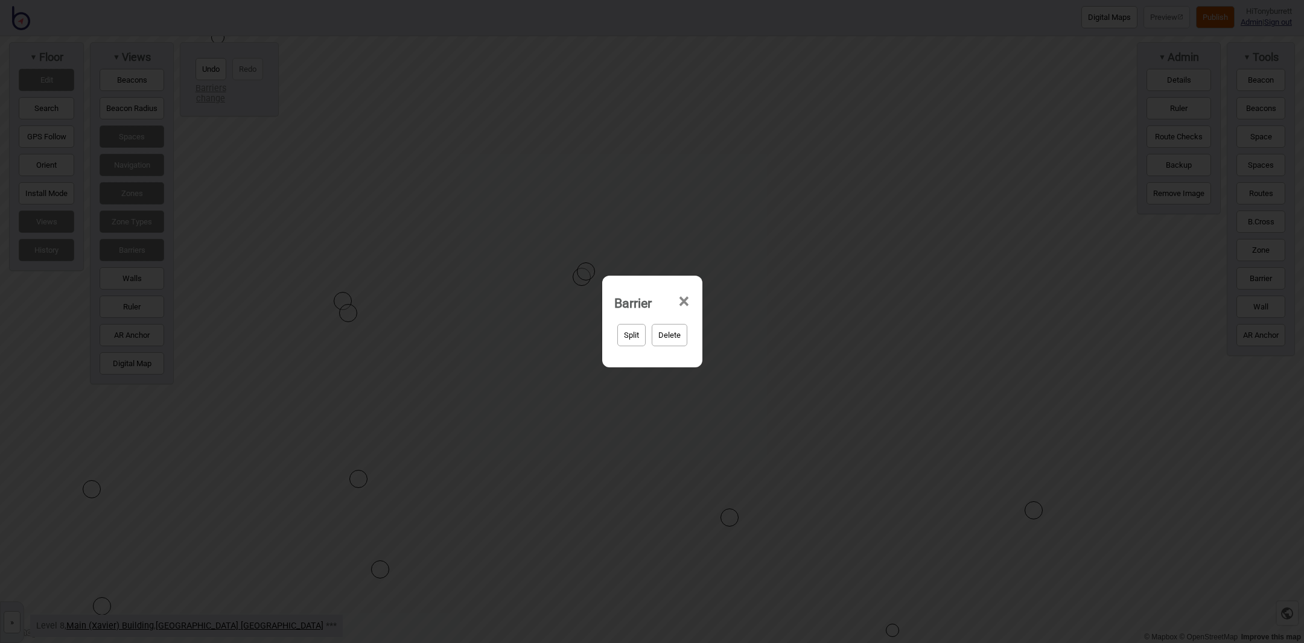
click at [681, 300] on span "×" at bounding box center [684, 302] width 13 height 40
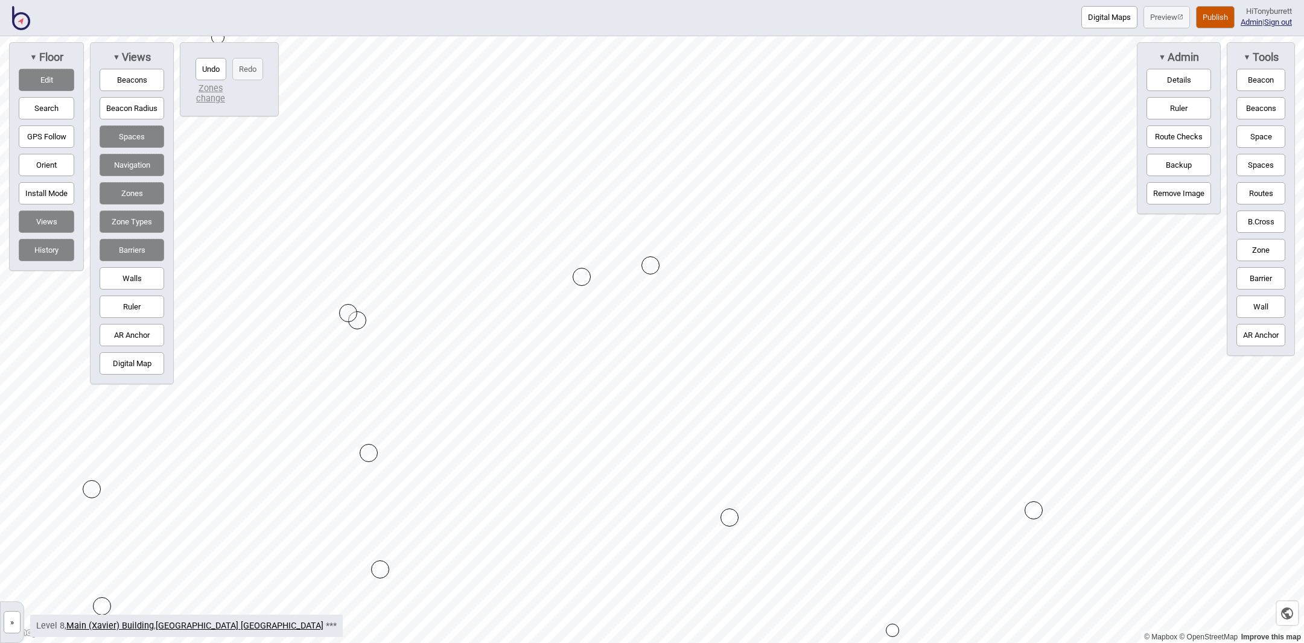
drag, startPoint x: 347, startPoint y: 296, endPoint x: 357, endPoint y: 313, distance: 20.0
drag, startPoint x: 583, startPoint y: 278, endPoint x: 670, endPoint y: 284, distance: 86.5
click at [407, 277] on div "Map marker" at bounding box center [409, 282] width 18 height 18
drag, startPoint x: 537, startPoint y: 273, endPoint x: 605, endPoint y: 207, distance: 94.7
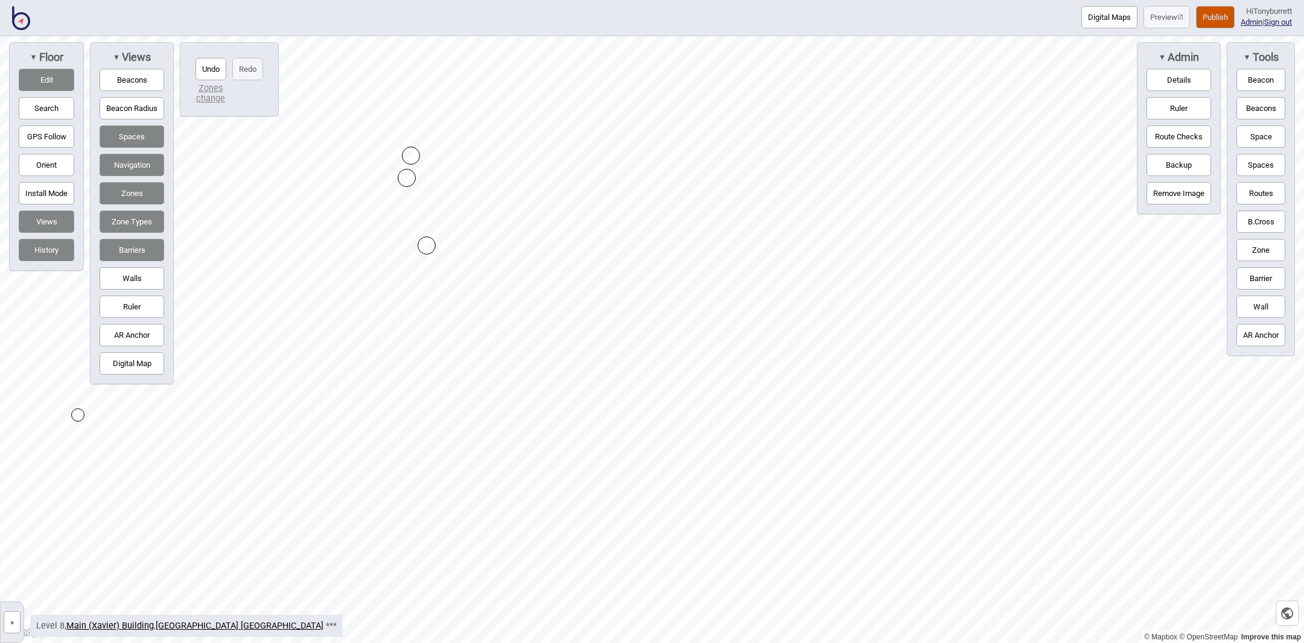
click at [404, 173] on div "Map marker" at bounding box center [407, 178] width 18 height 18
click at [412, 185] on div "Map marker" at bounding box center [409, 182] width 18 height 18
click at [412, 180] on div "Map marker" at bounding box center [409, 182] width 18 height 18
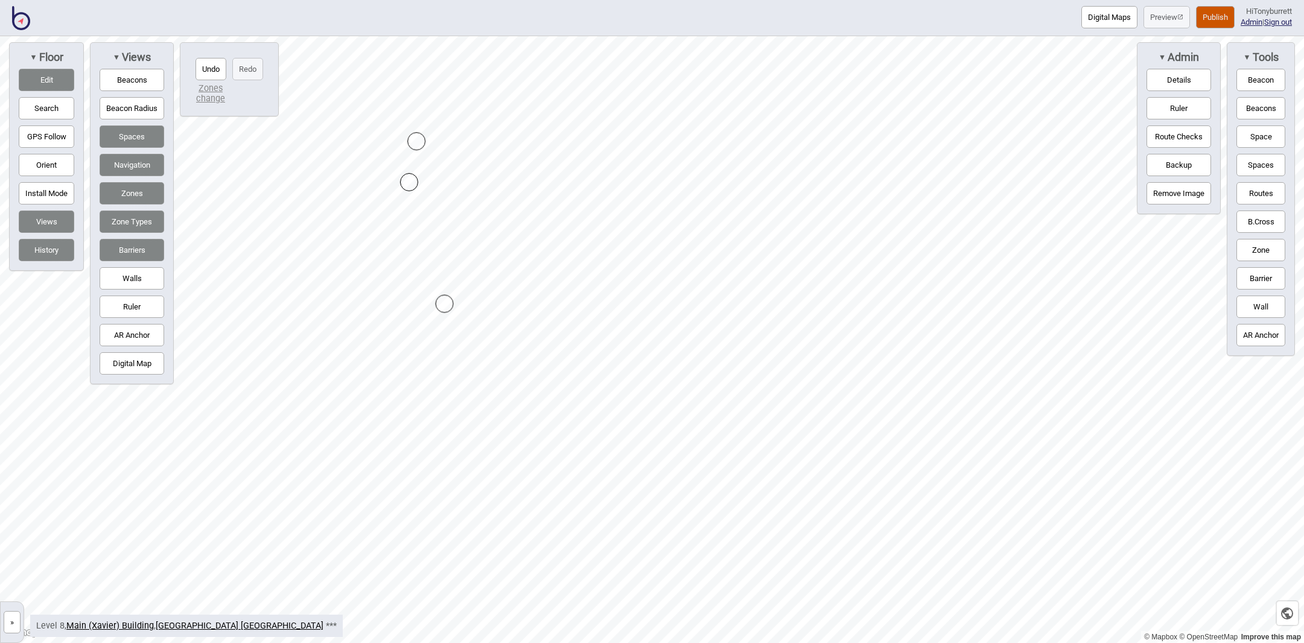
click at [412, 180] on div "Map marker" at bounding box center [409, 182] width 18 height 18
click at [405, 186] on div "Map marker" at bounding box center [406, 185] width 18 height 18
click at [129, 191] on button "Zones" at bounding box center [132, 193] width 65 height 22
drag, startPoint x: 395, startPoint y: 413, endPoint x: 384, endPoint y: 303, distance: 111.0
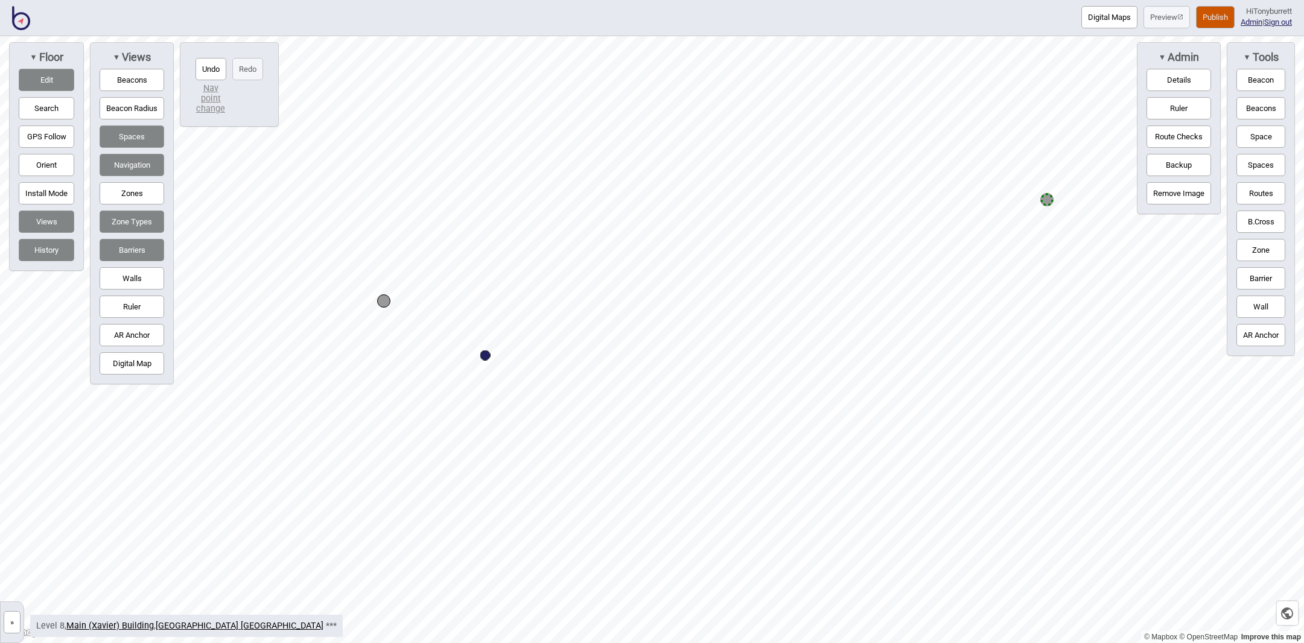
drag, startPoint x: 1045, startPoint y: 181, endPoint x: 1047, endPoint y: 197, distance: 15.9
drag, startPoint x: 1048, startPoint y: 202, endPoint x: 722, endPoint y: 252, distance: 329.6
click at [1262, 190] on button "Routes" at bounding box center [1260, 193] width 49 height 22
click at [723, 251] on div "Map marker" at bounding box center [720, 249] width 13 height 13
click at [49, 84] on button "Edit" at bounding box center [47, 80] width 56 height 22
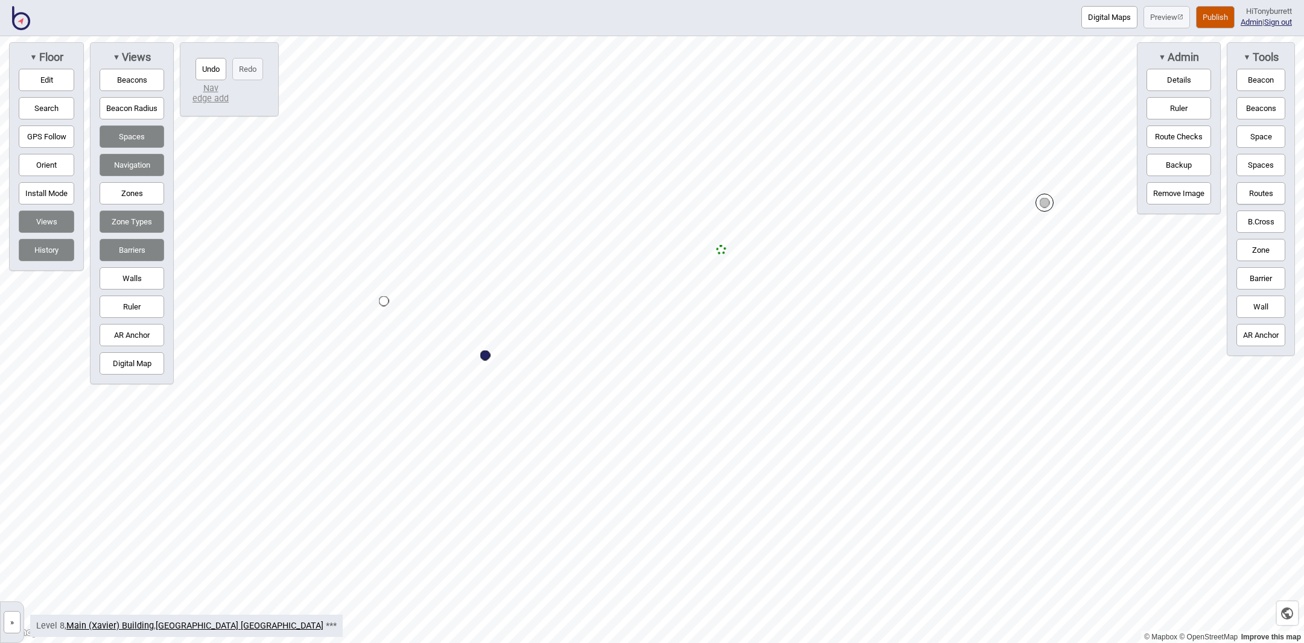
drag, startPoint x: 1244, startPoint y: 192, endPoint x: 1212, endPoint y: 192, distance: 31.4
click at [1244, 193] on button "Routes" at bounding box center [1260, 193] width 49 height 22
drag, startPoint x: 130, startPoint y: 197, endPoint x: 158, endPoint y: 211, distance: 31.6
click at [130, 197] on button "Zones" at bounding box center [132, 193] width 65 height 22
drag, startPoint x: 1270, startPoint y: 250, endPoint x: 1262, endPoint y: 250, distance: 7.3
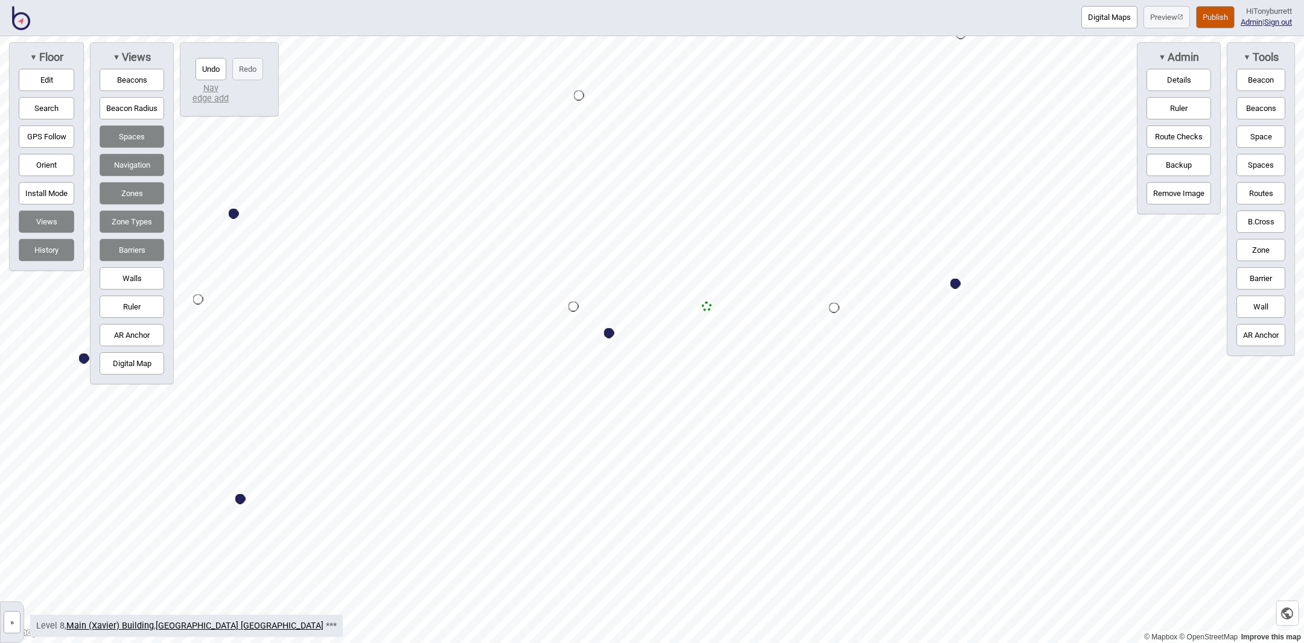
click at [1262, 250] on button "Zone" at bounding box center [1260, 250] width 49 height 22
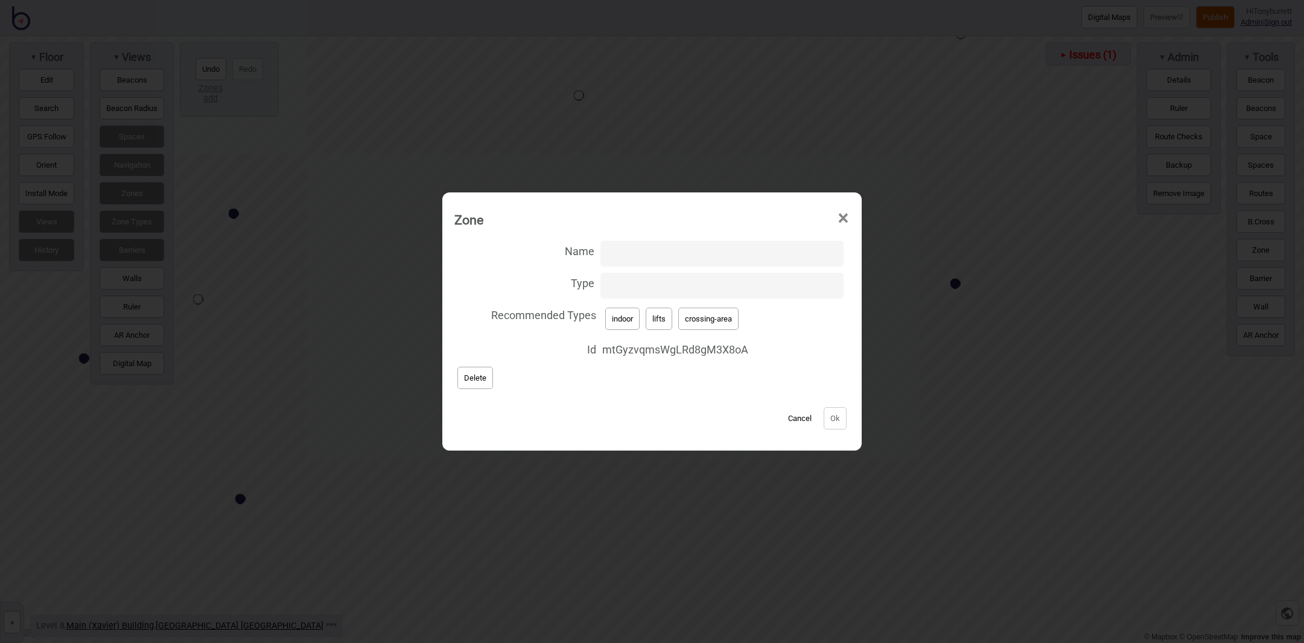
click at [661, 276] on input "Type" at bounding box center [721, 286] width 243 height 26
type input "lift-well"
click at [832, 418] on button "Ok" at bounding box center [835, 418] width 23 height 22
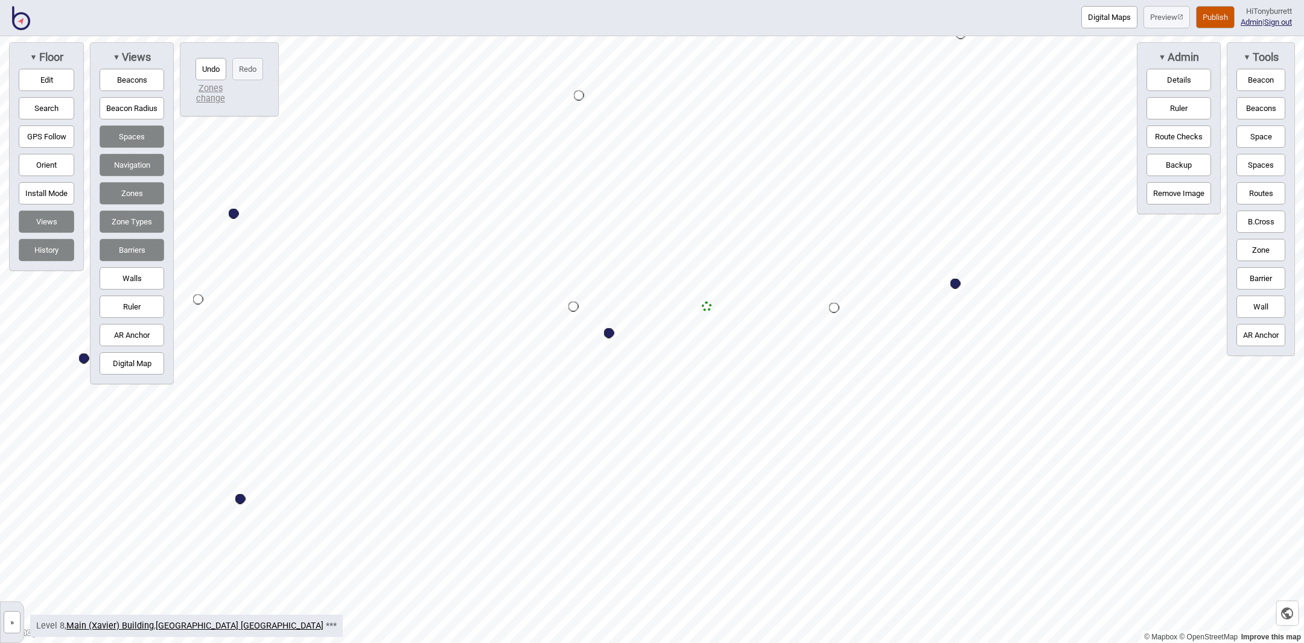
click at [38, 72] on button "Edit" at bounding box center [47, 80] width 56 height 22
drag, startPoint x: 579, startPoint y: 97, endPoint x: 577, endPoint y: 49, distance: 48.3
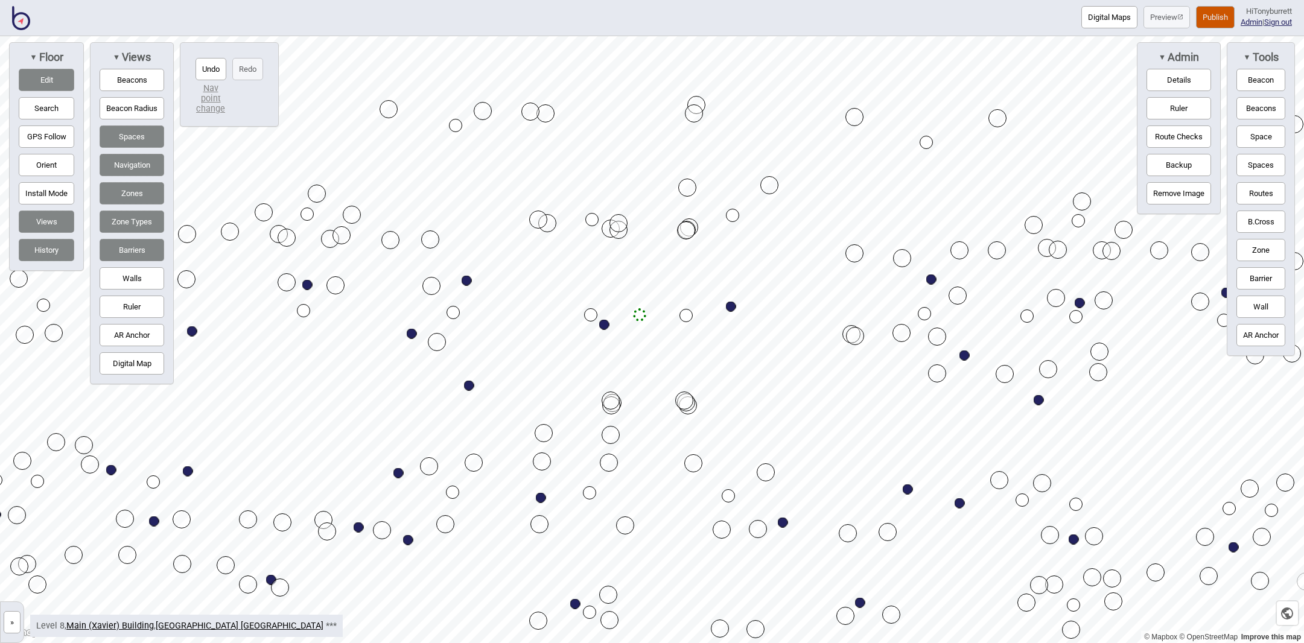
drag, startPoint x: 45, startPoint y: 83, endPoint x: 51, endPoint y: 86, distance: 7.0
click at [45, 83] on button "Edit" at bounding box center [47, 80] width 56 height 22
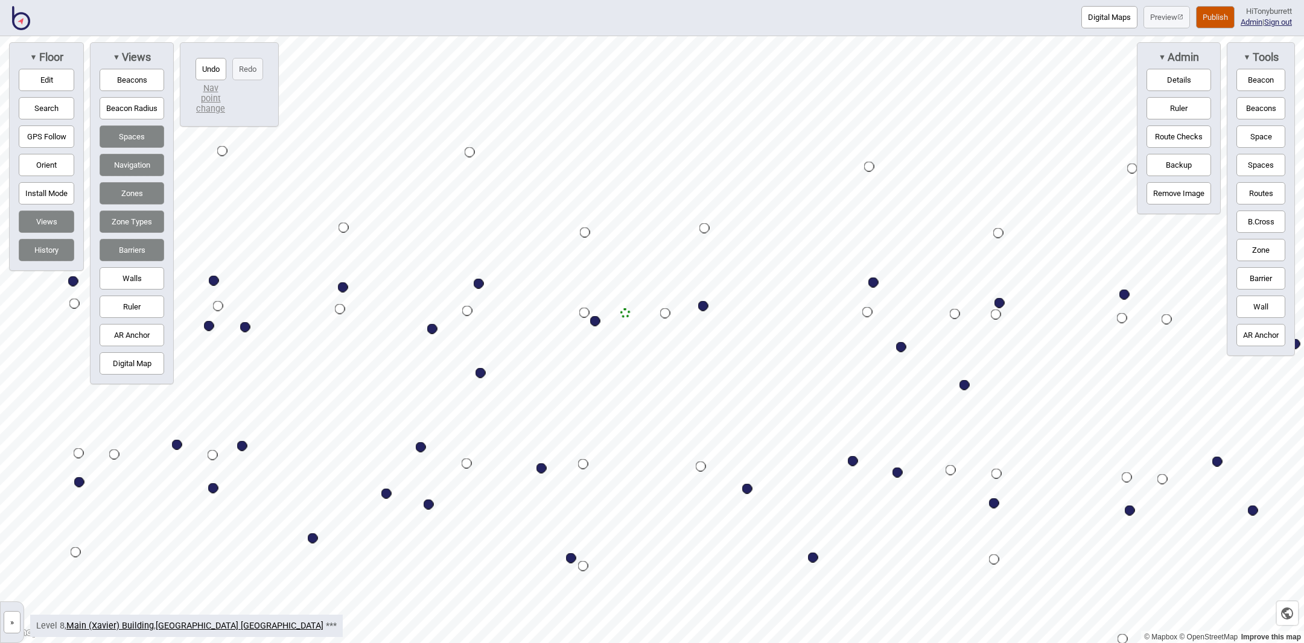
click at [19, 620] on button "»" at bounding box center [12, 622] width 17 height 22
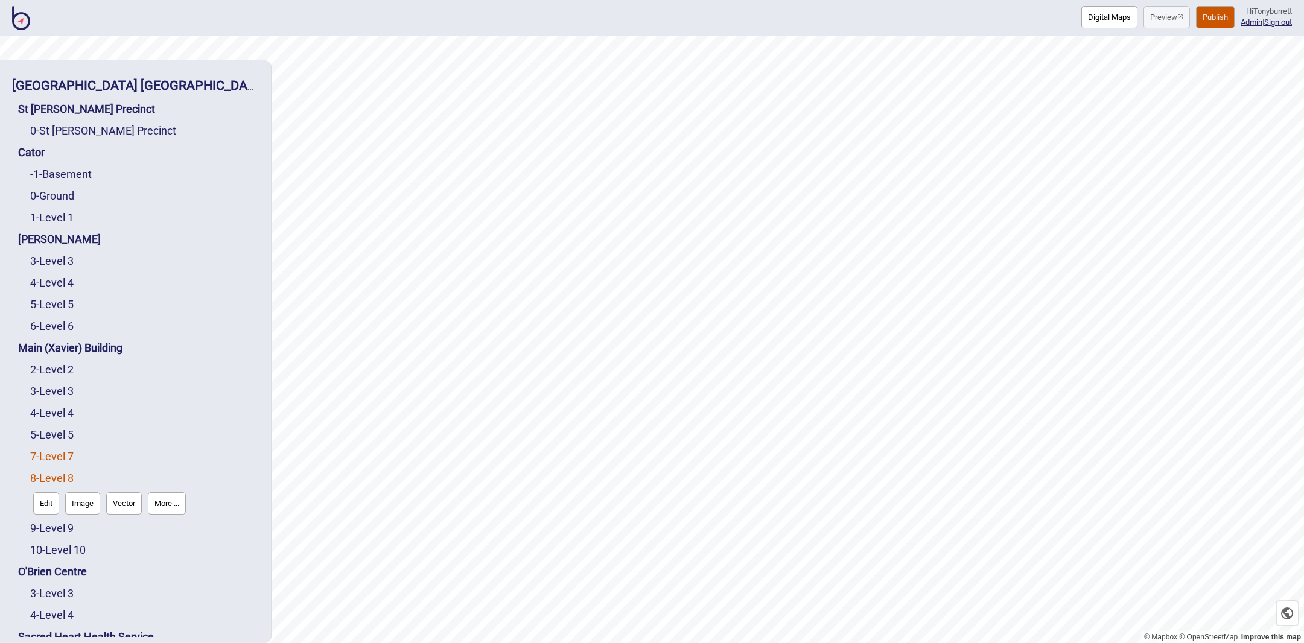
click at [46, 450] on link "7 - Level 7" at bounding box center [51, 456] width 43 height 13
click at [39, 450] on link "7 - Level 7" at bounding box center [51, 456] width 43 height 13
click at [50, 471] on button "Edit" at bounding box center [46, 482] width 26 height 22
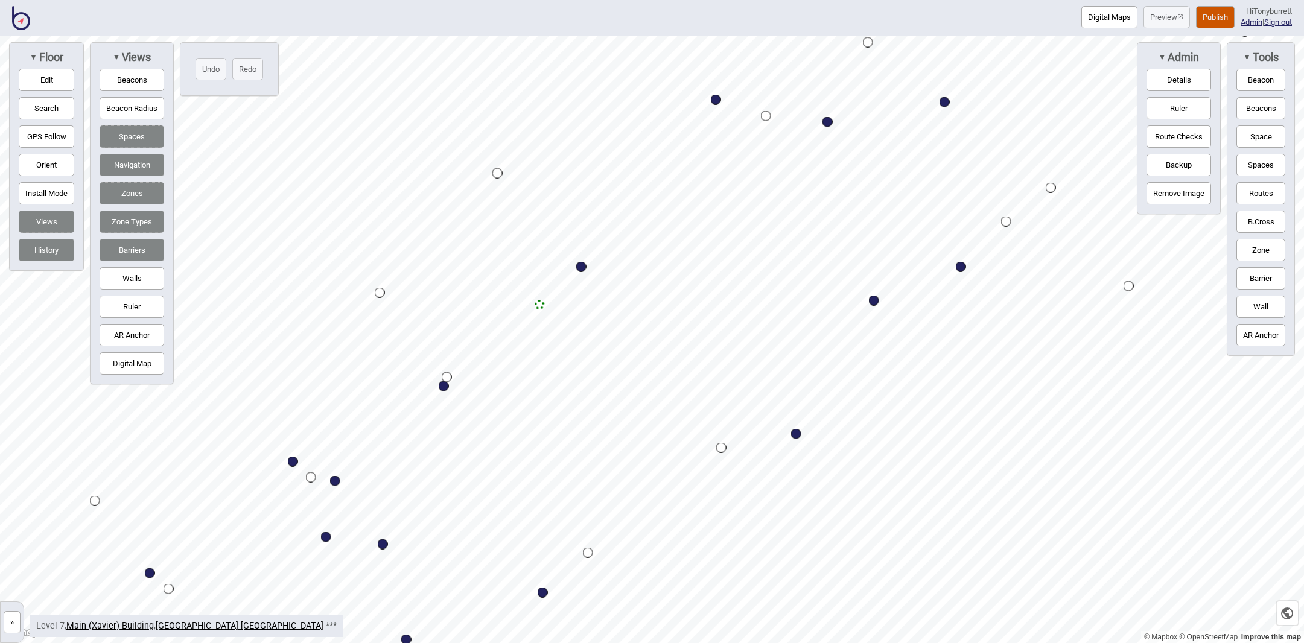
click at [49, 75] on button "Edit" at bounding box center [47, 80] width 56 height 22
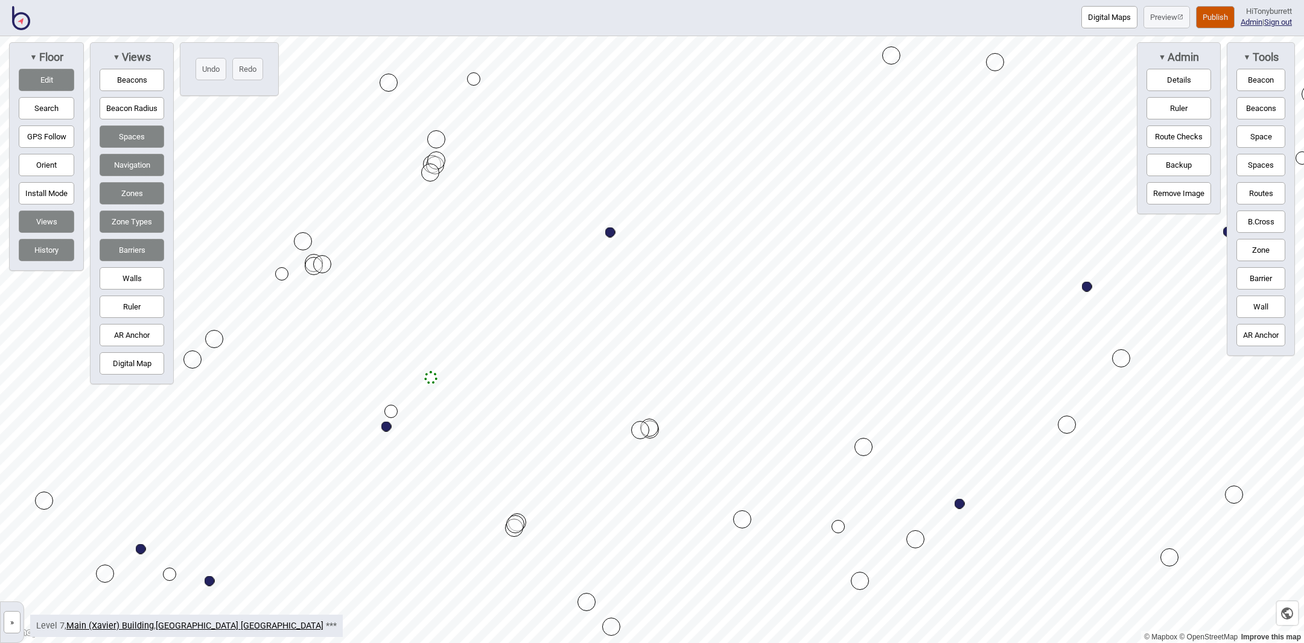
drag, startPoint x: 542, startPoint y: 291, endPoint x: 431, endPoint y: 376, distance: 140.0
click at [431, 376] on div "Map marker" at bounding box center [430, 377] width 13 height 13
click at [1253, 187] on button "Routes" at bounding box center [1260, 193] width 49 height 22
click at [430, 375] on div "Map marker" at bounding box center [430, 377] width 13 height 13
click at [1262, 191] on button "Routes" at bounding box center [1260, 193] width 49 height 22
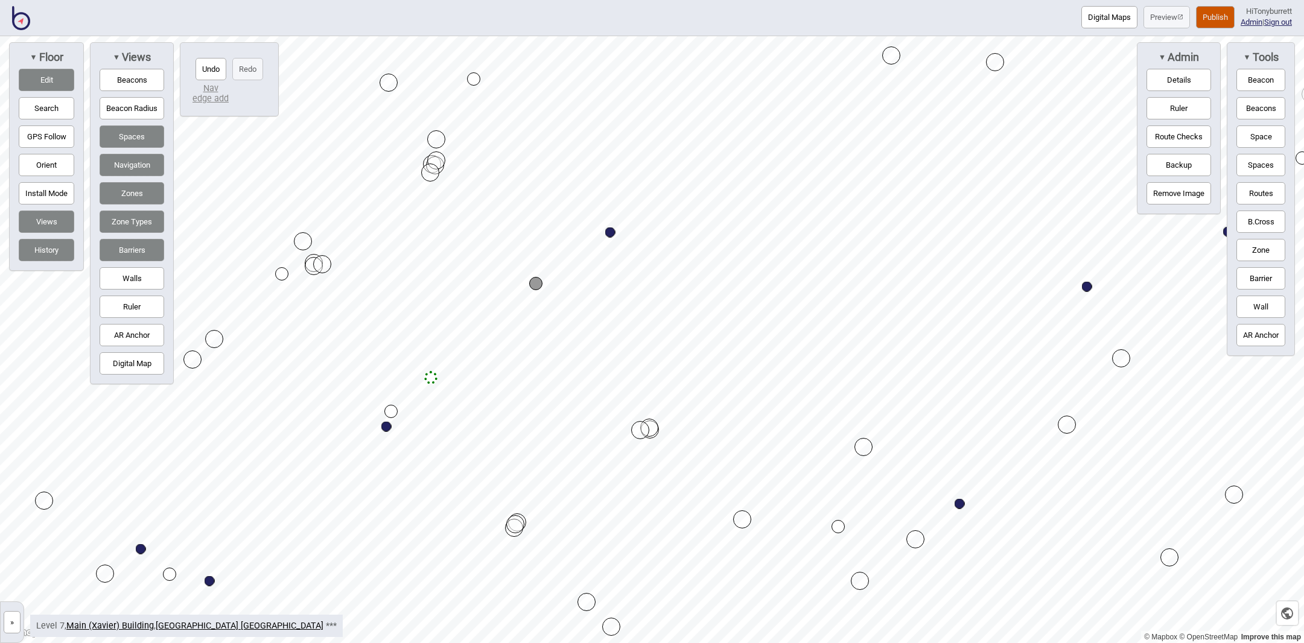
click at [10, 623] on button "»" at bounding box center [12, 622] width 17 height 22
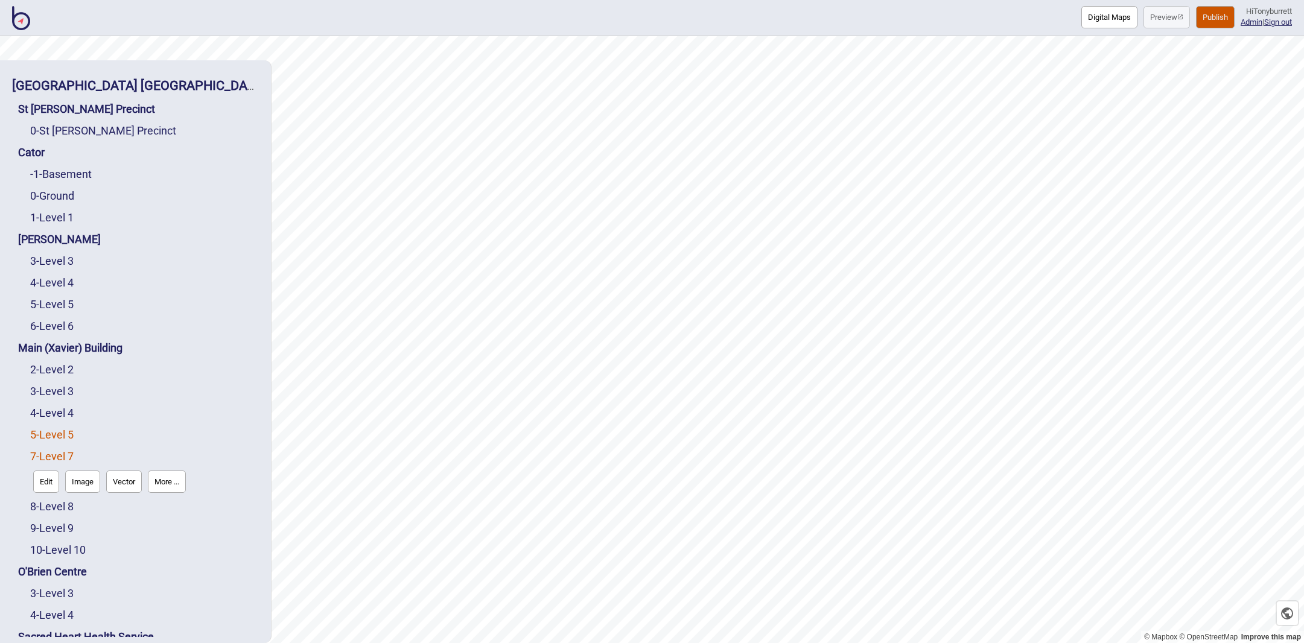
click at [53, 428] on link "5 - Level 5" at bounding box center [51, 434] width 43 height 13
click at [41, 449] on button "Edit" at bounding box center [46, 460] width 26 height 22
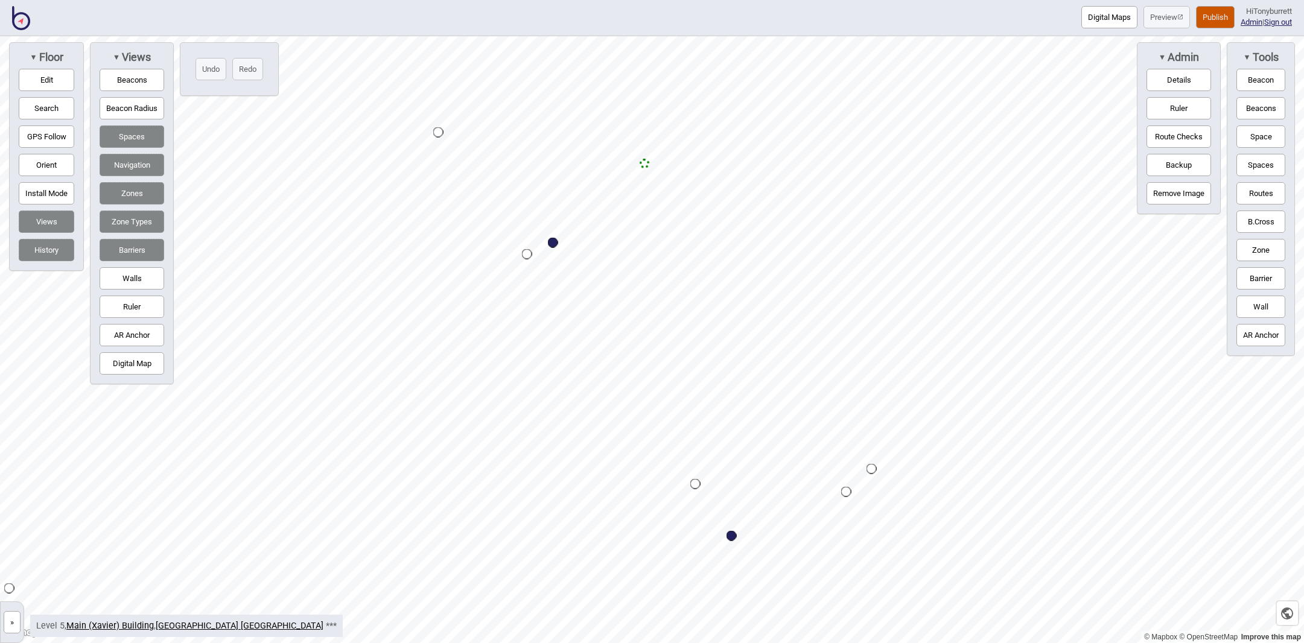
click at [34, 74] on button "Edit" at bounding box center [47, 80] width 56 height 22
click at [44, 249] on button "History" at bounding box center [47, 250] width 56 height 22
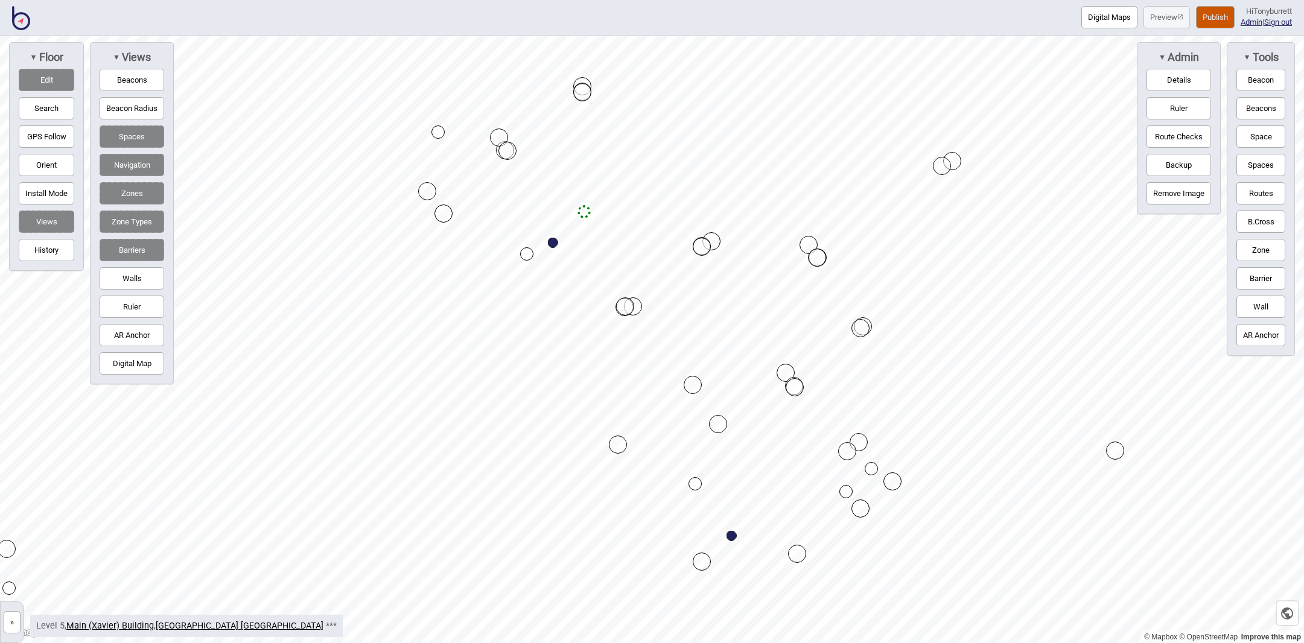
drag, startPoint x: 645, startPoint y: 164, endPoint x: 585, endPoint y: 212, distance: 76.8
drag, startPoint x: 1256, startPoint y: 193, endPoint x: 1180, endPoint y: 195, distance: 76.7
click at [1251, 194] on button "Routes" at bounding box center [1260, 193] width 49 height 22
click at [583, 212] on div "Map marker" at bounding box center [583, 211] width 13 height 13
drag, startPoint x: 1276, startPoint y: 191, endPoint x: 1195, endPoint y: 192, distance: 81.5
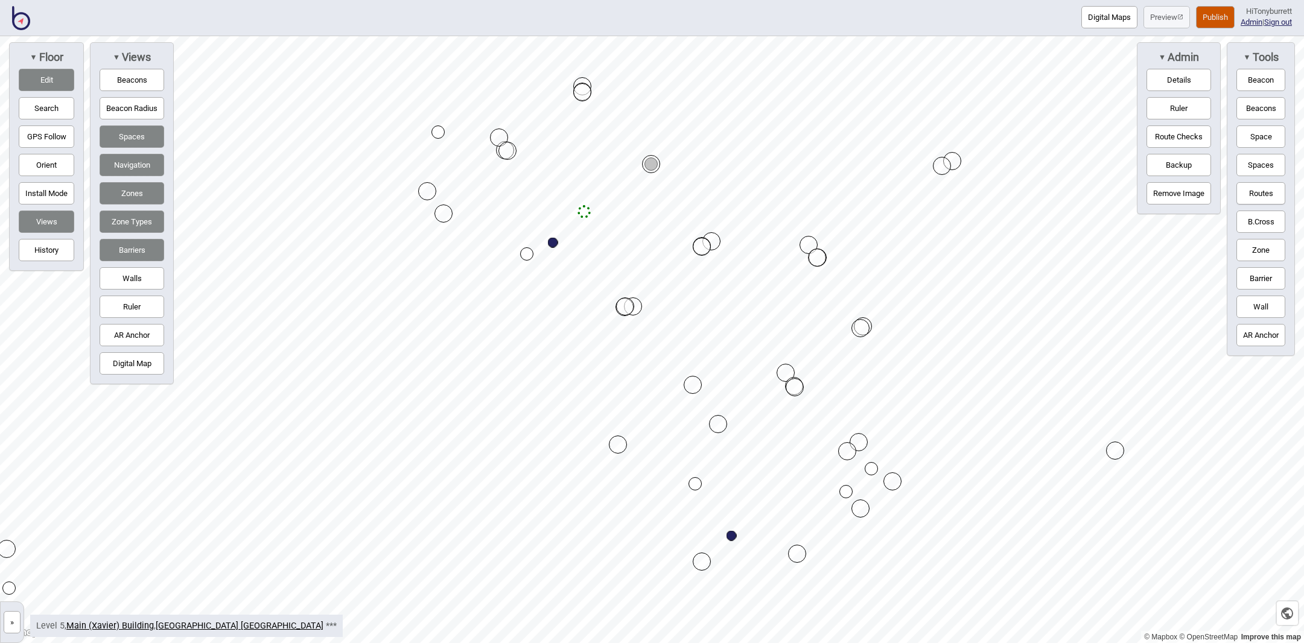
click at [1276, 191] on button "Routes" at bounding box center [1260, 193] width 49 height 22
click at [13, 631] on button "»" at bounding box center [12, 622] width 17 height 22
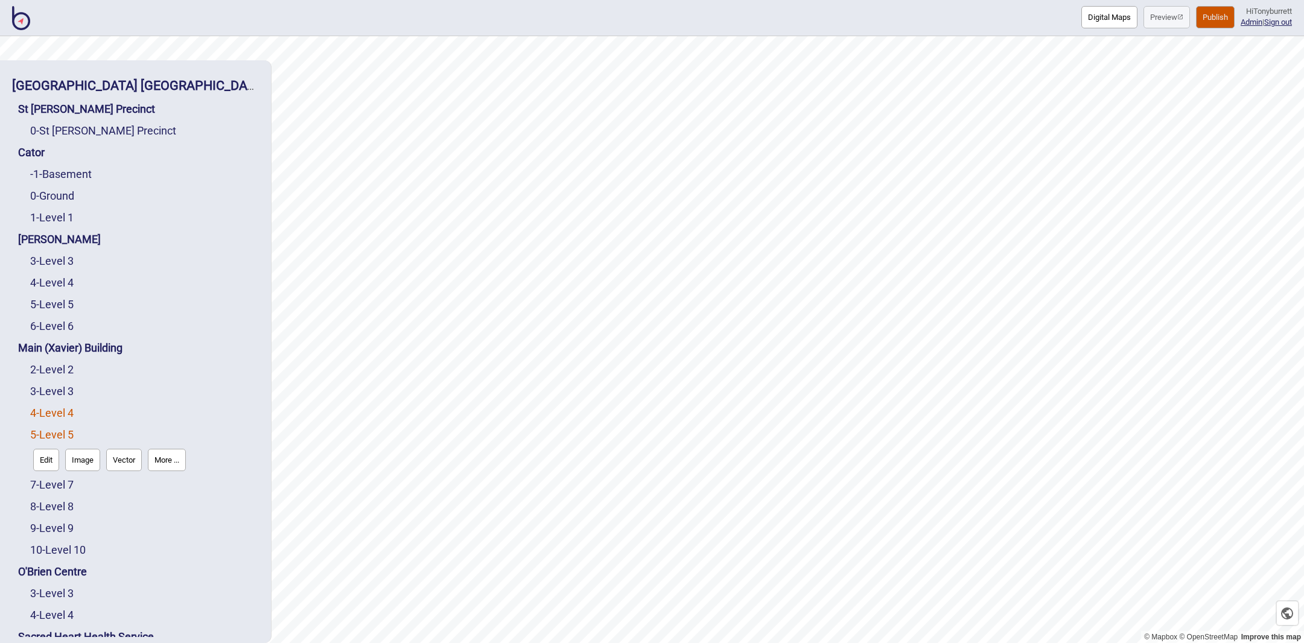
click at [51, 407] on link "4 - Level 4" at bounding box center [51, 413] width 43 height 13
click at [45, 427] on button "Edit" at bounding box center [46, 438] width 26 height 22
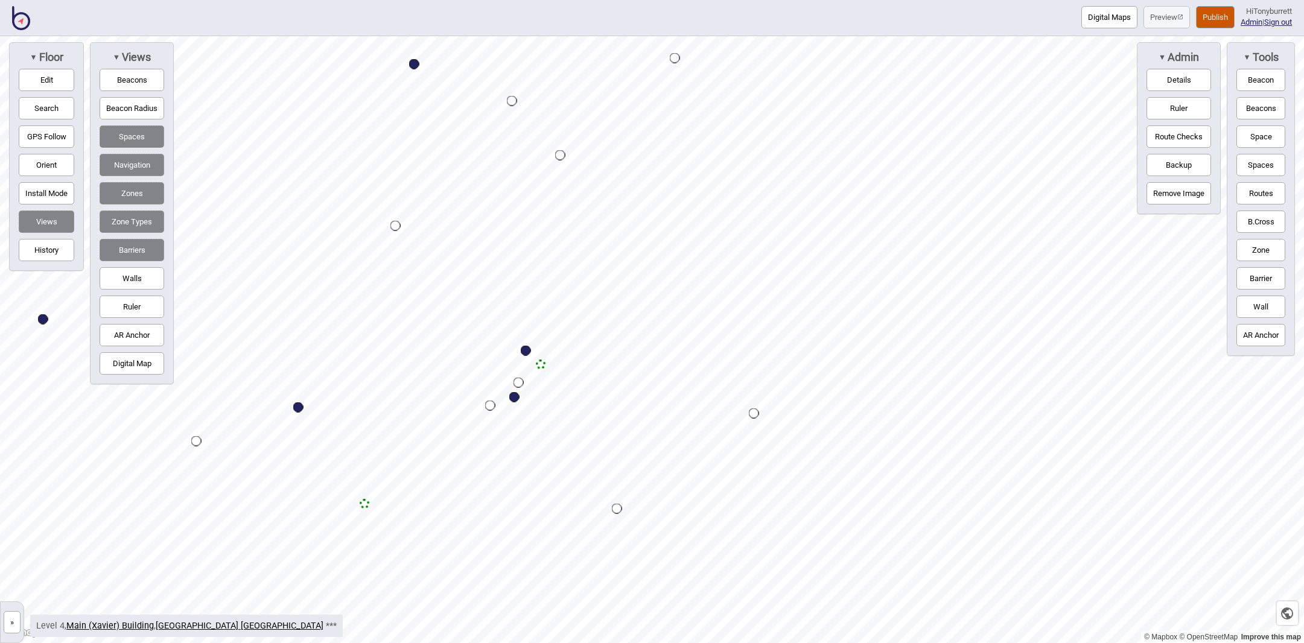
click at [32, 84] on button "Edit" at bounding box center [47, 80] width 56 height 22
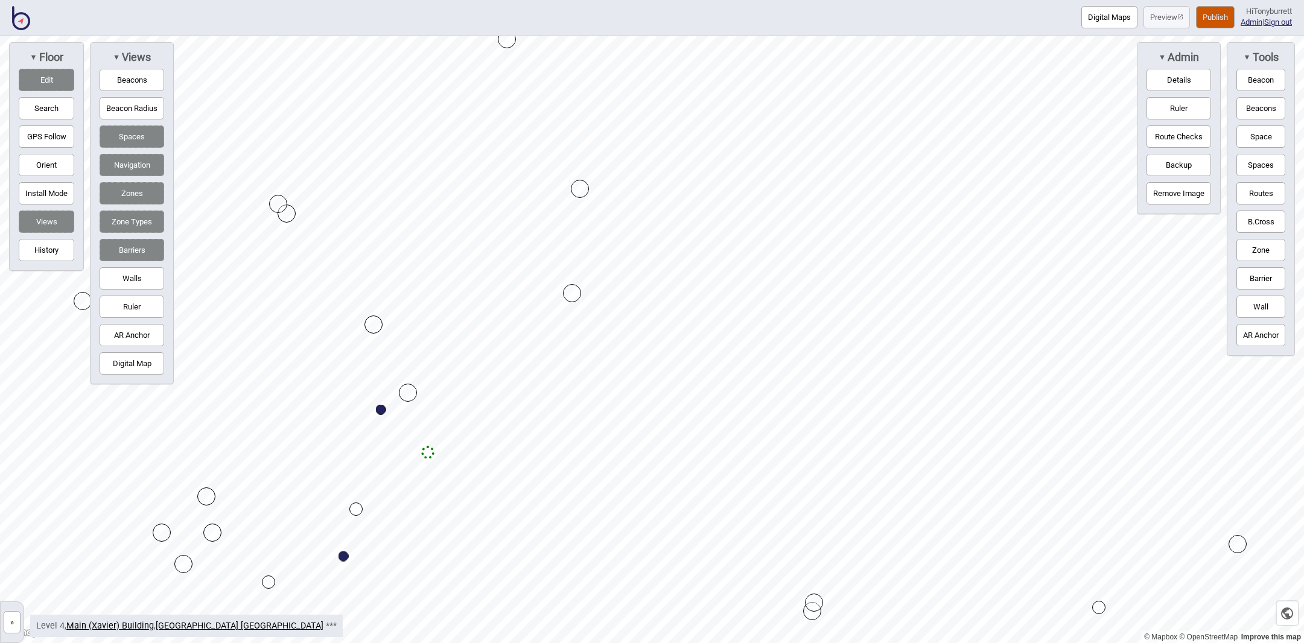
drag, startPoint x: 417, startPoint y: 382, endPoint x: 378, endPoint y: 320, distance: 72.7
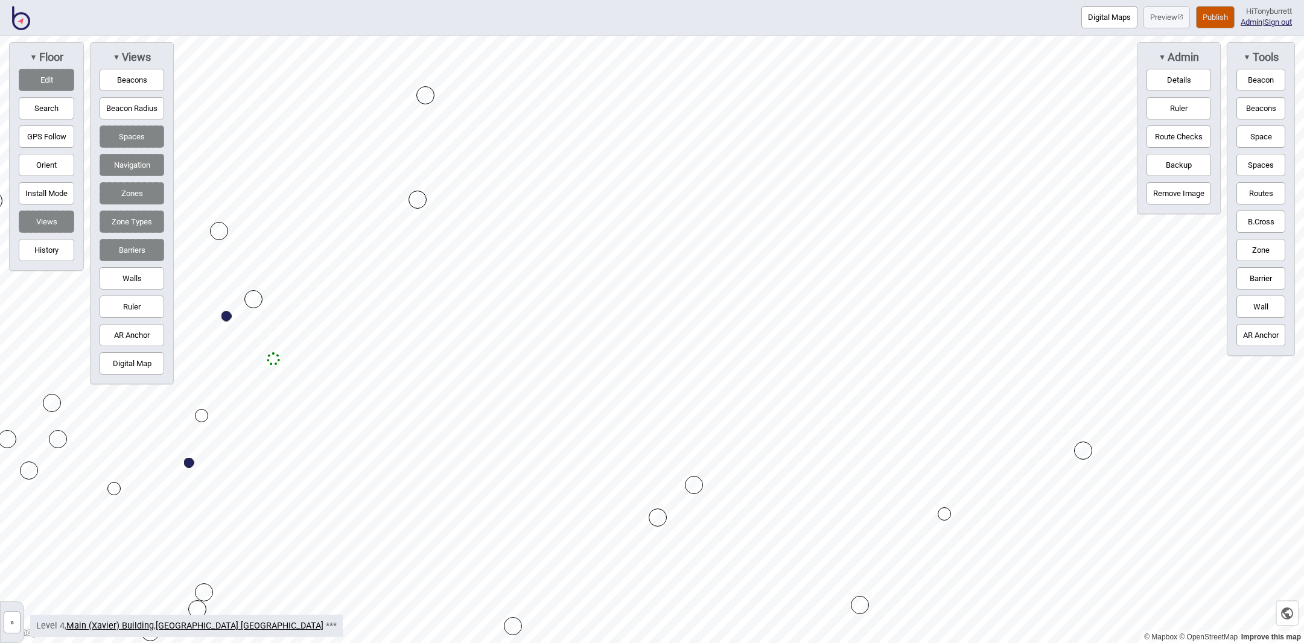
drag, startPoint x: 664, startPoint y: 506, endPoint x: 699, endPoint y: 482, distance: 42.0
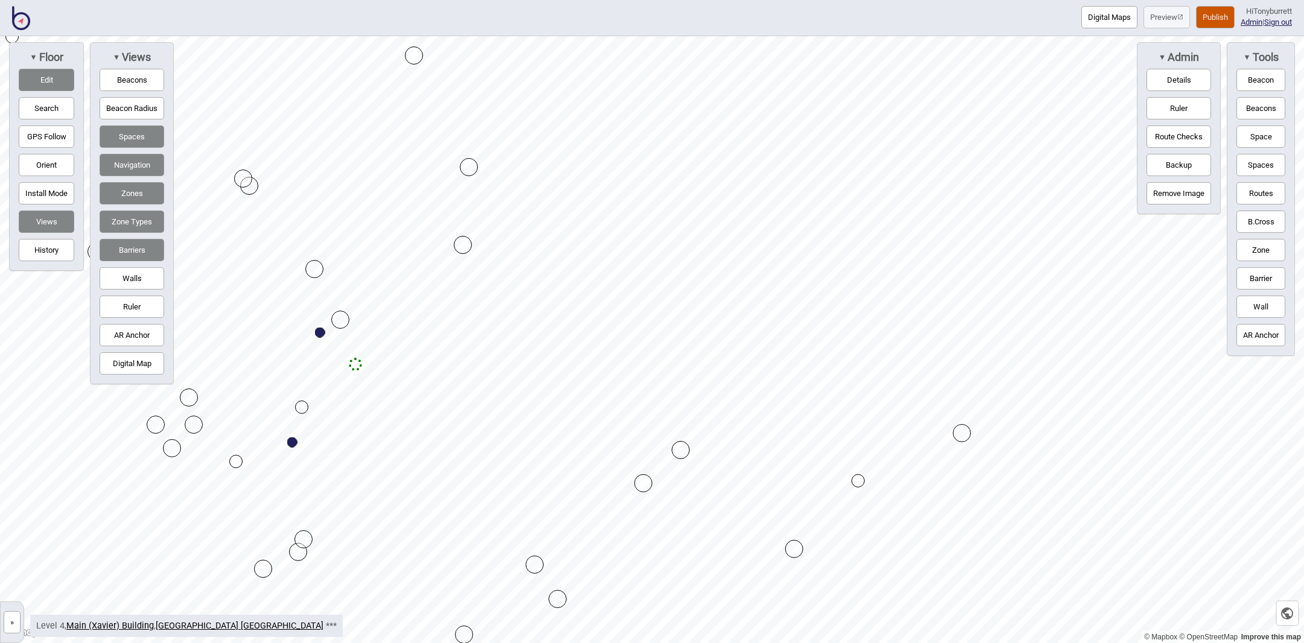
drag, startPoint x: 672, startPoint y: 456, endPoint x: 681, endPoint y: 448, distance: 12.4
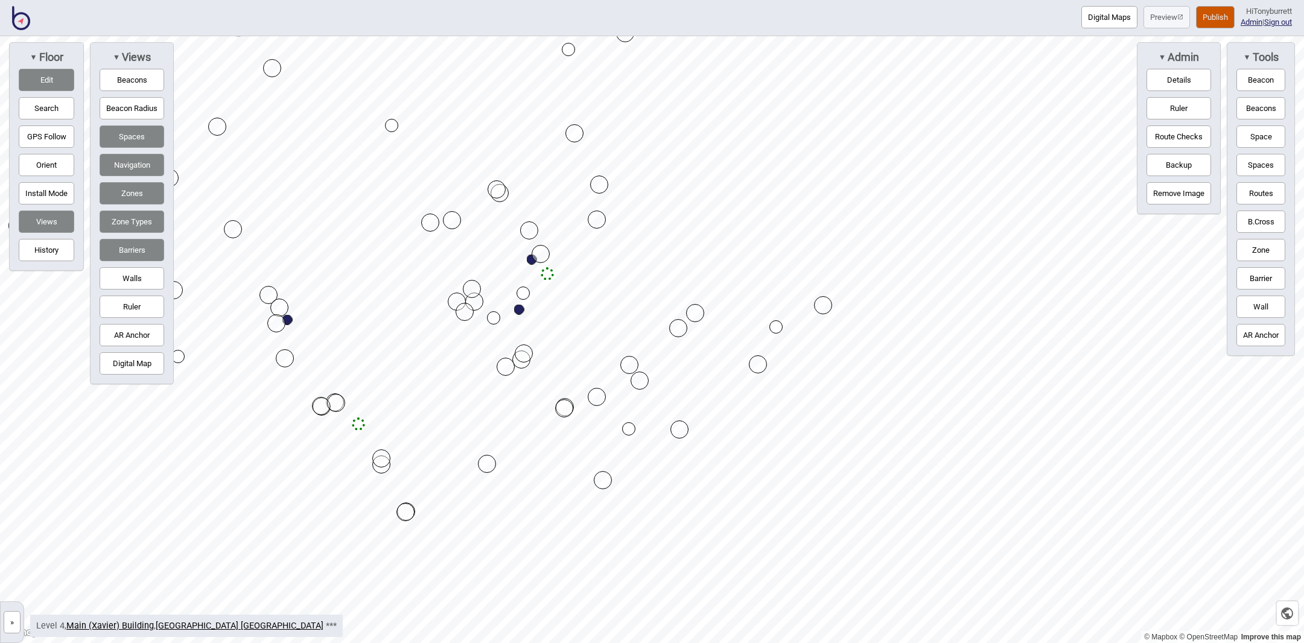
drag, startPoint x: 666, startPoint y: 423, endPoint x: 675, endPoint y: 431, distance: 12.8
drag, startPoint x: 627, startPoint y: 429, endPoint x: 649, endPoint y: 460, distance: 38.5
